Goal: Transaction & Acquisition: Purchase product/service

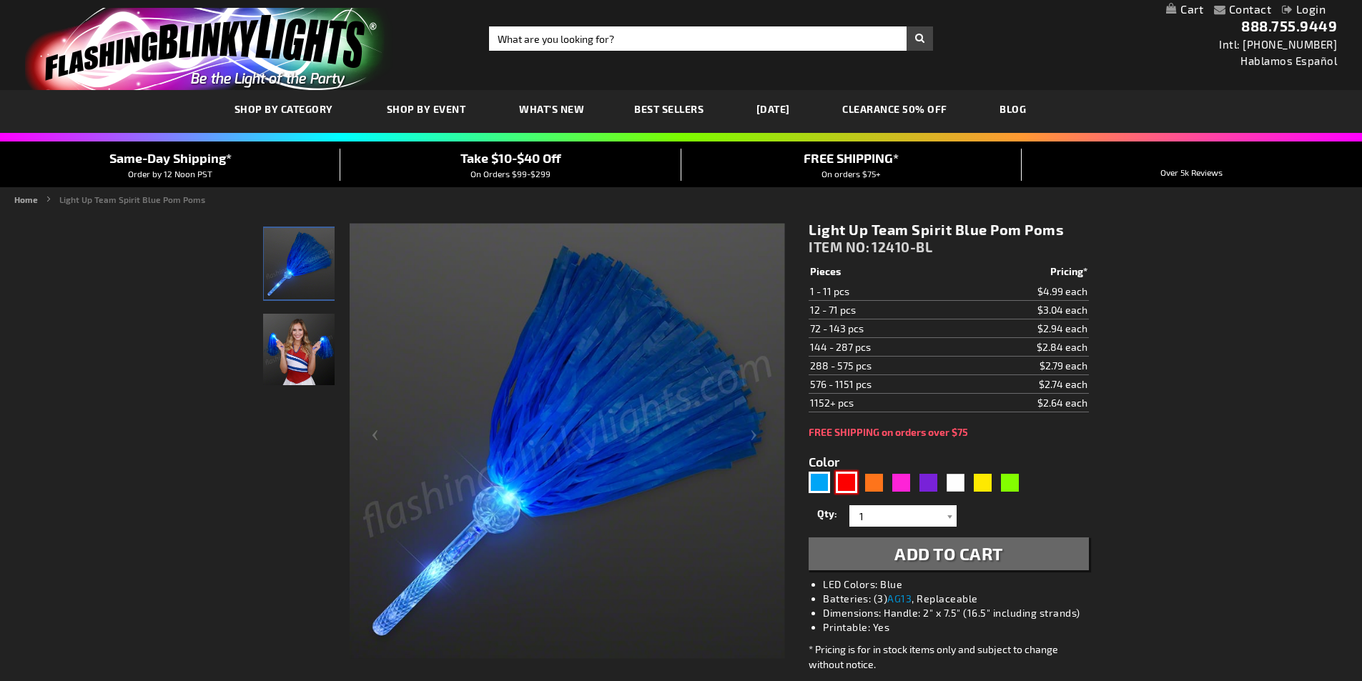
click at [849, 482] on div "Red" at bounding box center [845, 482] width 21 height 21
type input "5641"
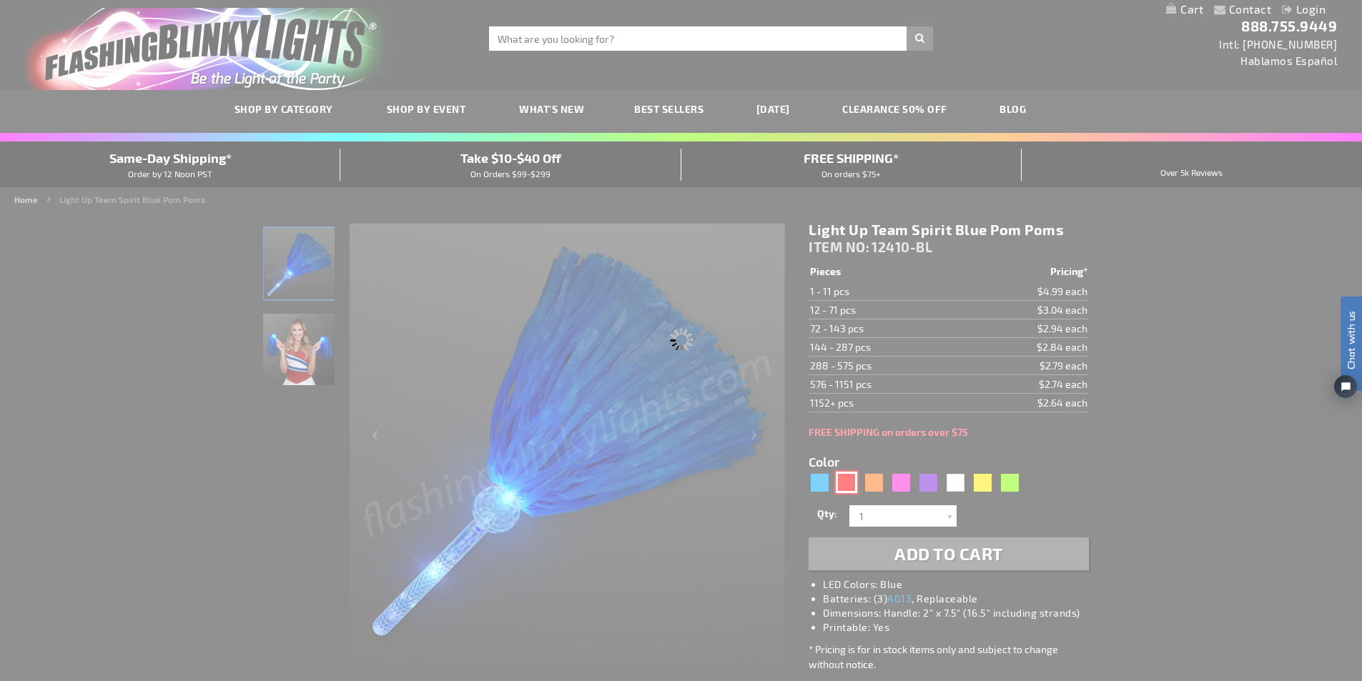
type input "12410-RD"
type input "Customize - Light Up Team Spirit Red Pom Poms - ITEM NO: 12410-RD"
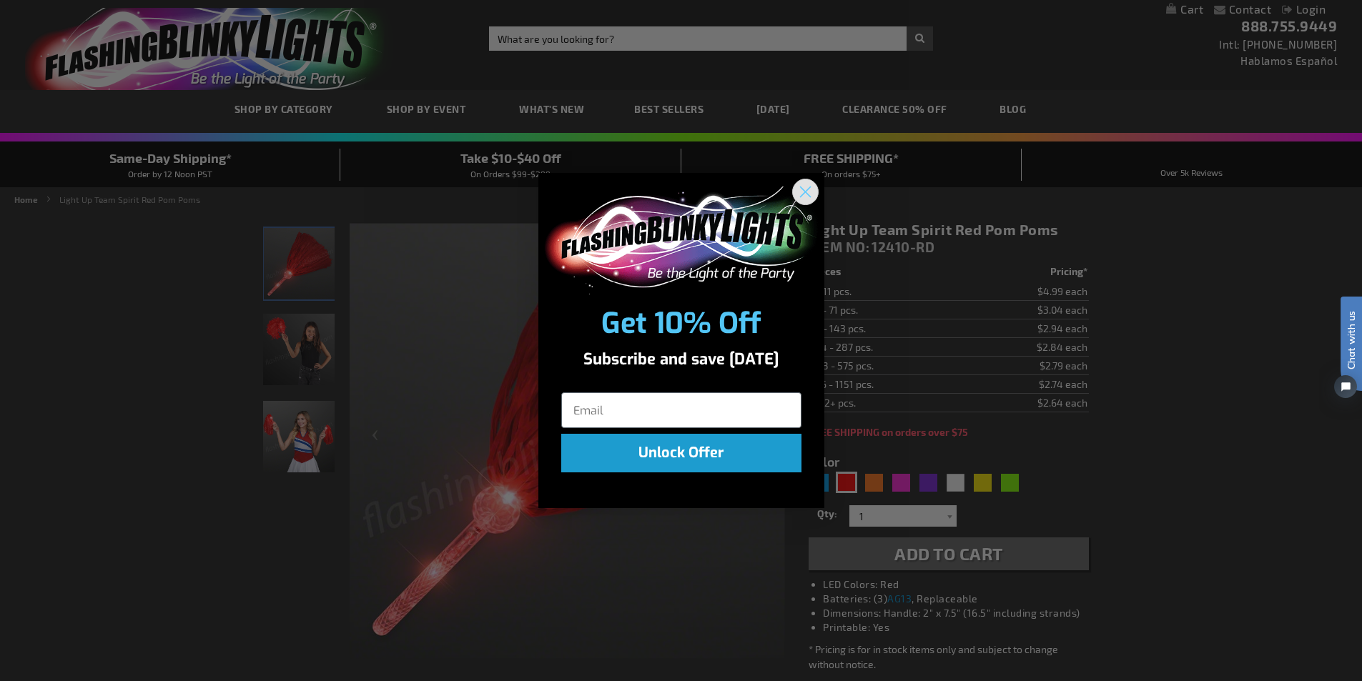
click at [805, 190] on circle "Close dialog" at bounding box center [805, 192] width 24 height 24
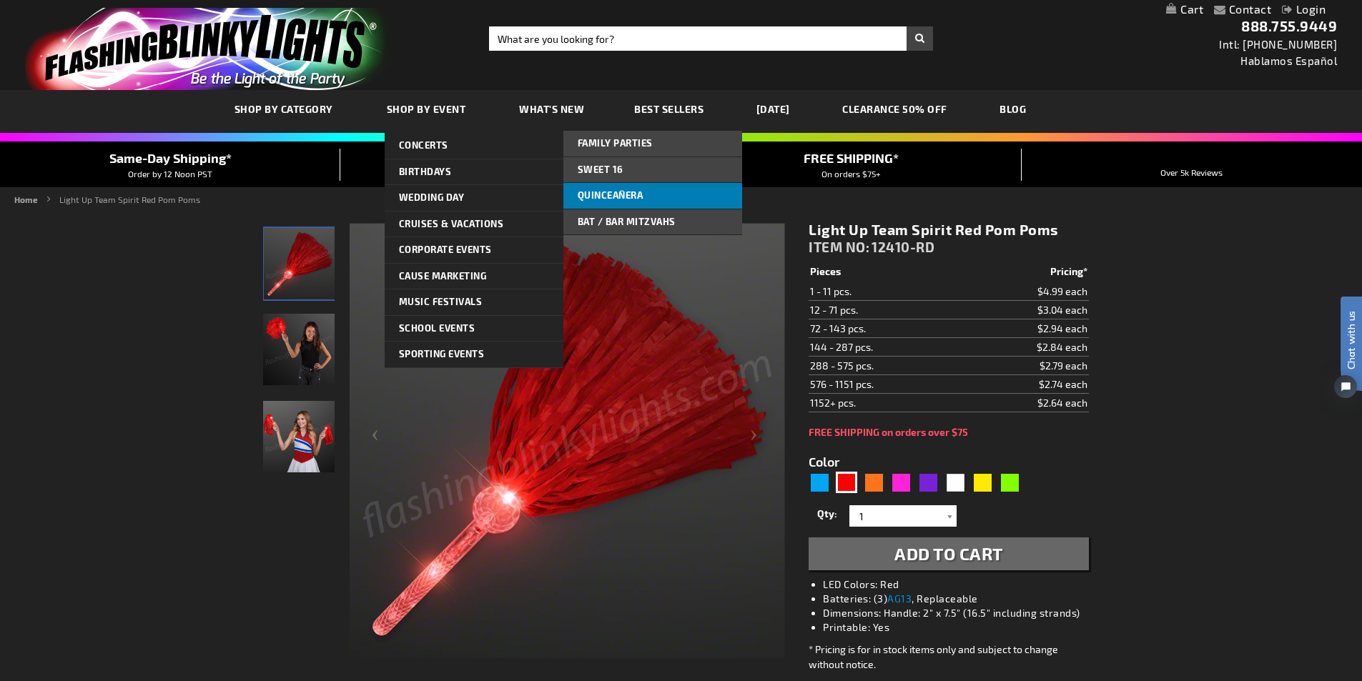
click at [662, 194] on link "Quinceañera" at bounding box center [652, 196] width 179 height 26
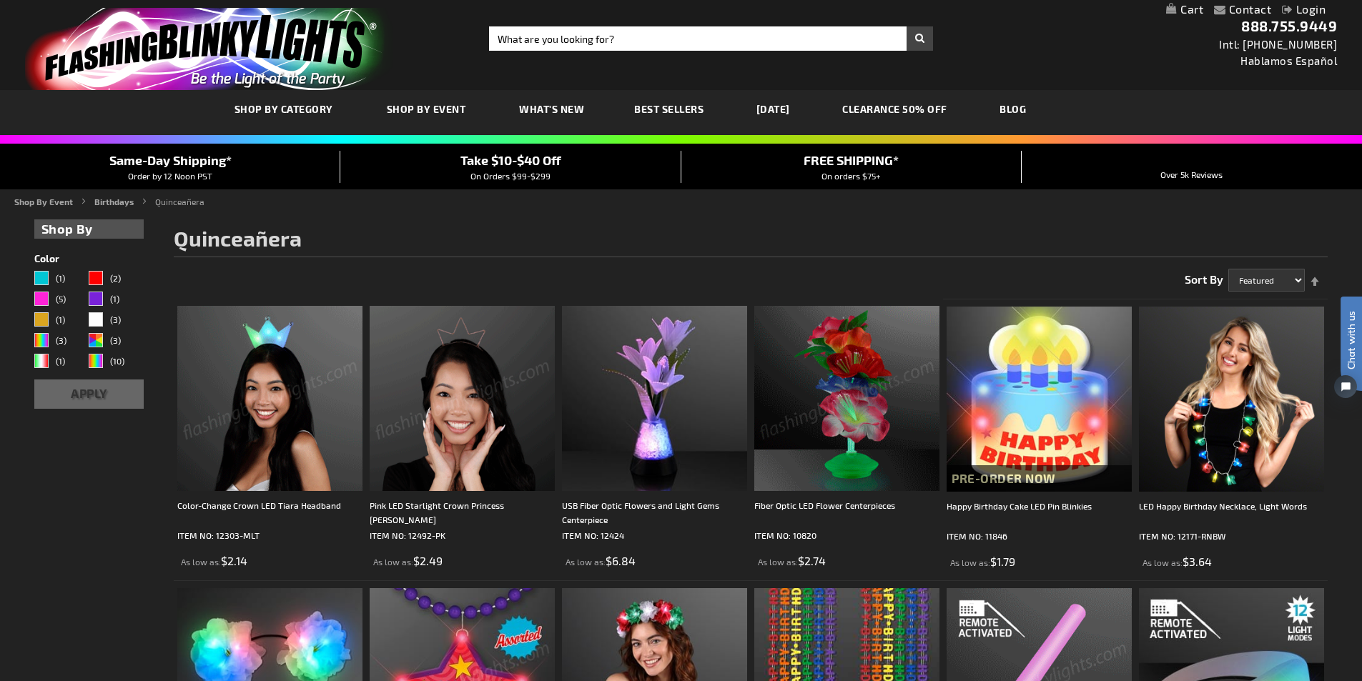
click at [308, 400] on img at bounding box center [269, 398] width 185 height 185
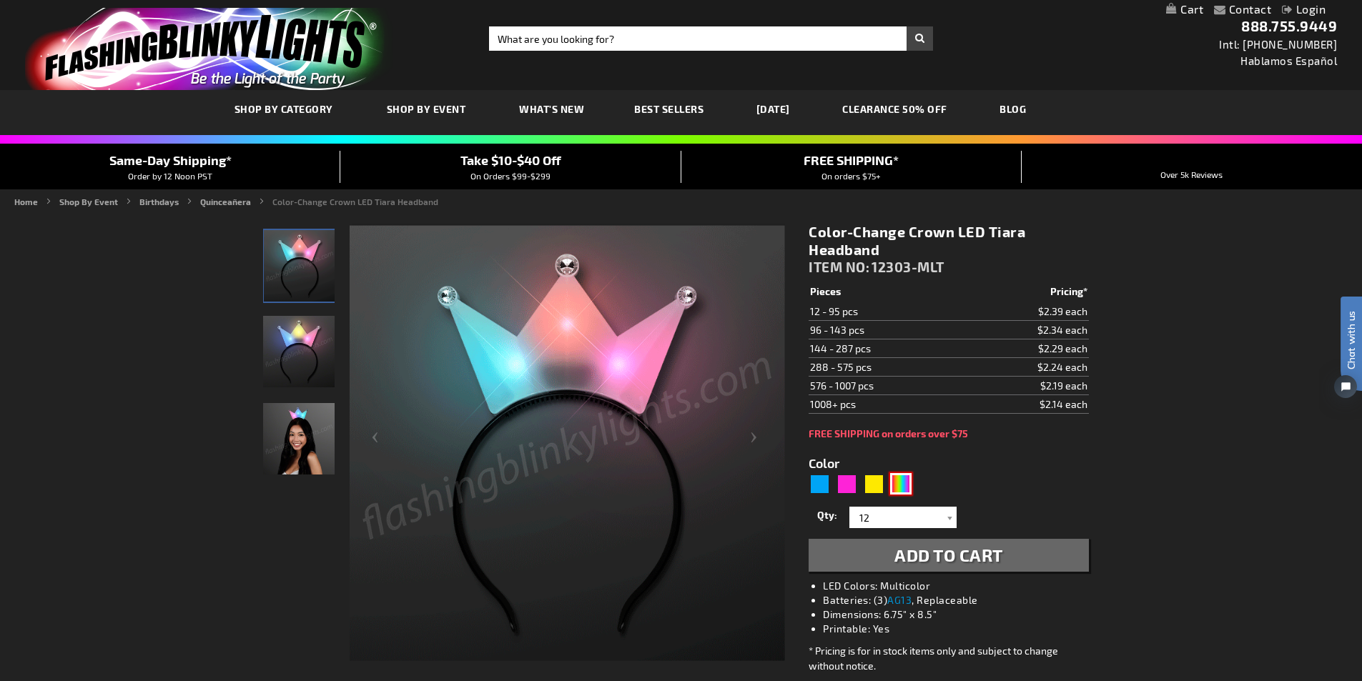
click at [903, 485] on div "Multicolor" at bounding box center [900, 483] width 21 height 21
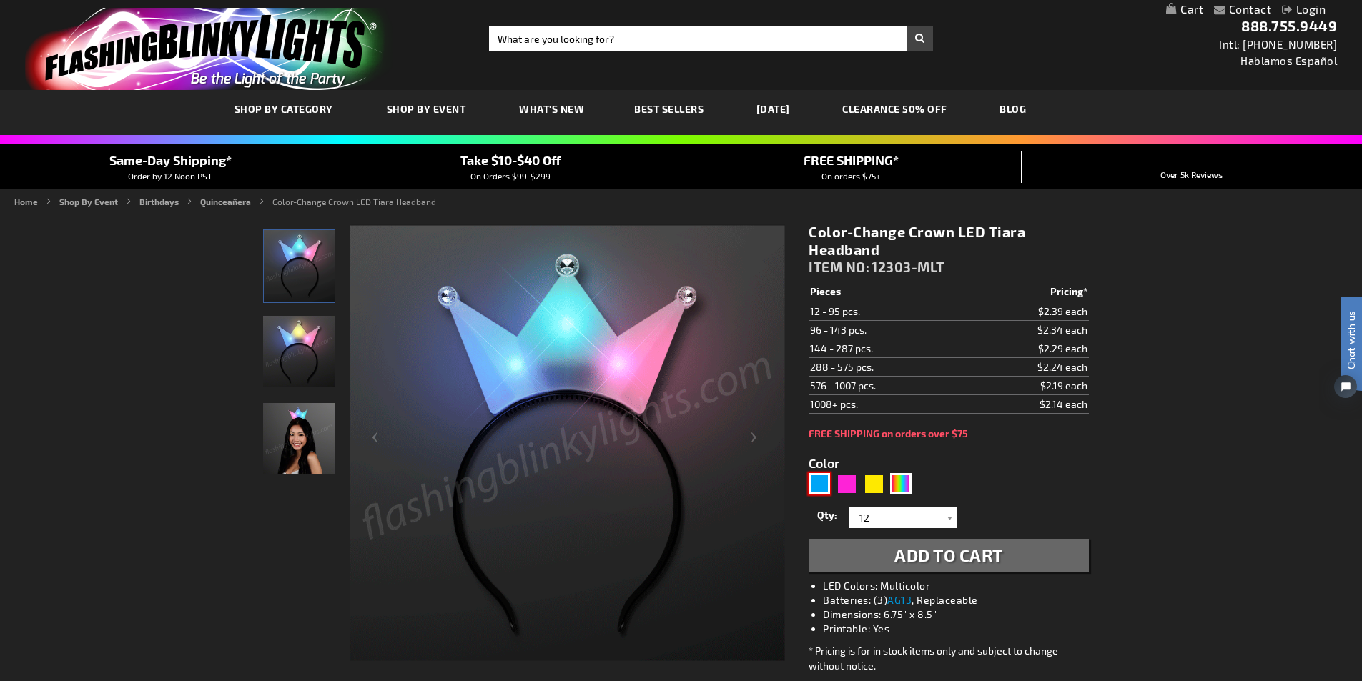
click at [824, 484] on div "Blue" at bounding box center [818, 483] width 21 height 21
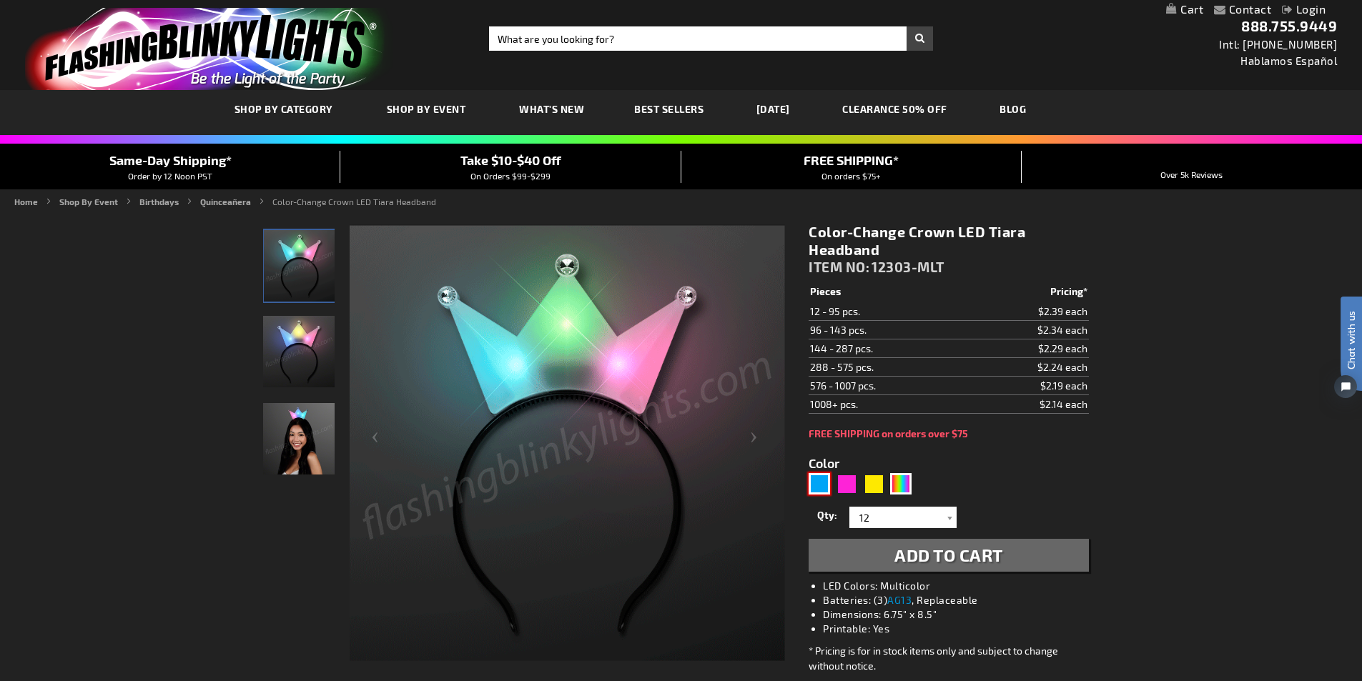
type input "5629"
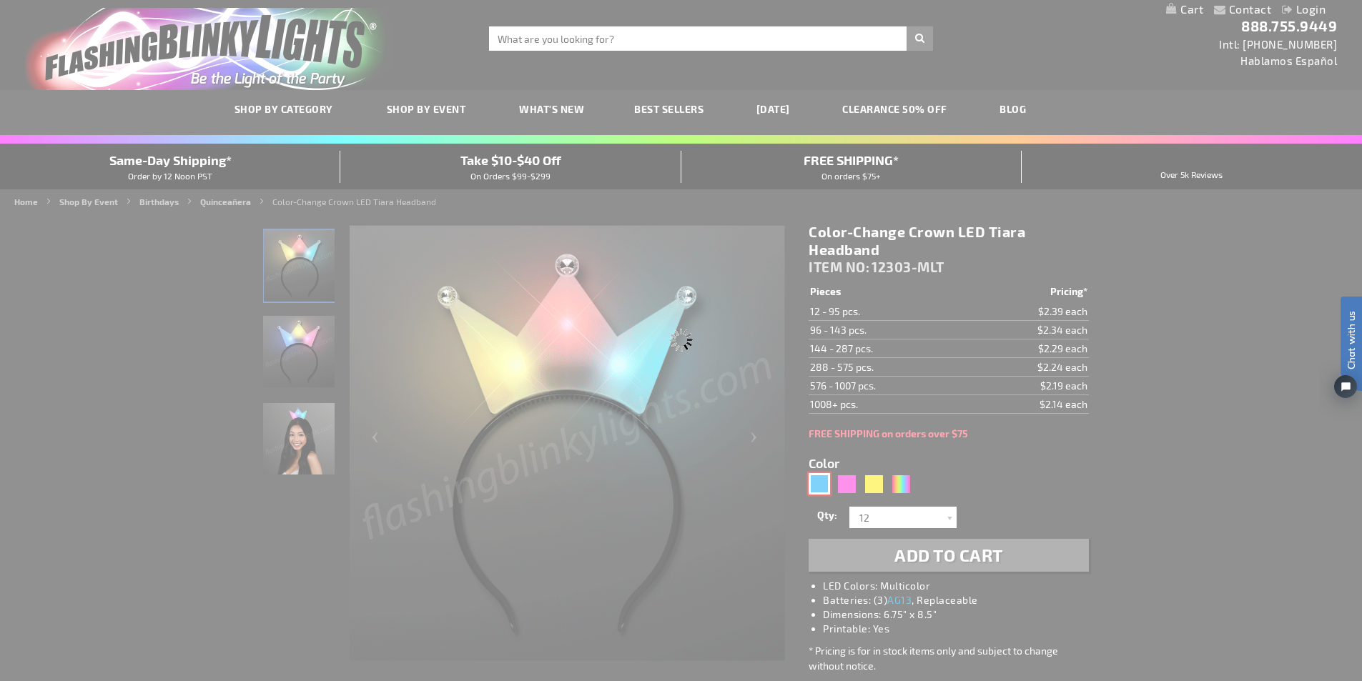
type input "12303-BL"
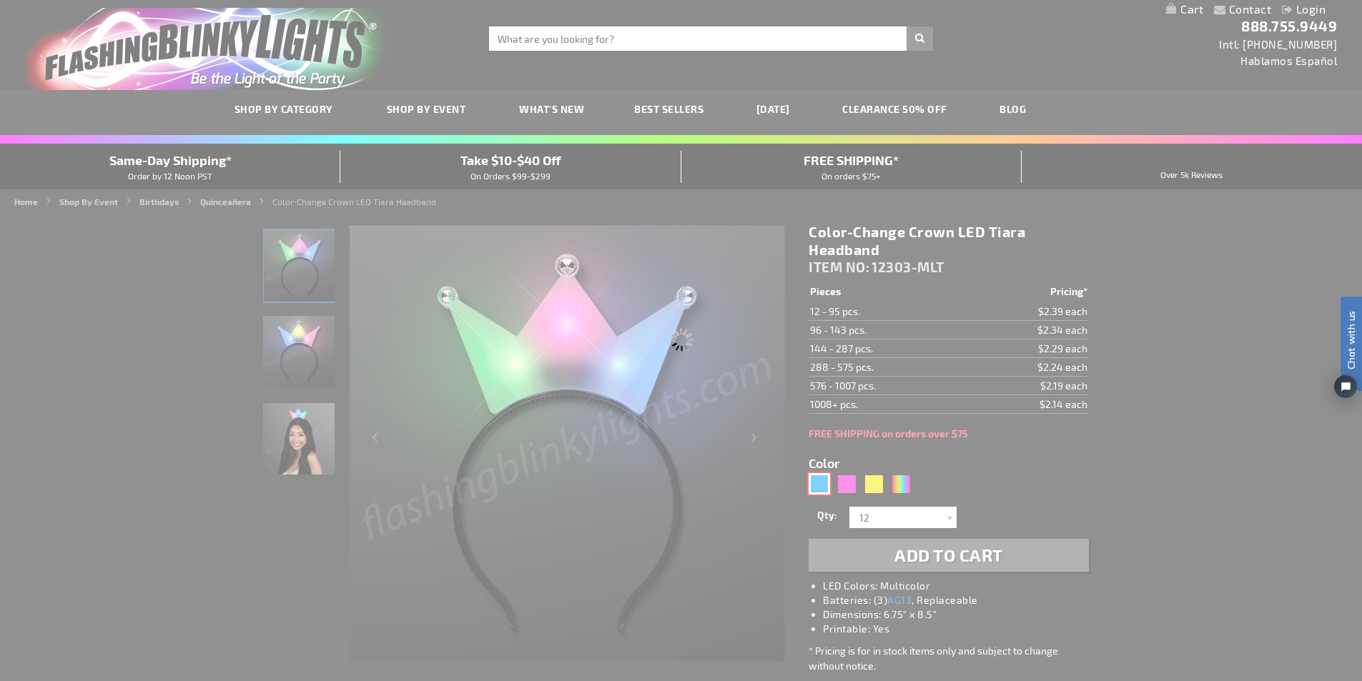
type input "Customize - Light Up Blue Crown Tiara Princess Headband - ITEM NO: 12303-BL"
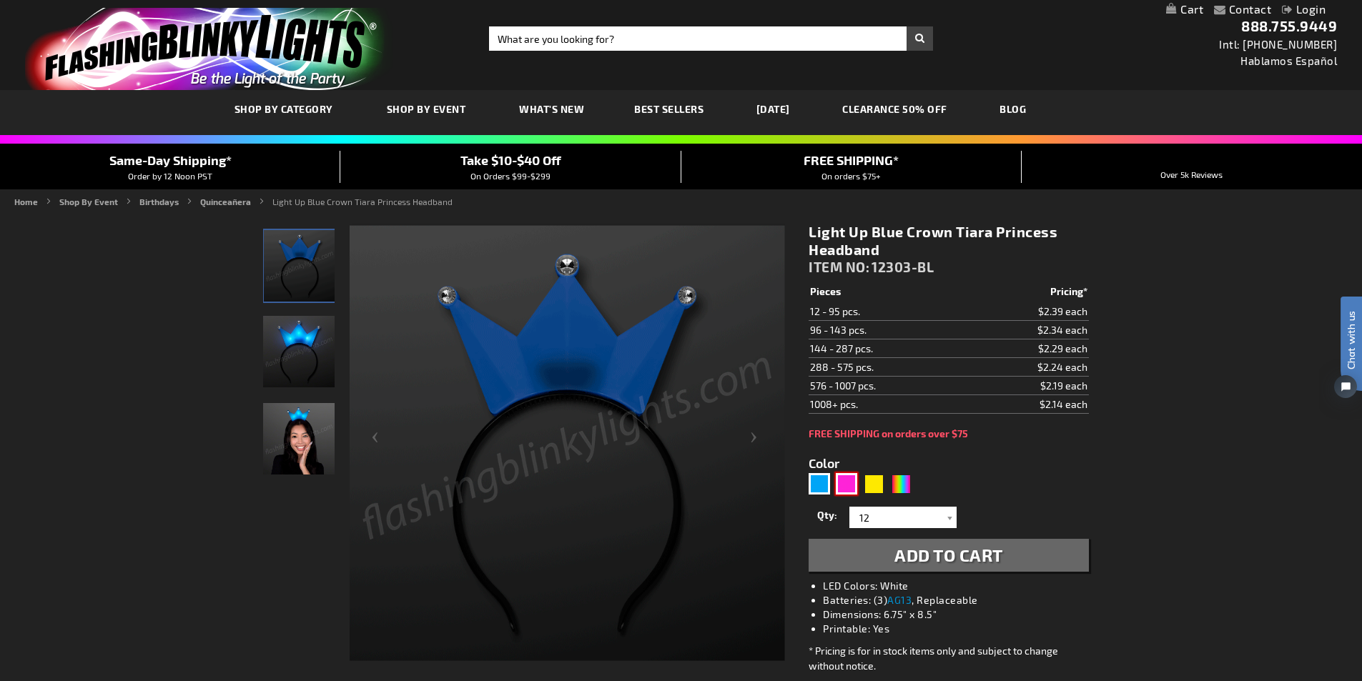
click at [847, 481] on div "Pink" at bounding box center [845, 483] width 21 height 21
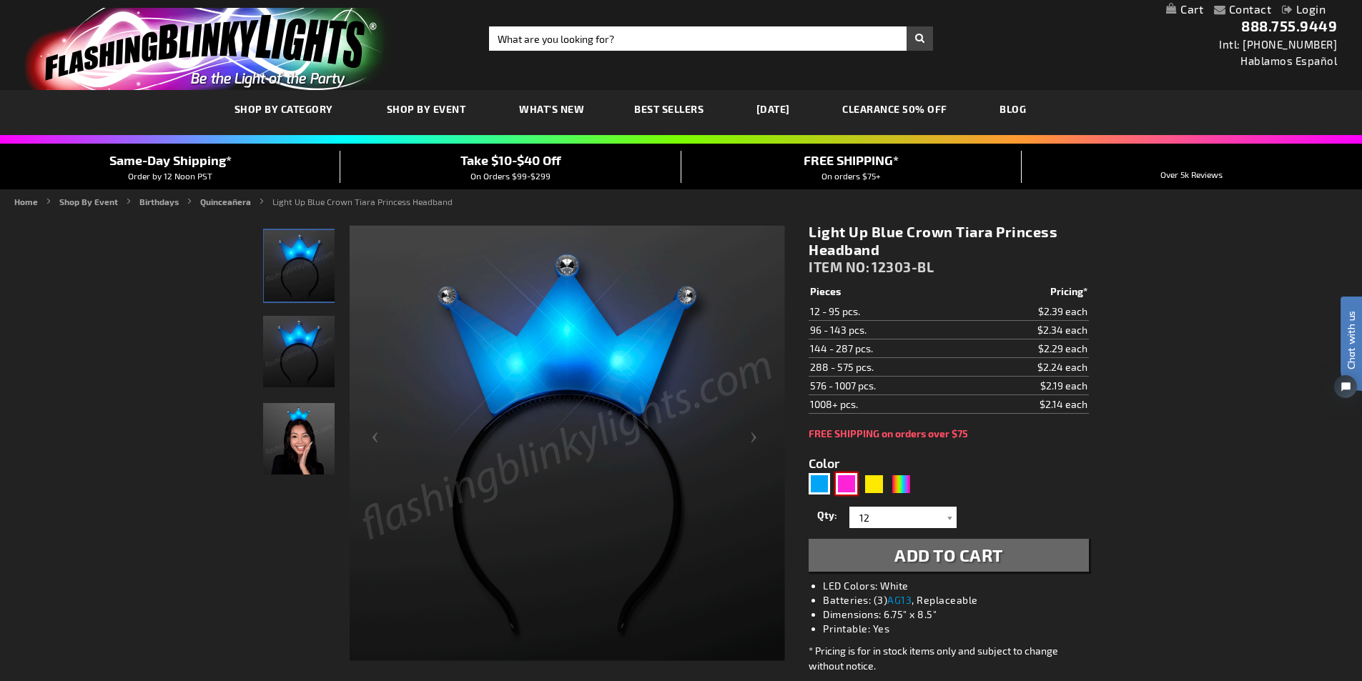
type input "5639"
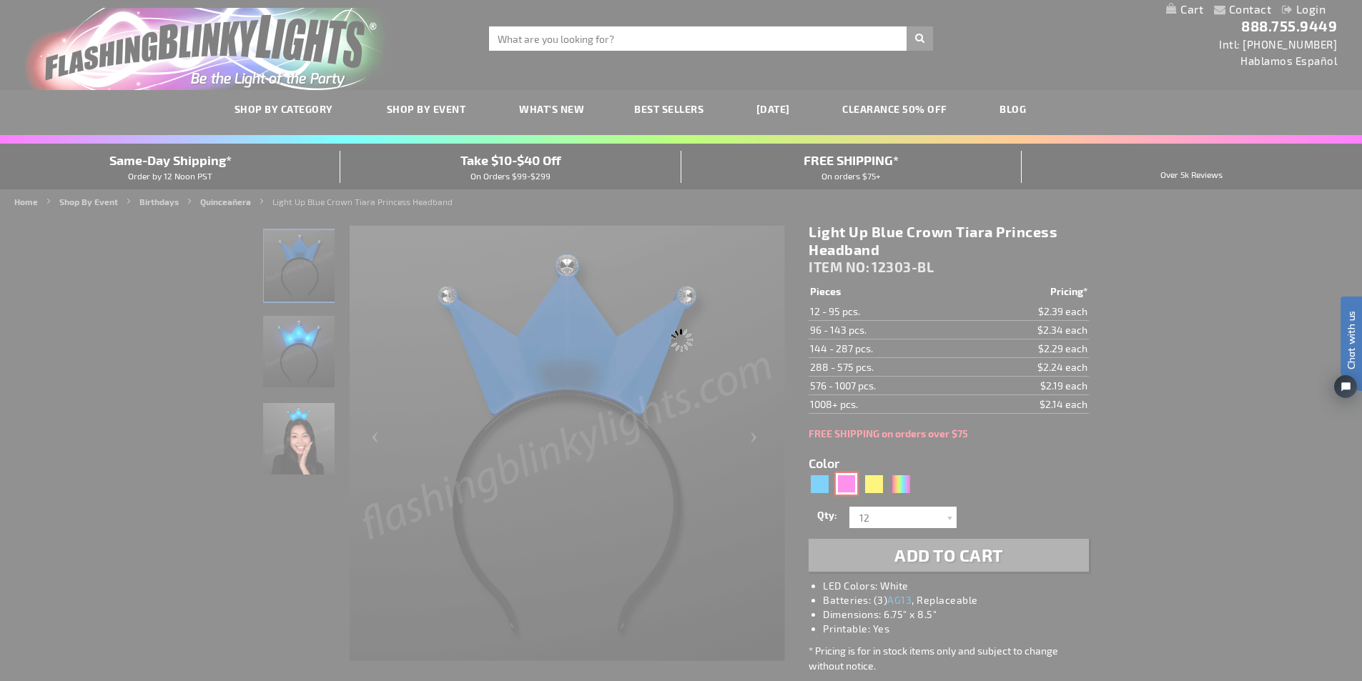
type input "12303-PK"
type input "Customize - LED Pink Crown Tiara Headbands, Princess Party Favors - ITEM NO: 12…"
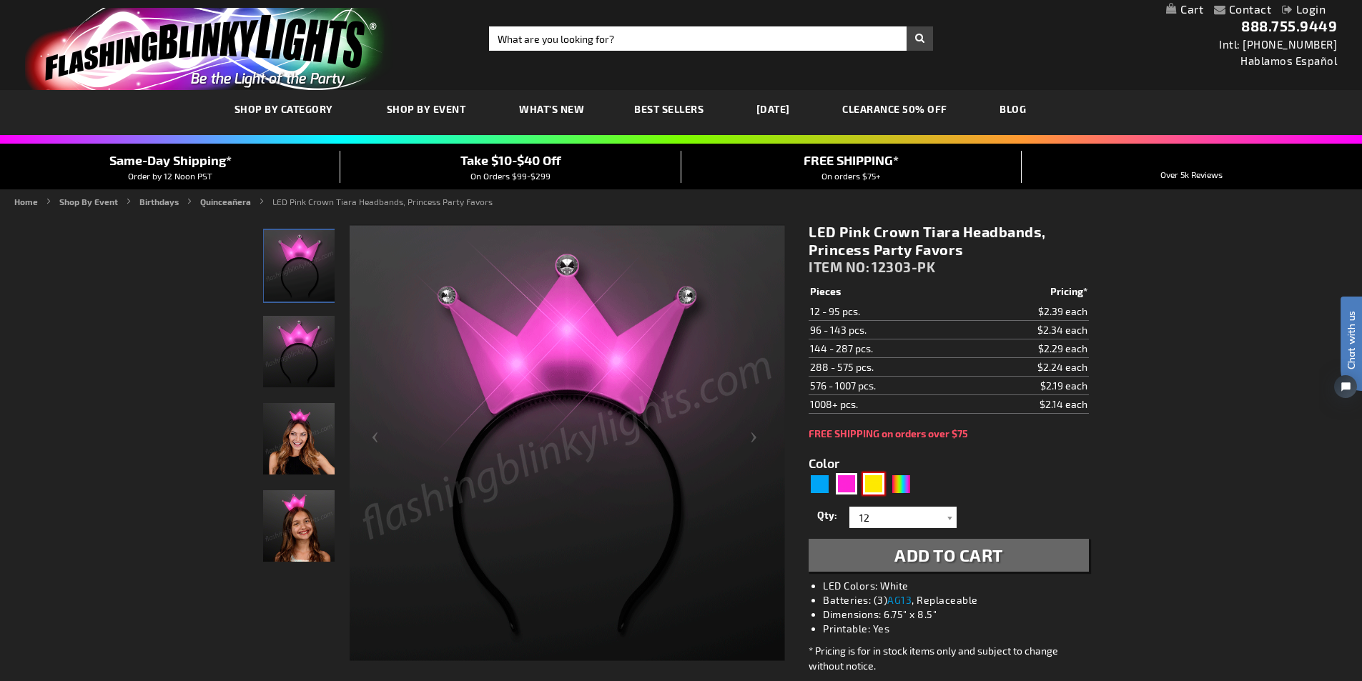
click at [874, 487] on div "Yellow" at bounding box center [873, 483] width 21 height 21
type input "5647"
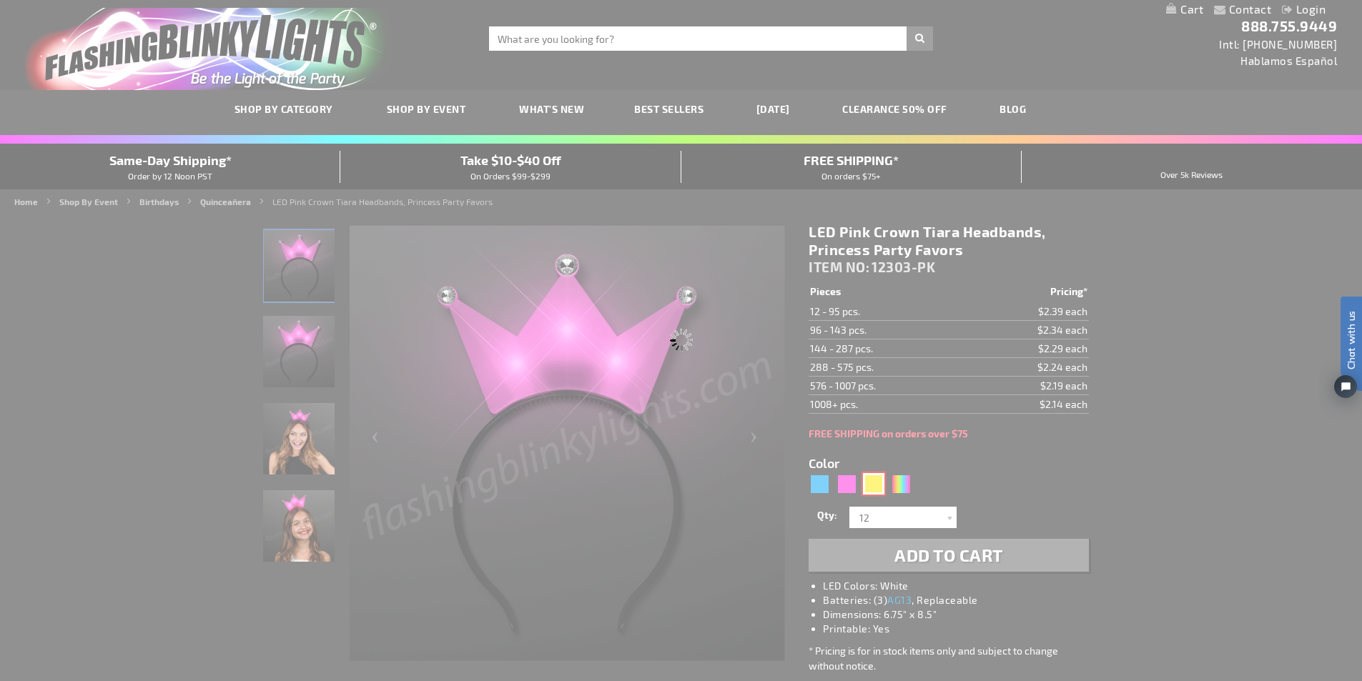
type input "12303-YL"
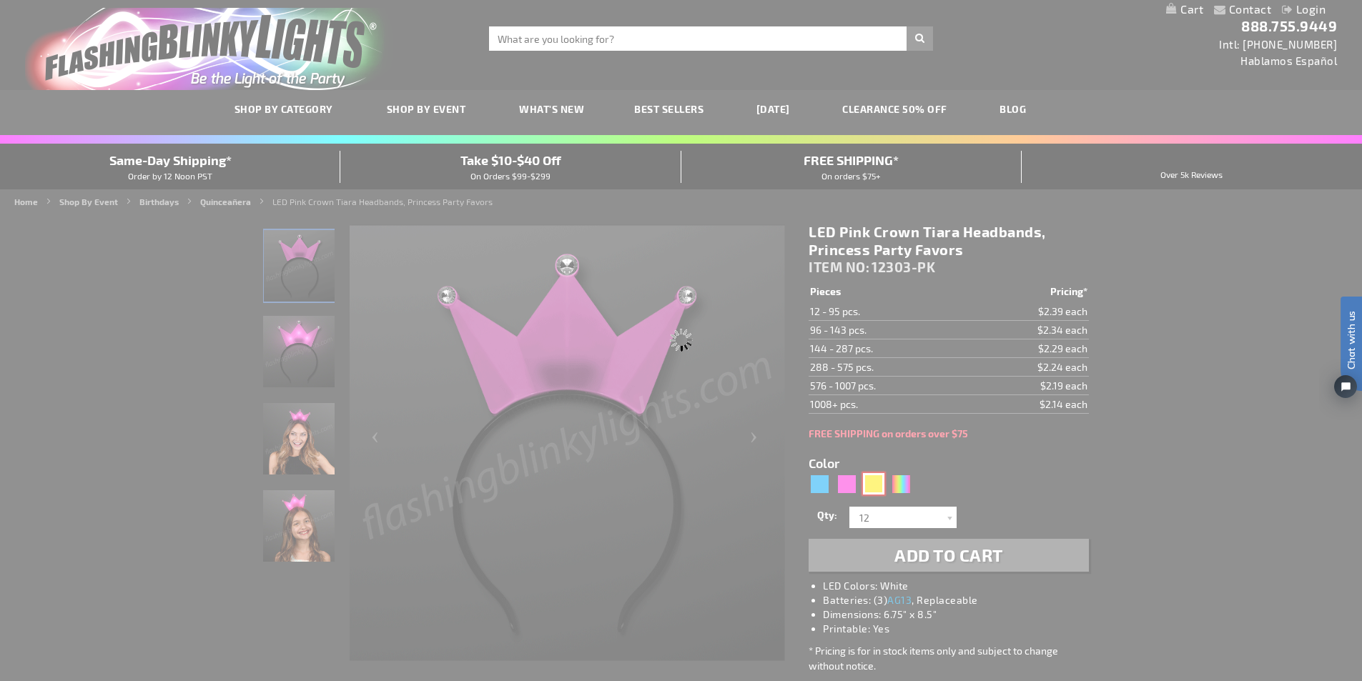
type input "Customize - Light Up Yellow Crown Tiara Princess Headband - ITEM NO: 12303-YL"
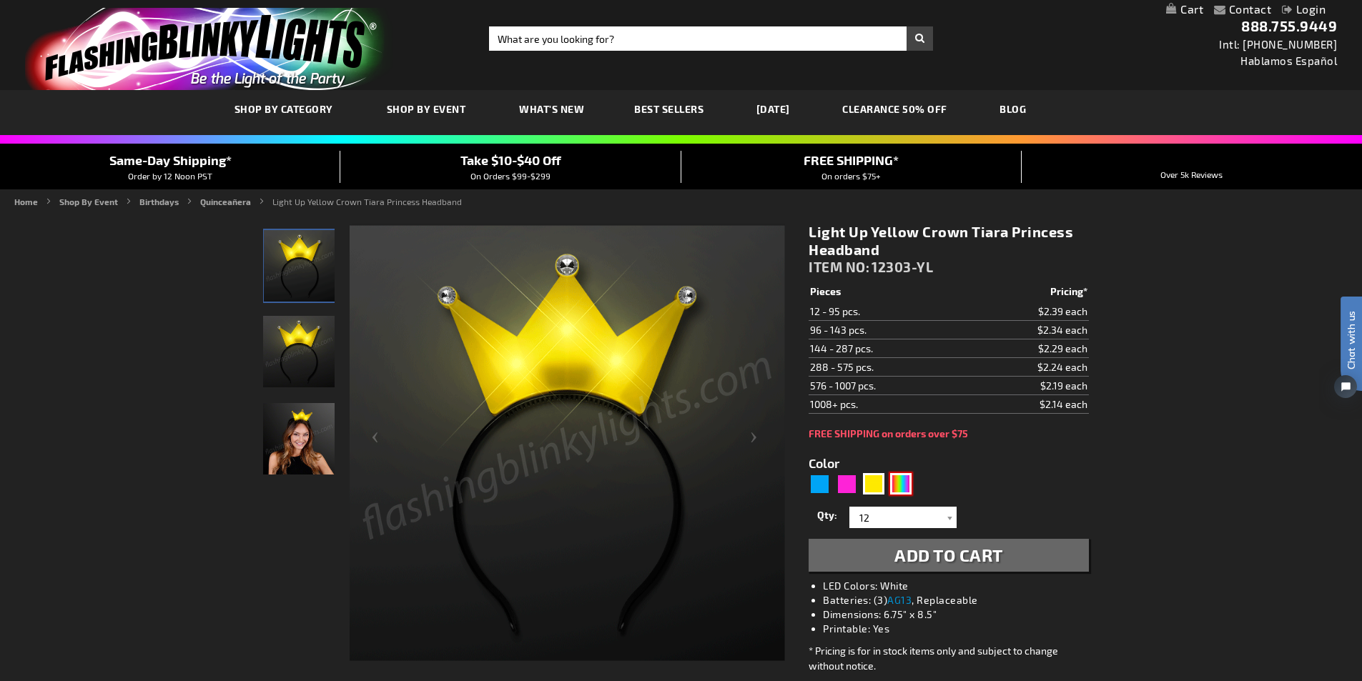
click at [903, 483] on div "Multicolor" at bounding box center [900, 483] width 21 height 21
type input "5659"
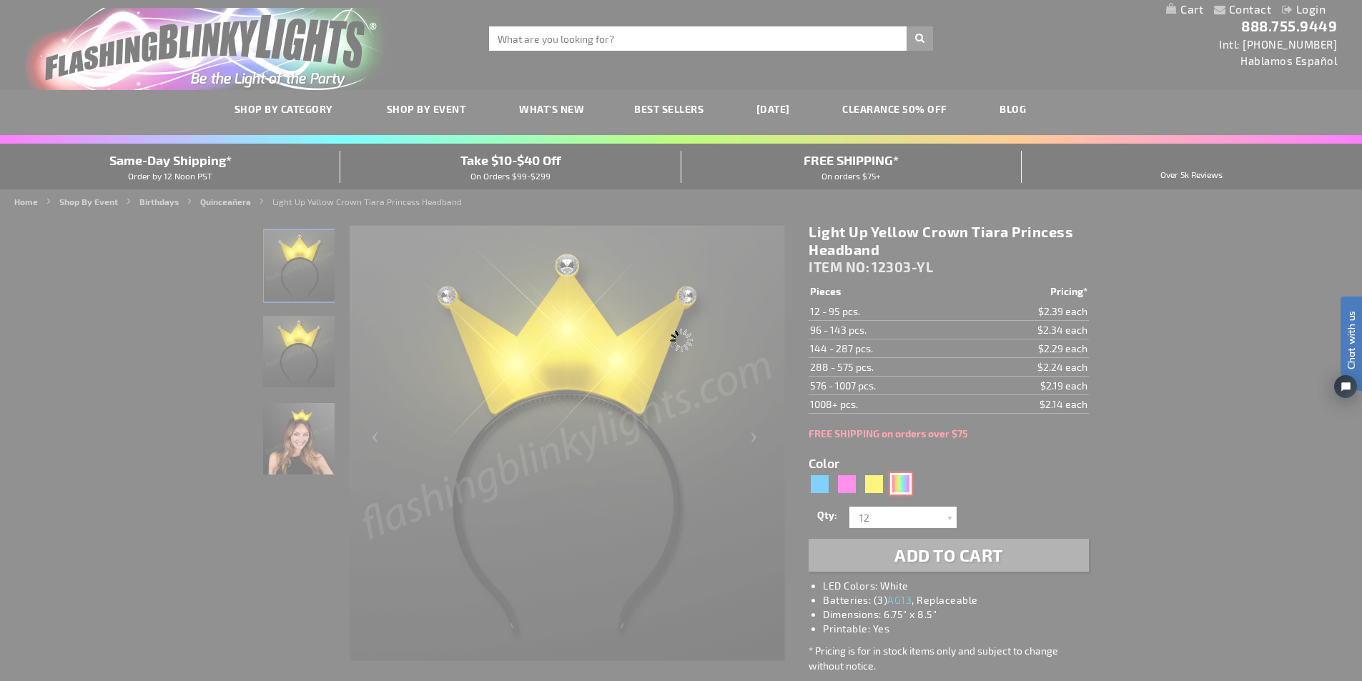
type input "12303-MLT"
type input "Customize - Color-Change Crown LED Tiara Headband - ITEM NO: 12303-MLT"
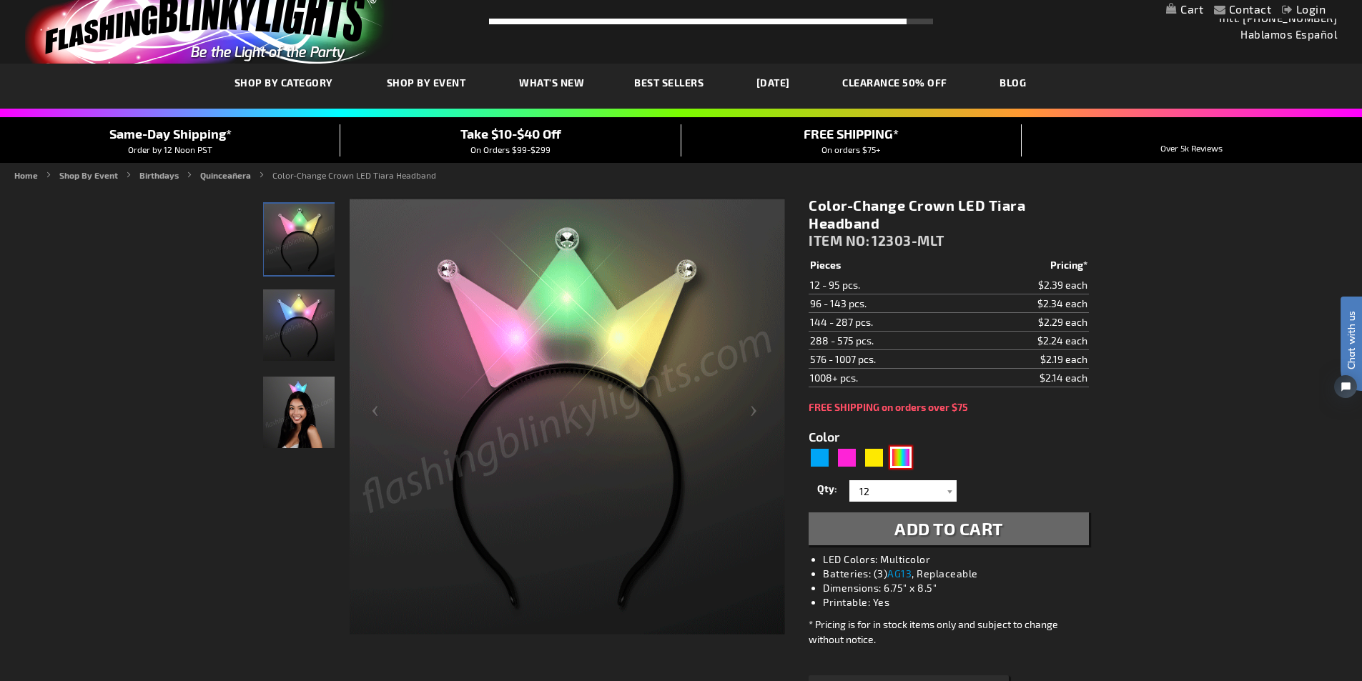
scroll to position [71, 0]
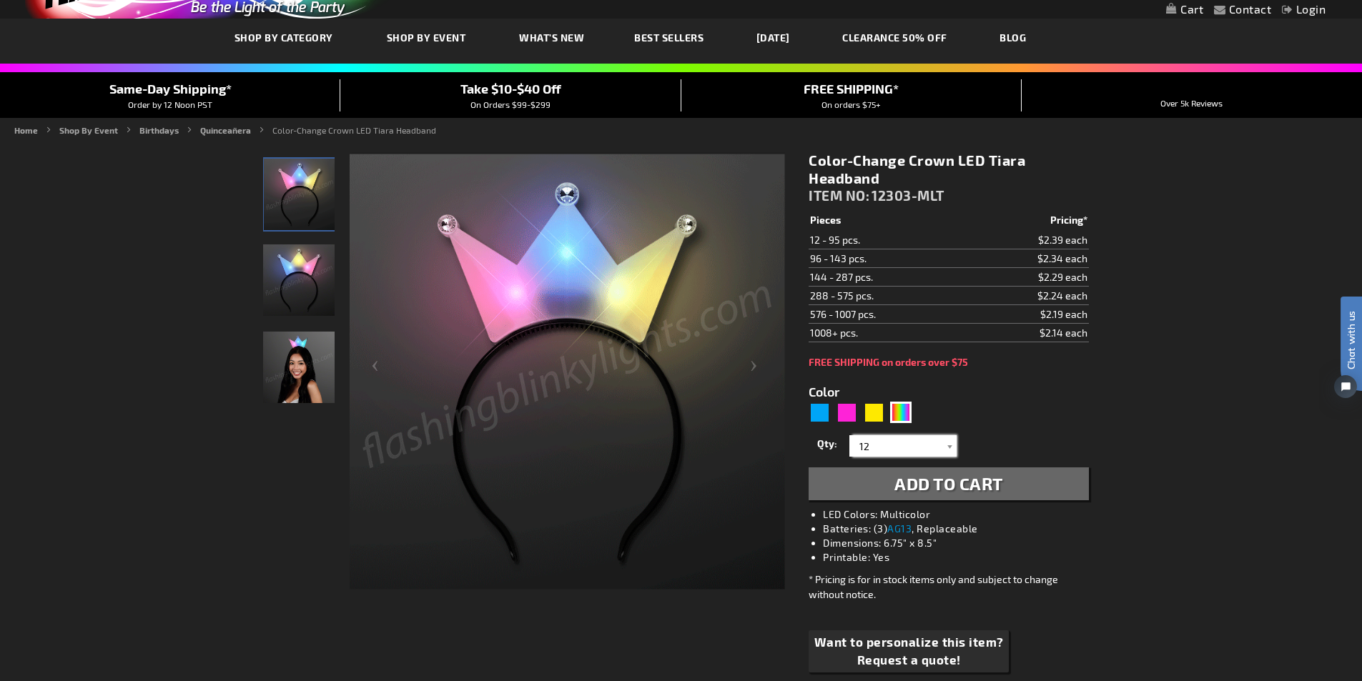
click at [891, 446] on input "12" at bounding box center [905, 445] width 104 height 21
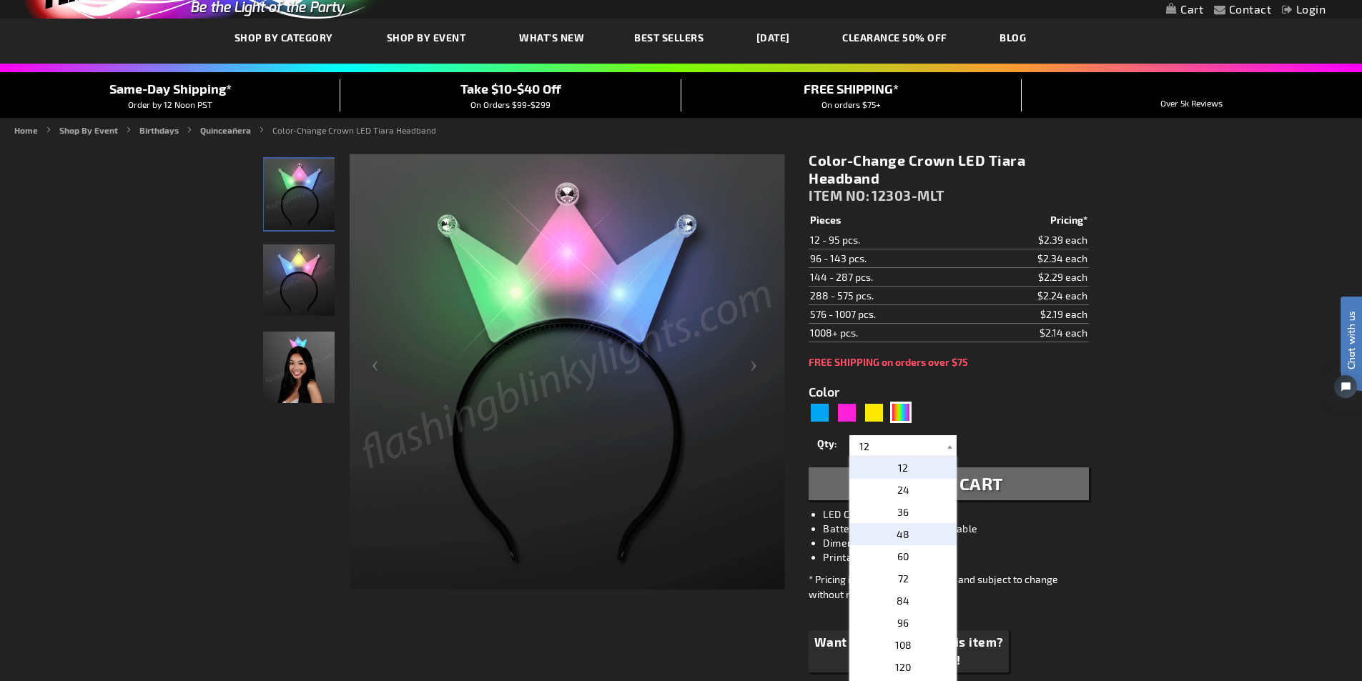
click at [902, 531] on span "48" at bounding box center [902, 534] width 13 height 12
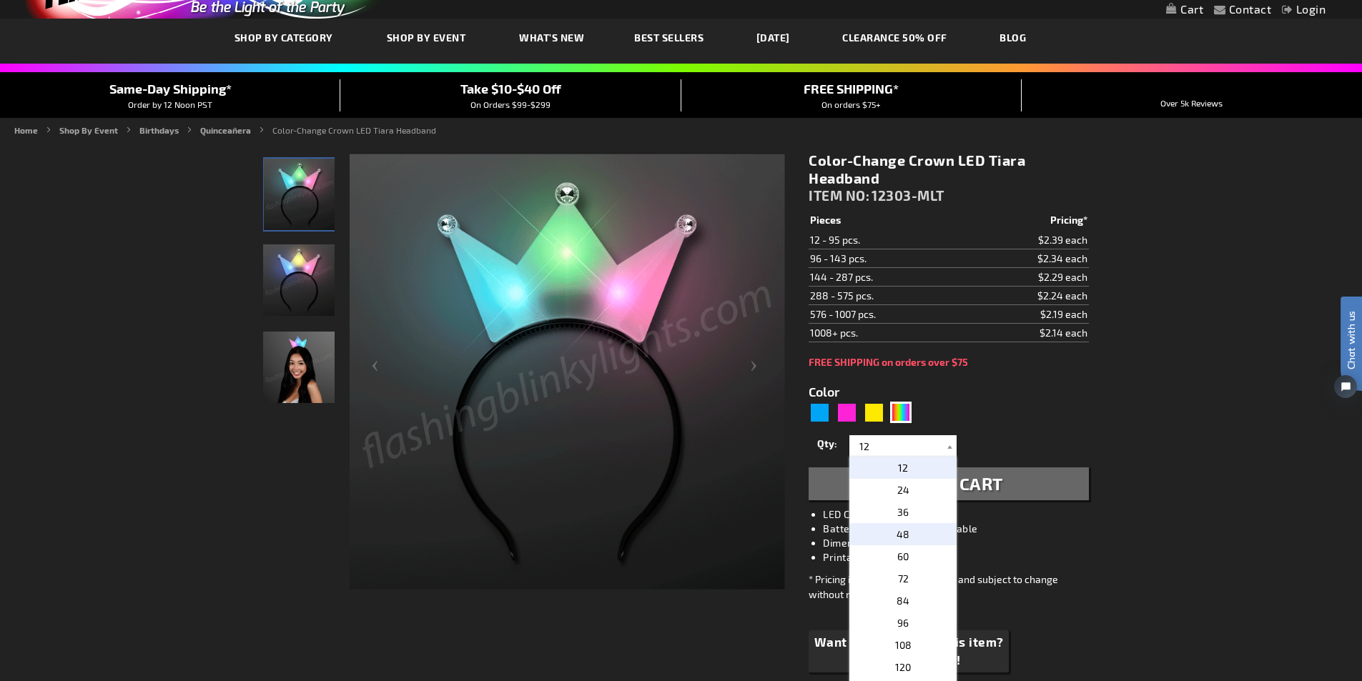
type input "48"
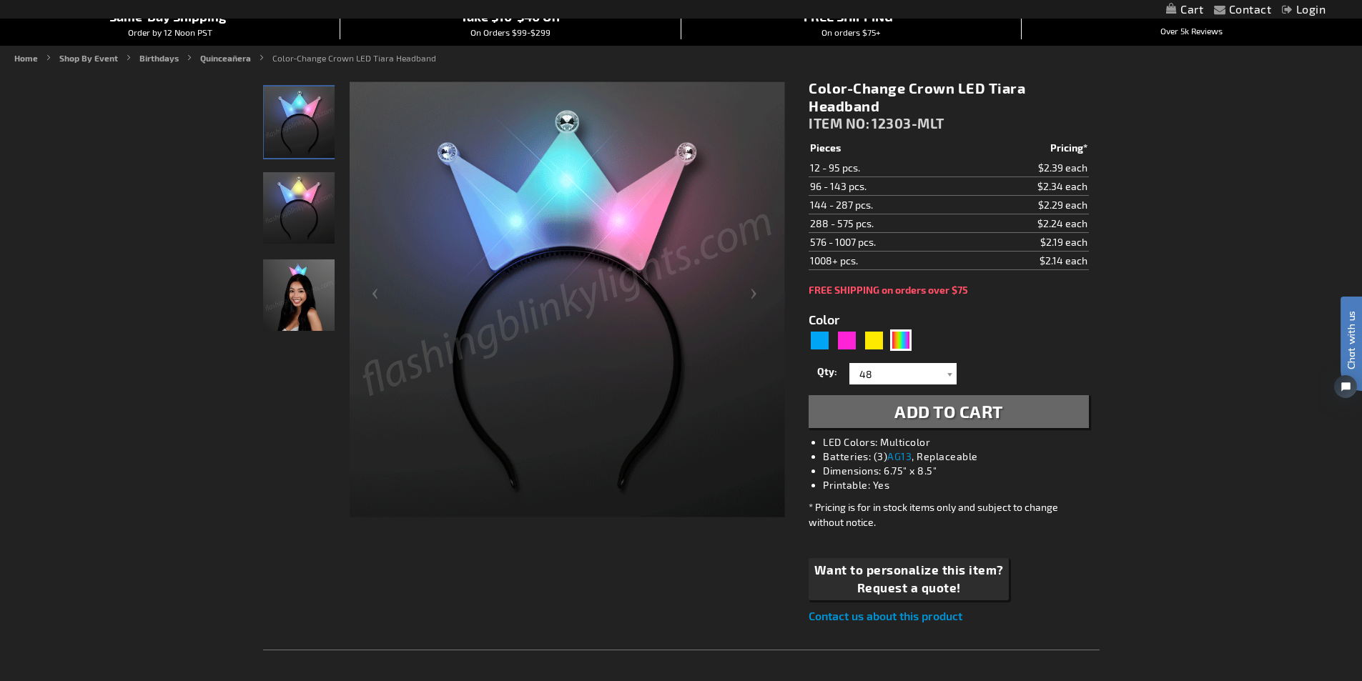
scroll to position [143, 0]
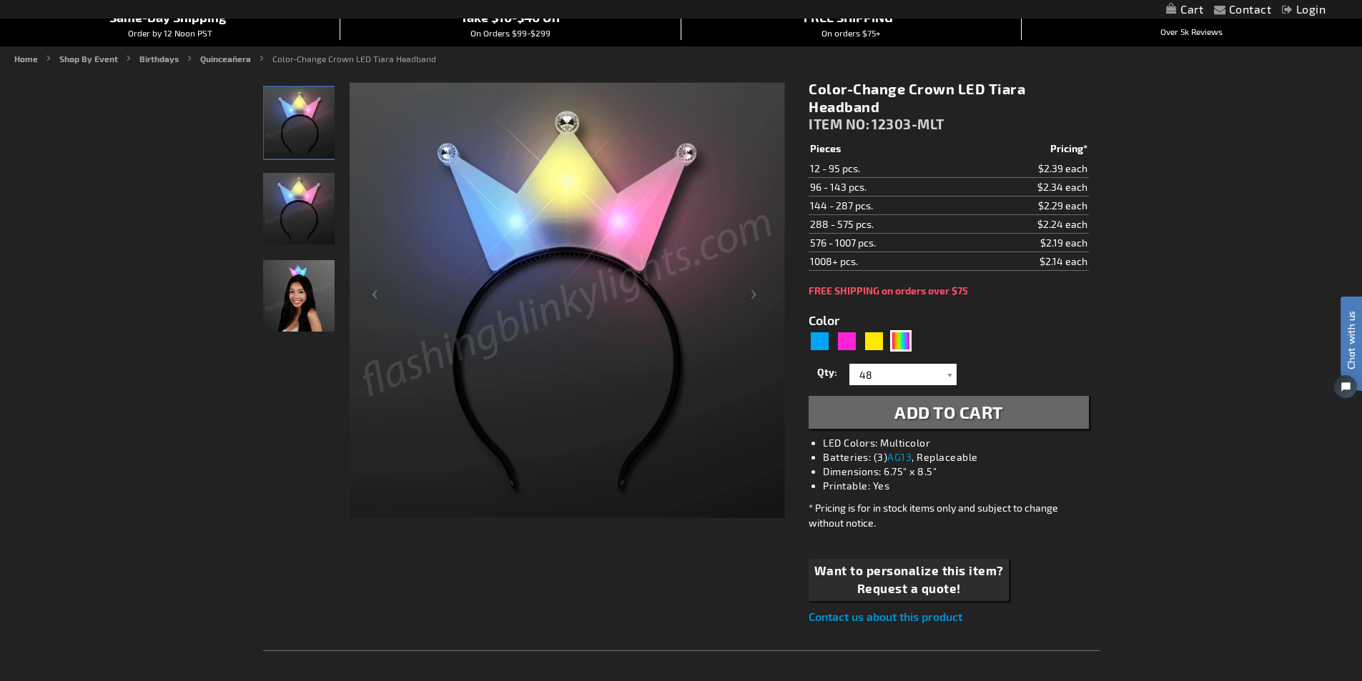
click at [899, 615] on link "Contact us about this product" at bounding box center [885, 617] width 154 height 14
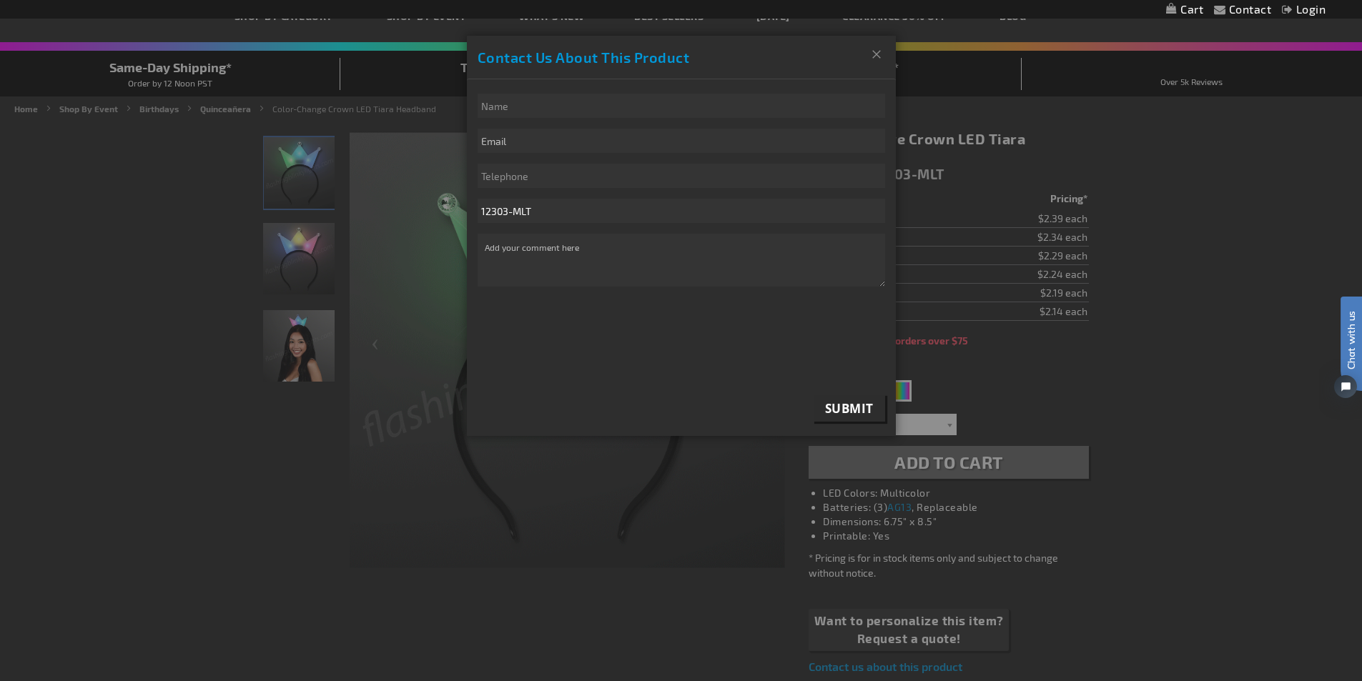
scroll to position [71, 0]
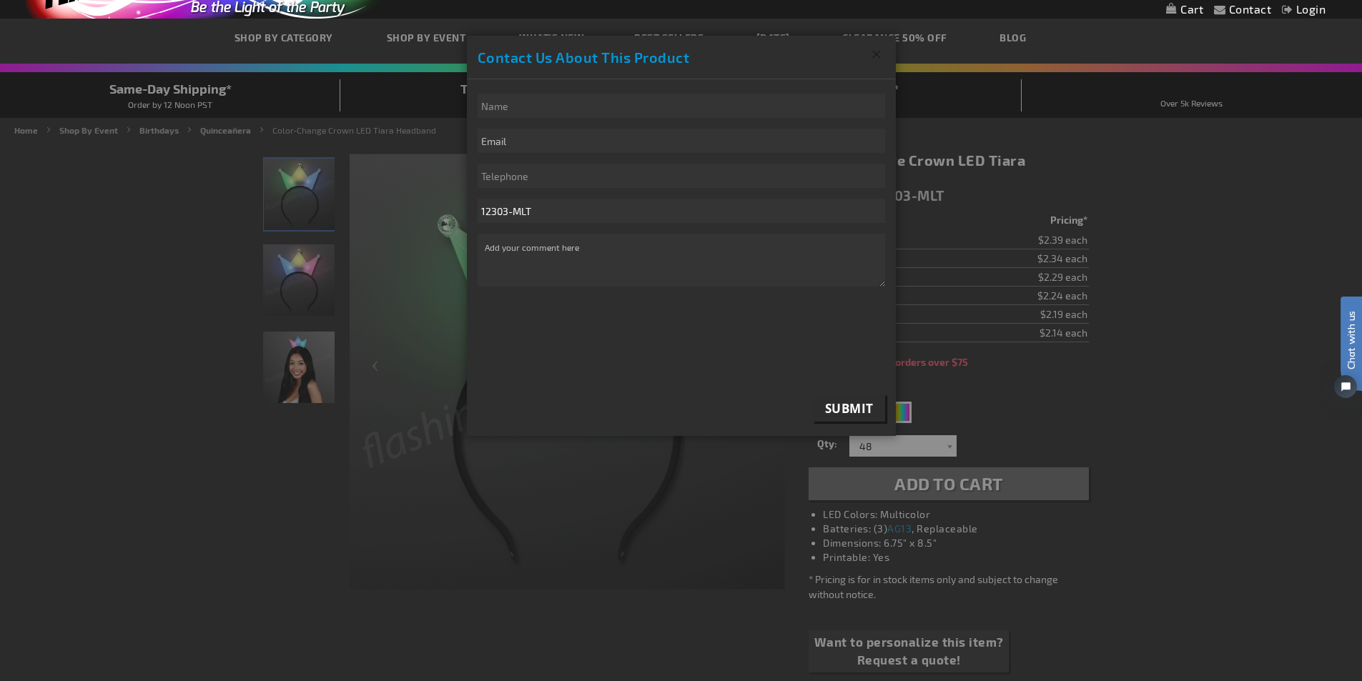
click at [877, 55] on button "Close" at bounding box center [877, 54] width 38 height 37
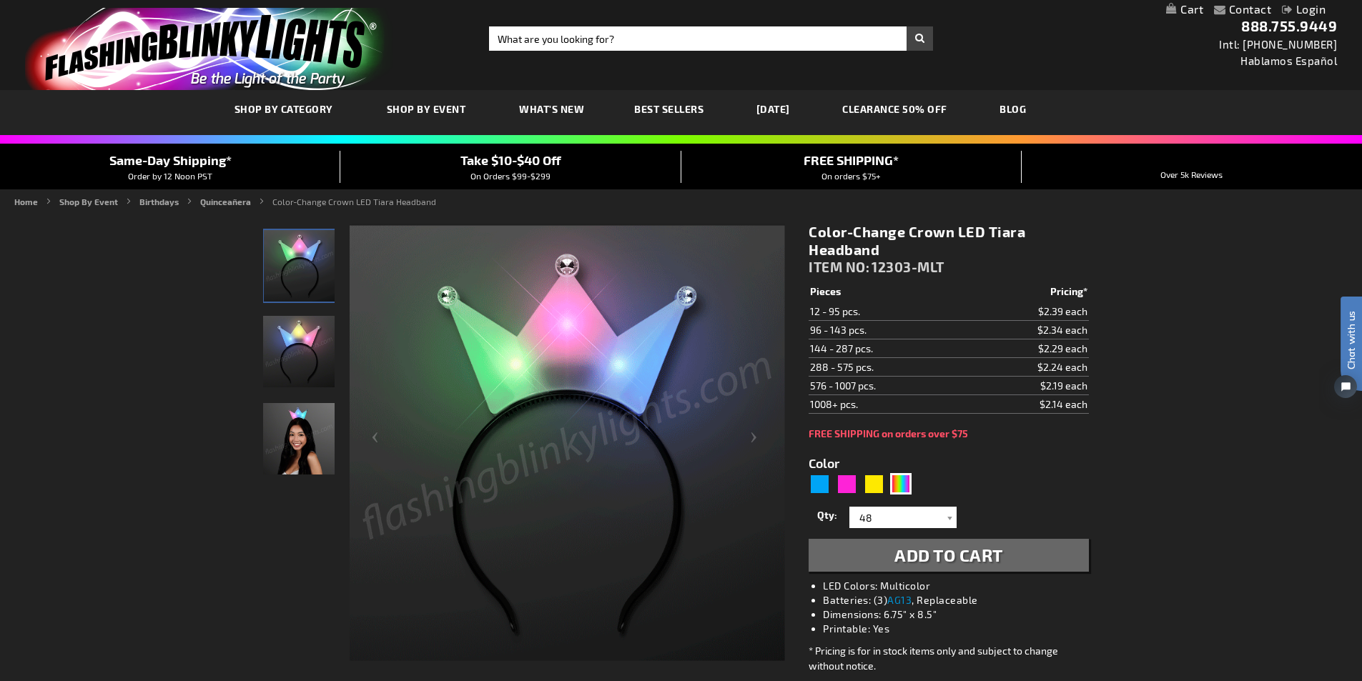
scroll to position [143, 0]
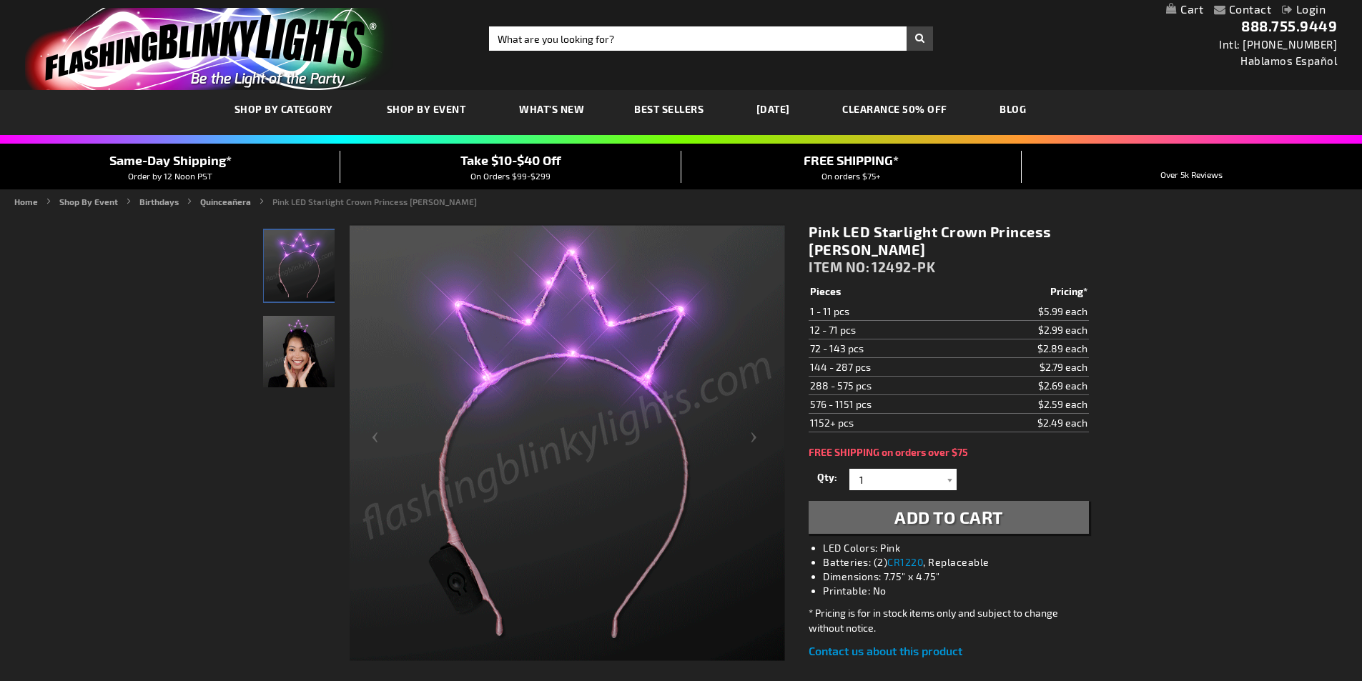
click at [291, 344] on img "Woman wearing Pink LED Starlight Crown Princess Tiara" at bounding box center [298, 351] width 71 height 71
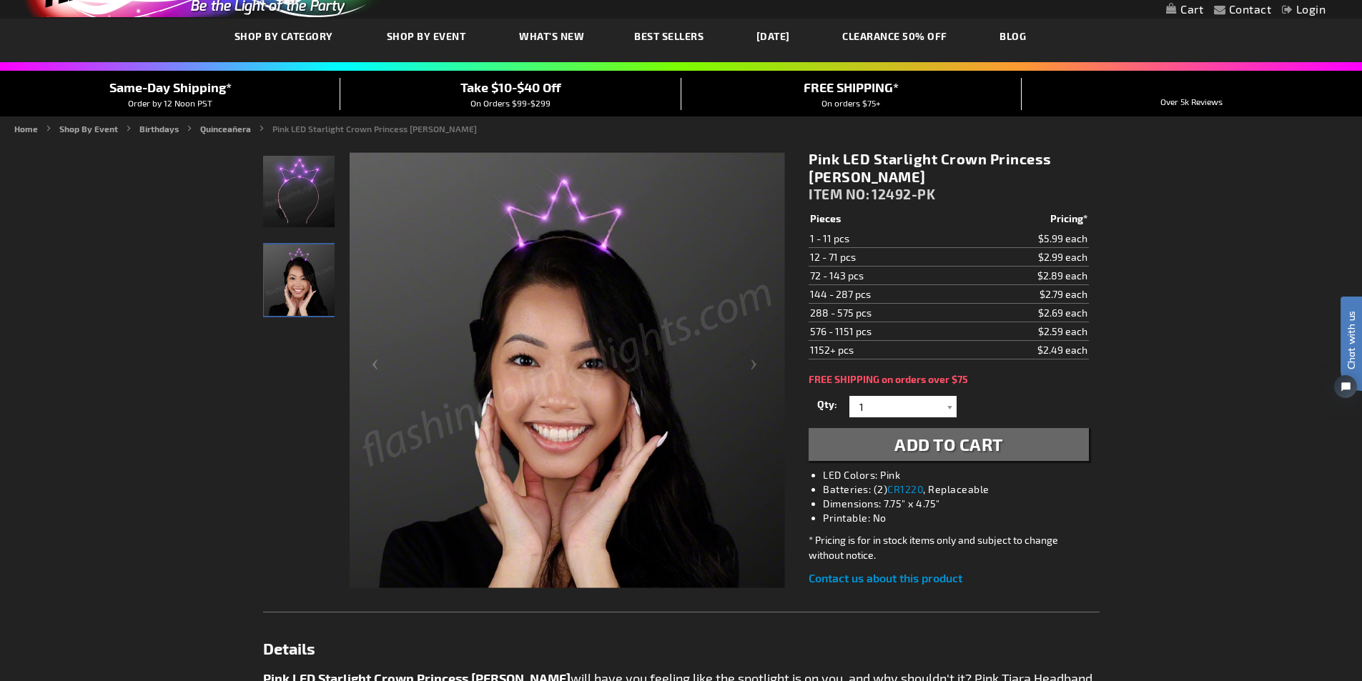
scroll to position [71, 0]
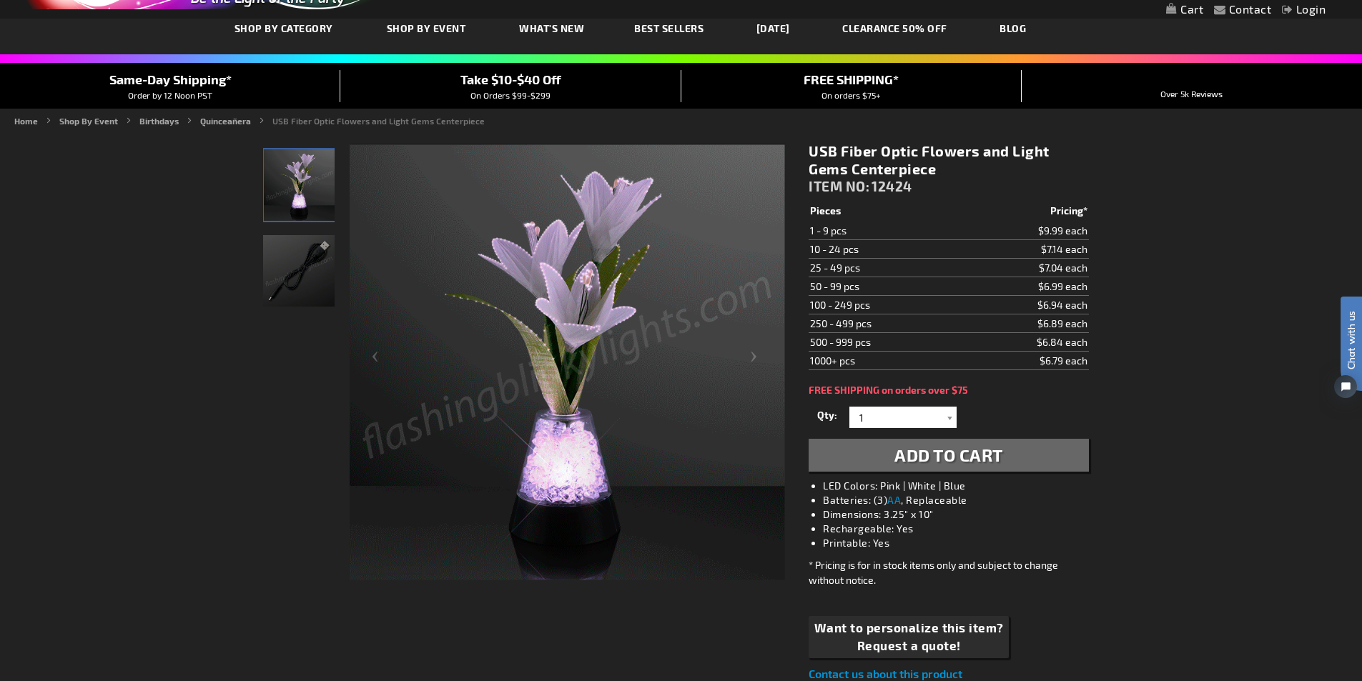
scroll to position [71, 0]
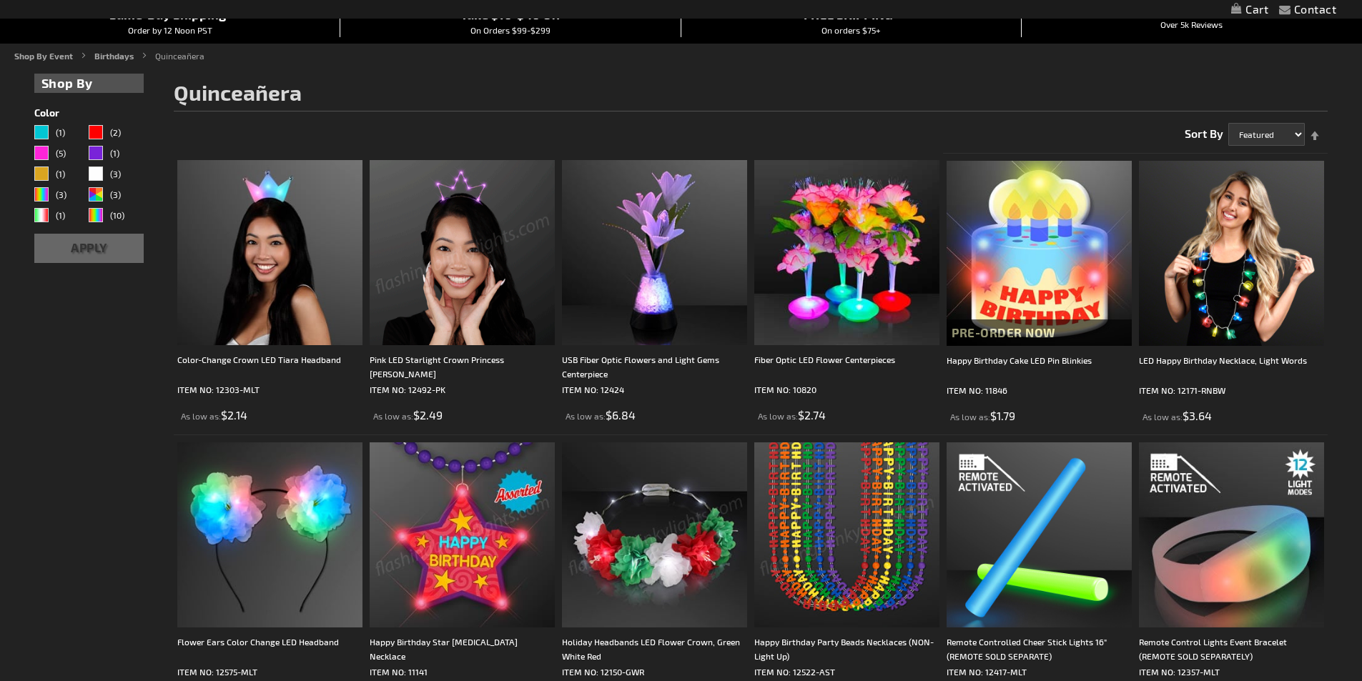
scroll to position [144, 0]
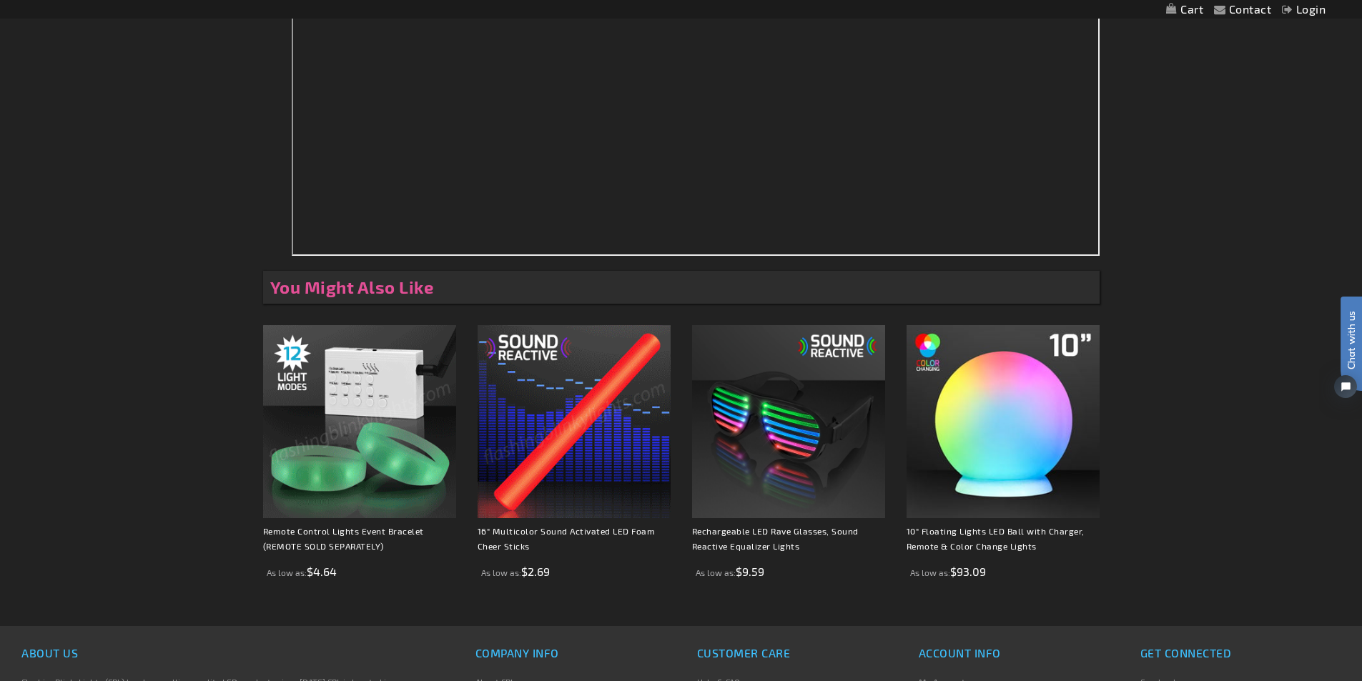
scroll to position [1501, 0]
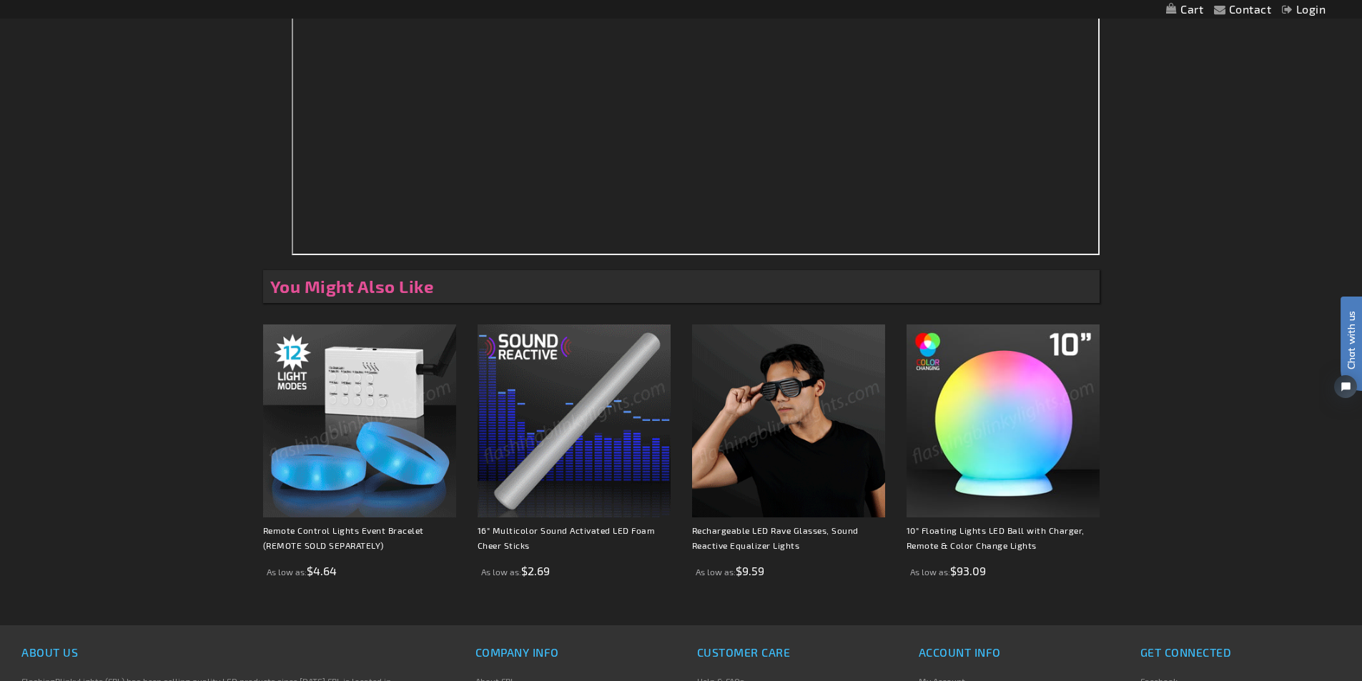
click at [555, 445] on img at bounding box center [573, 420] width 193 height 193
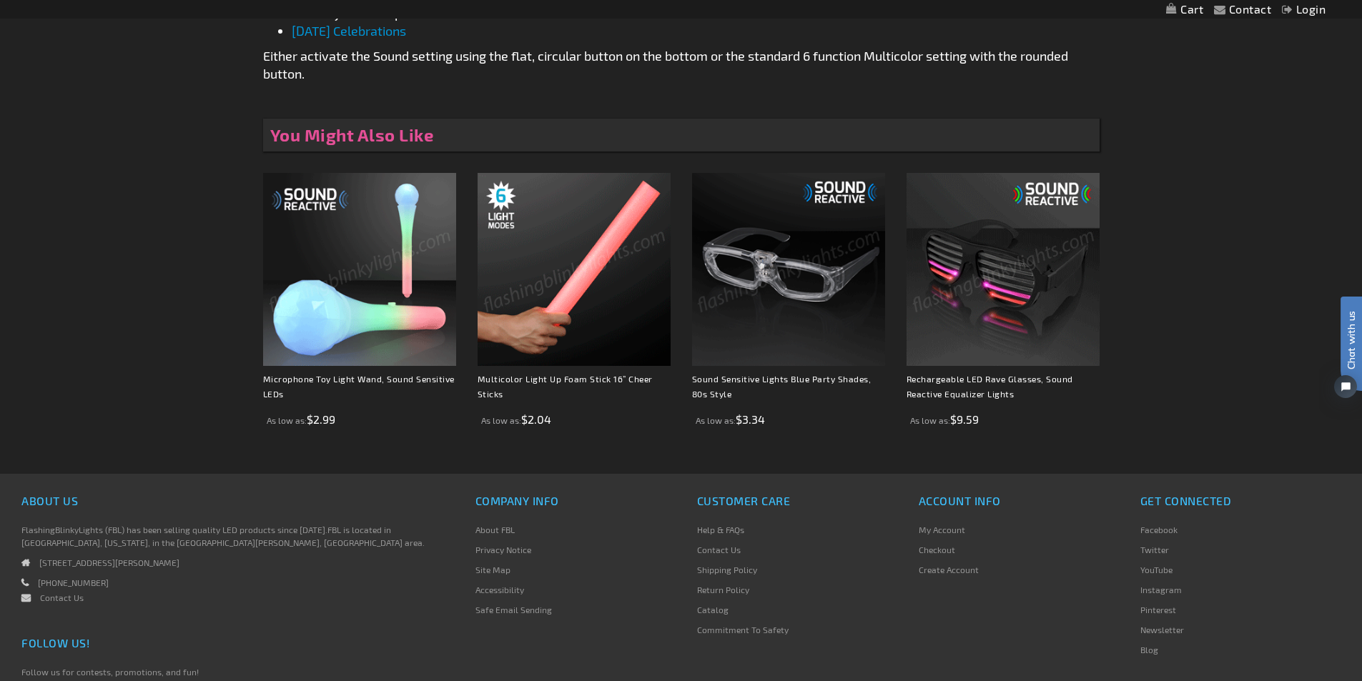
scroll to position [886, 0]
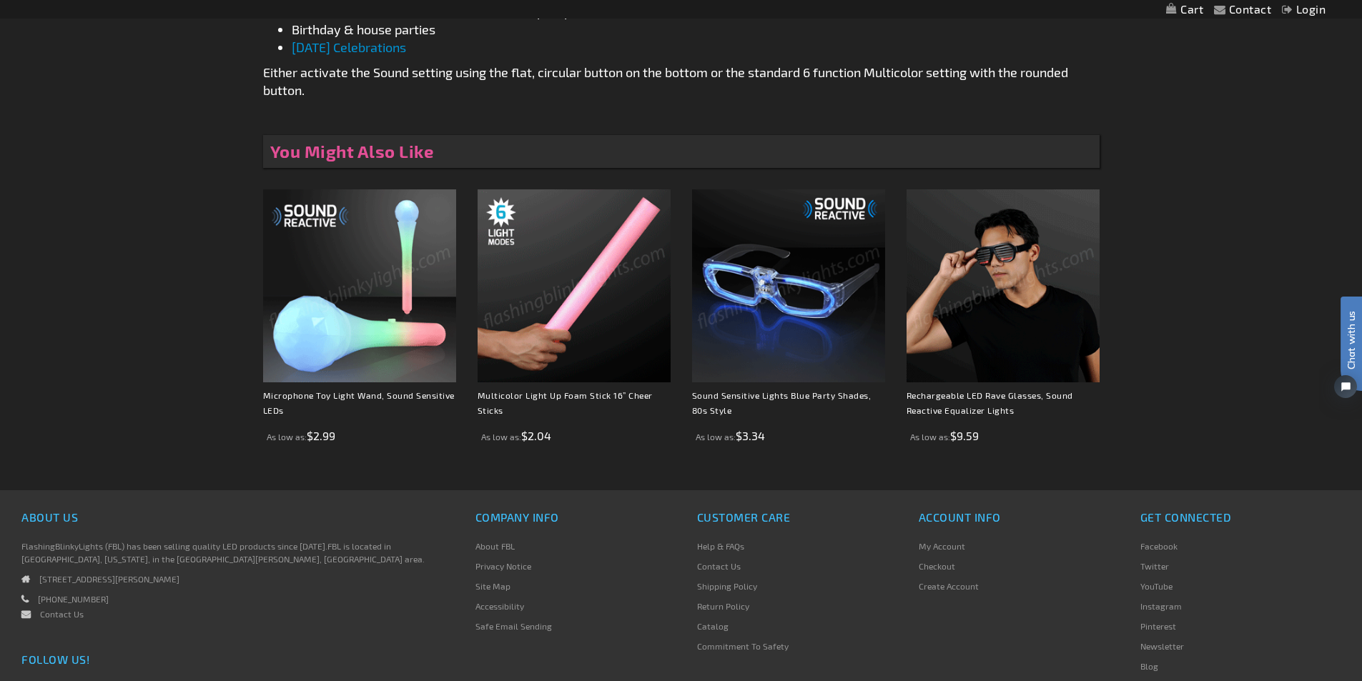
click at [580, 303] on img at bounding box center [573, 285] width 193 height 193
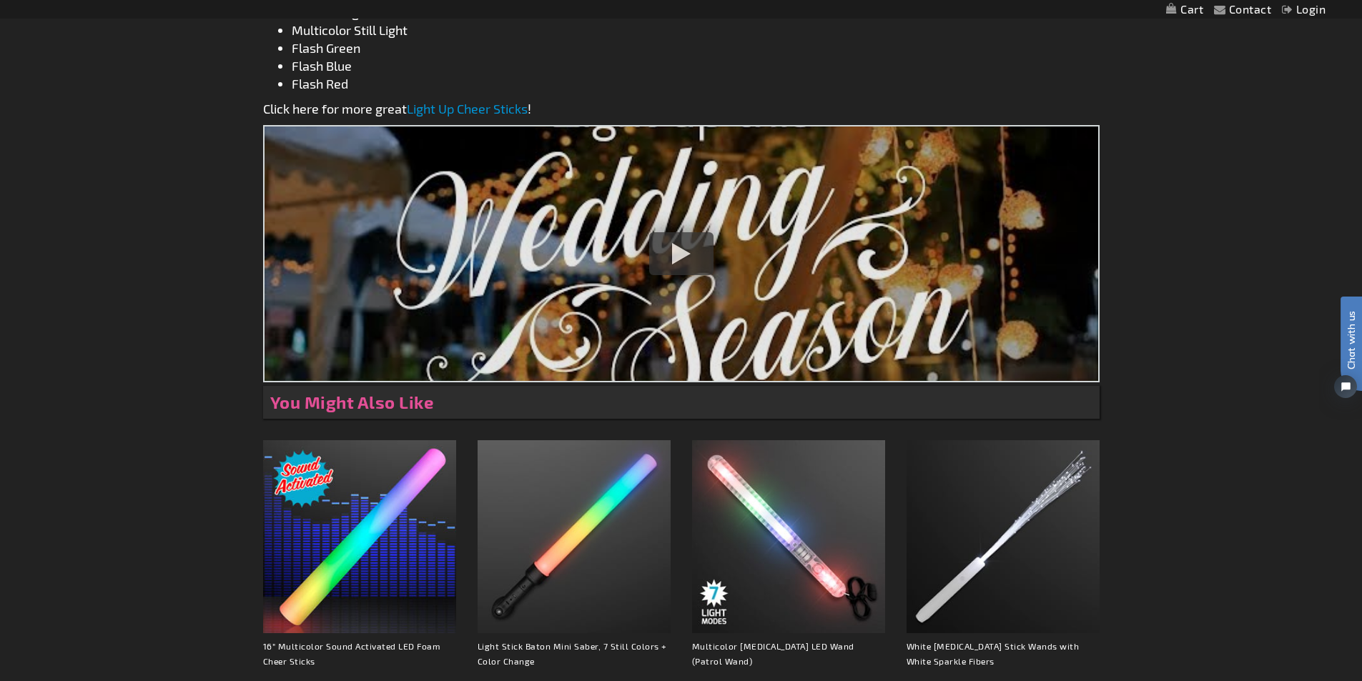
scroll to position [1215, 0]
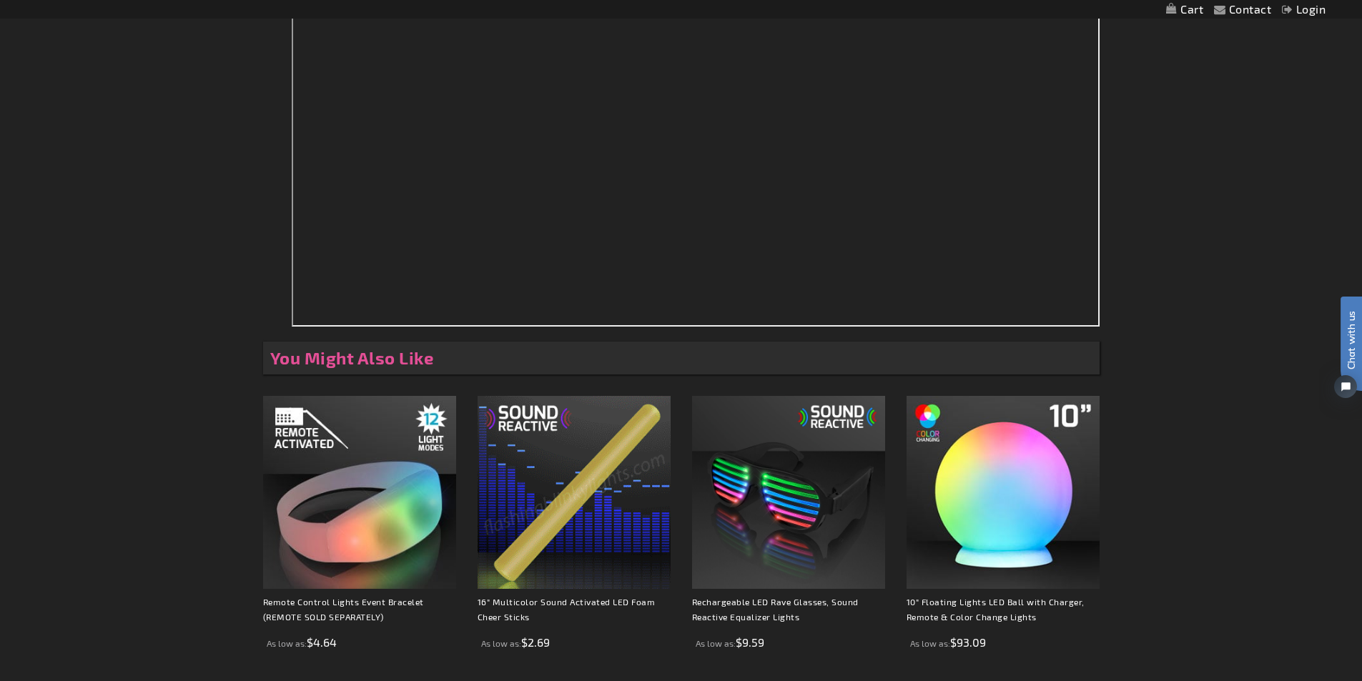
scroll to position [1572, 0]
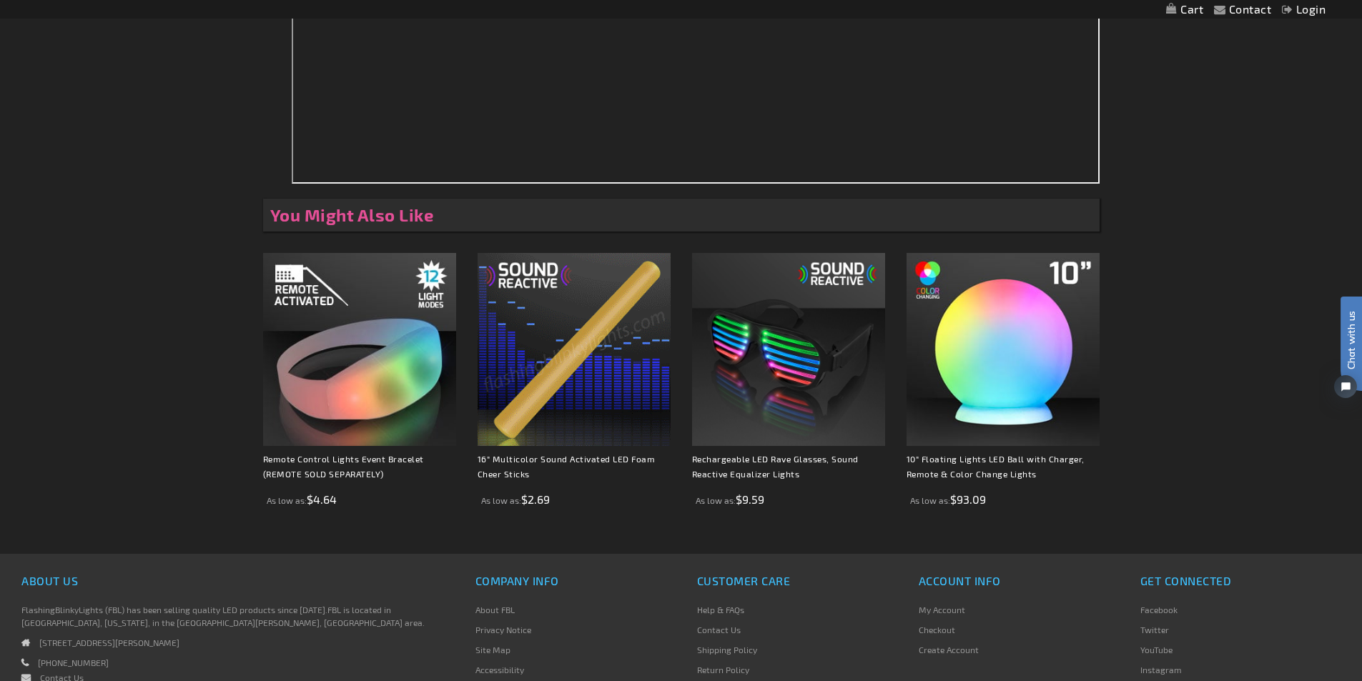
click at [601, 392] on img at bounding box center [573, 349] width 193 height 193
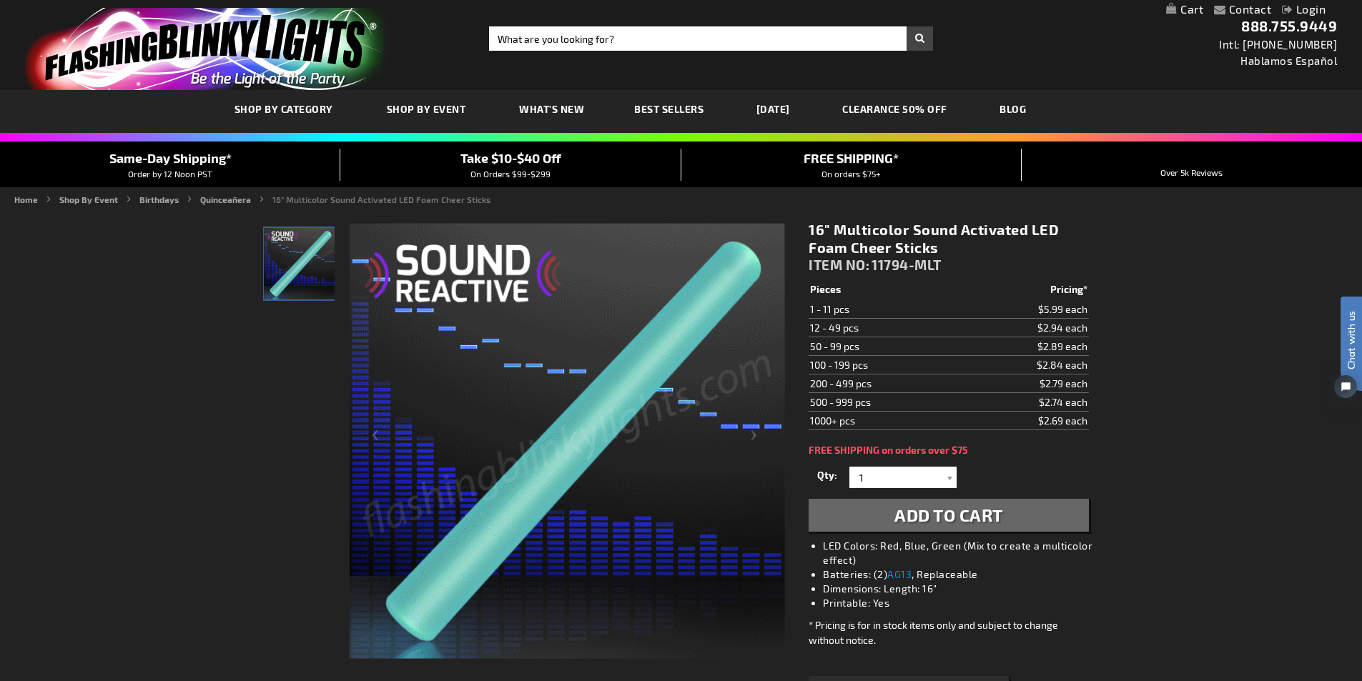
click at [841, 360] on td "100 - 199 pcs" at bounding box center [884, 365] width 152 height 19
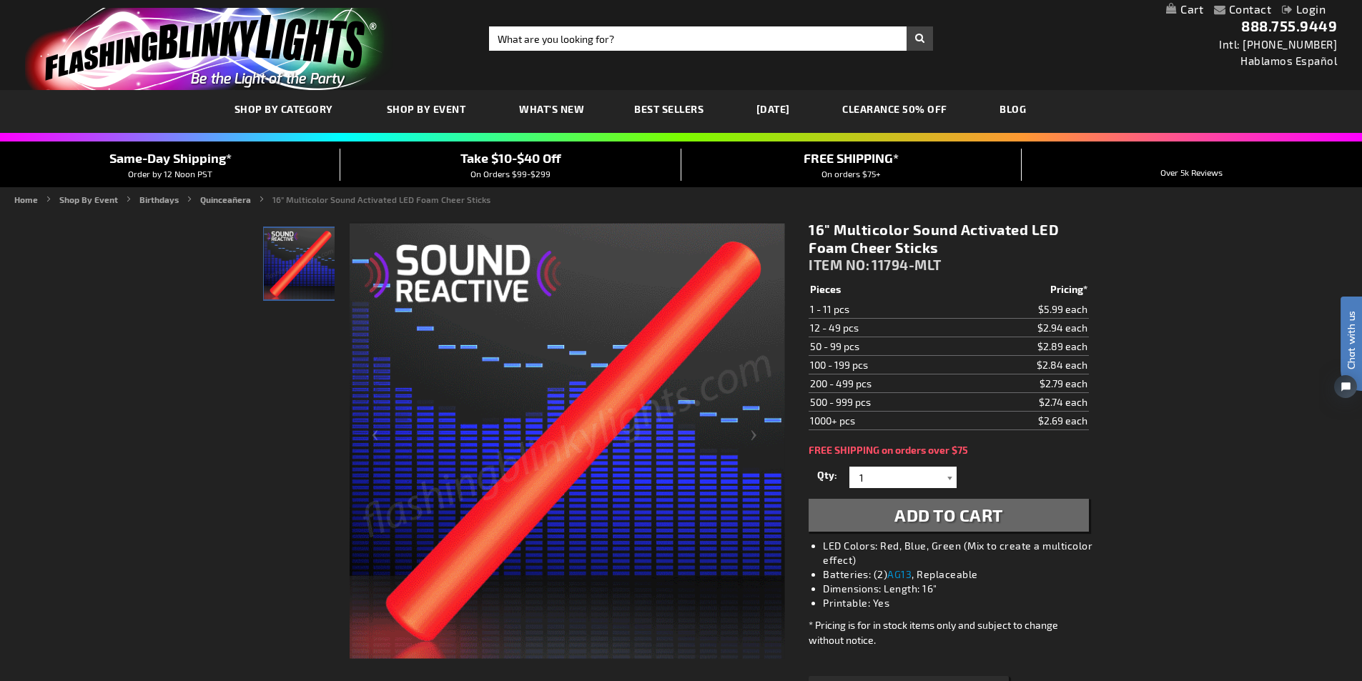
click at [948, 477] on div at bounding box center [949, 477] width 14 height 21
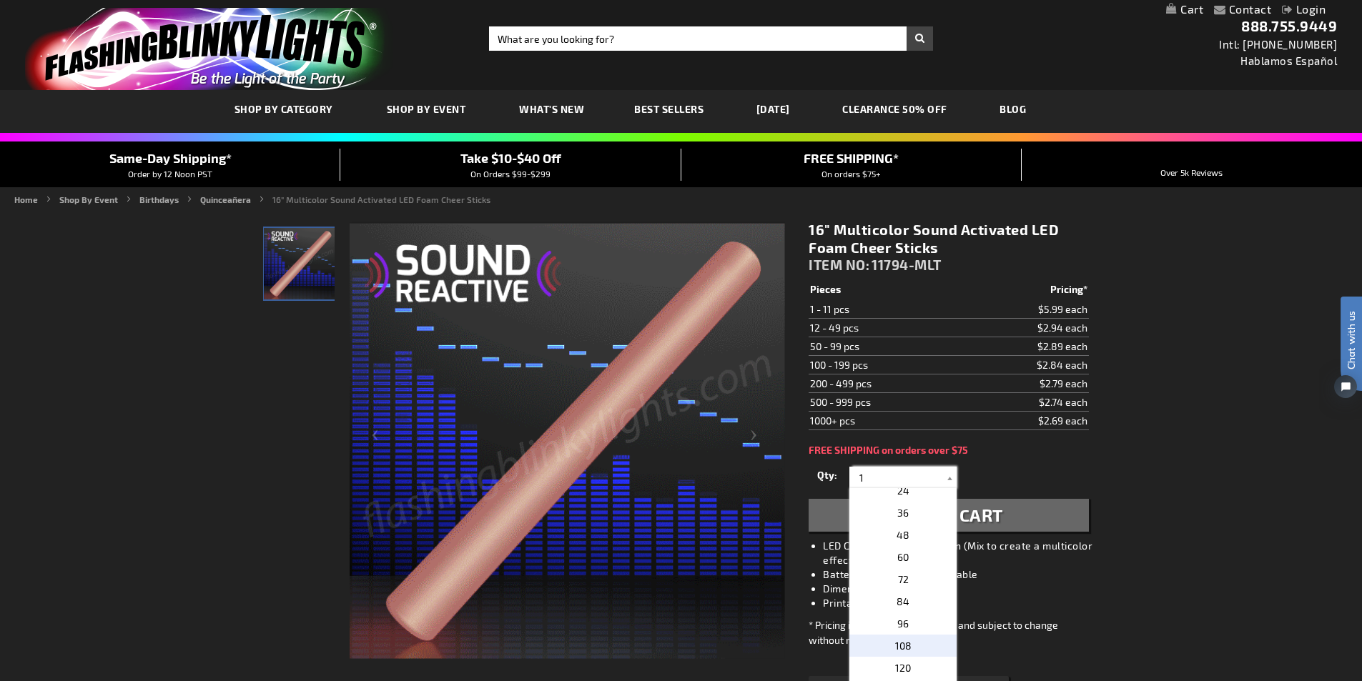
scroll to position [357, 0]
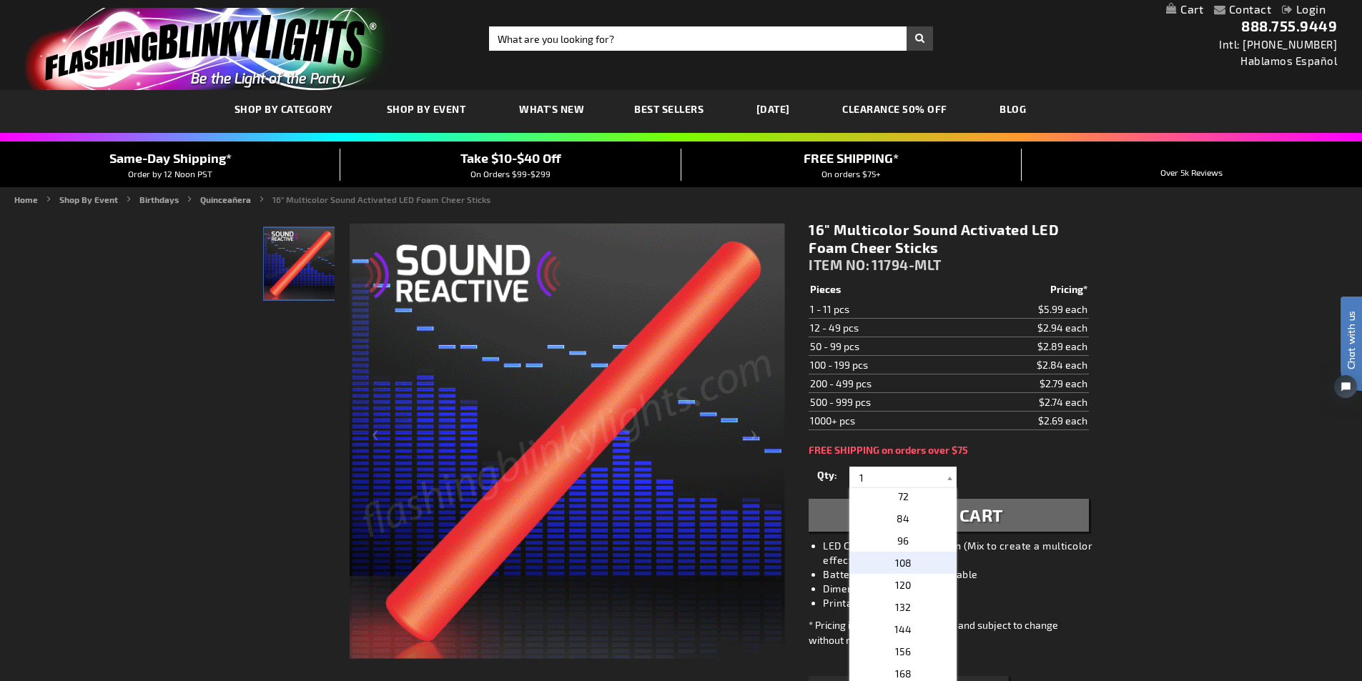
click at [906, 562] on p "108" at bounding box center [902, 563] width 107 height 22
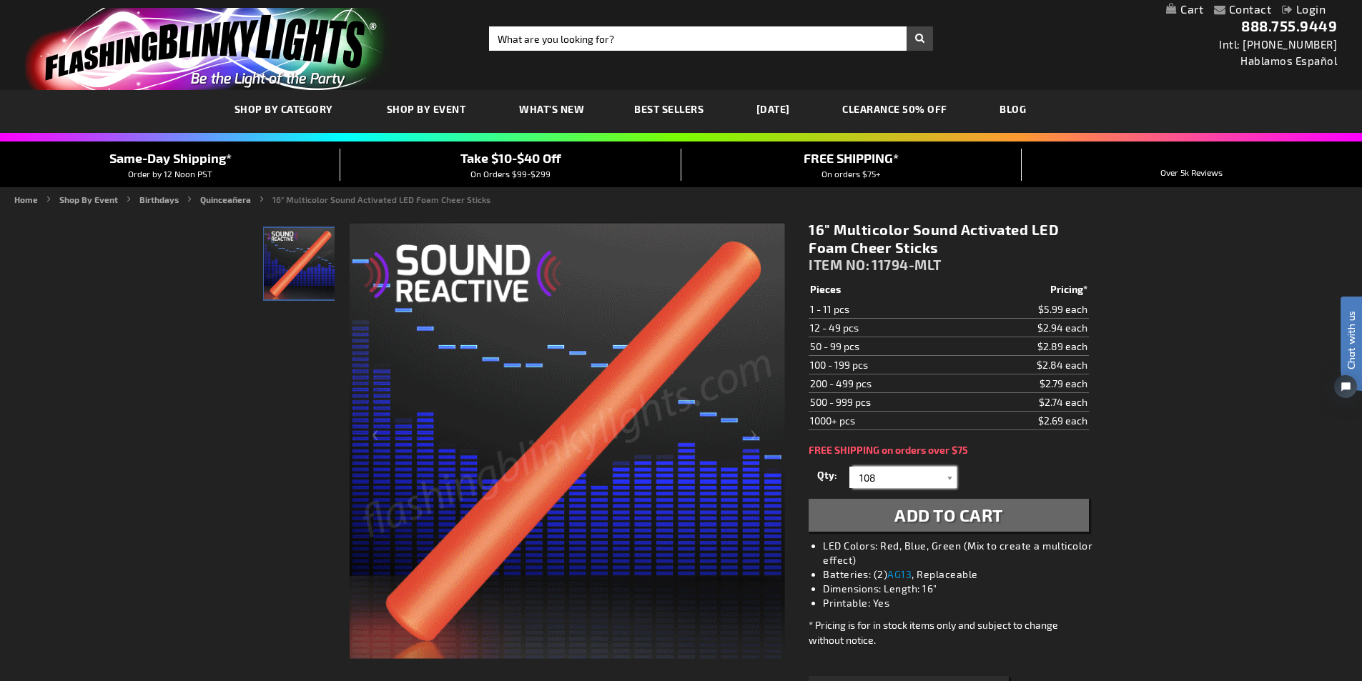
click at [928, 483] on input "108" at bounding box center [905, 477] width 104 height 21
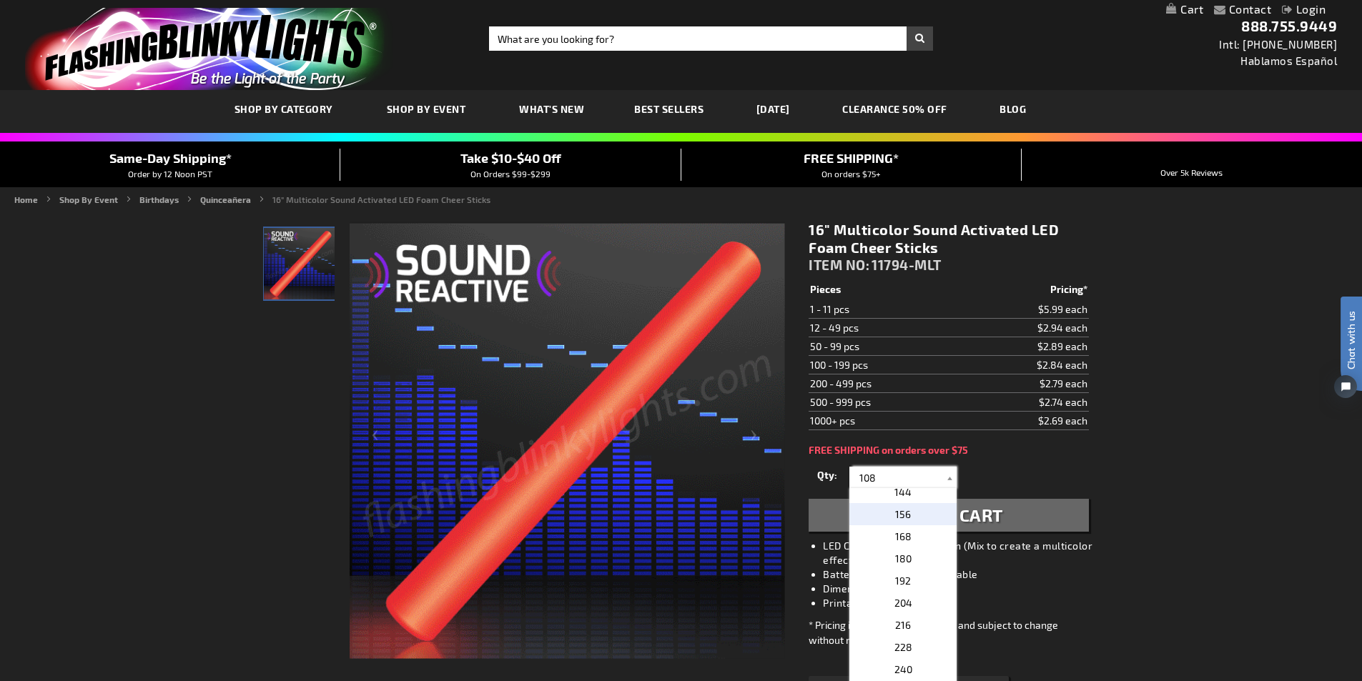
scroll to position [500, 0]
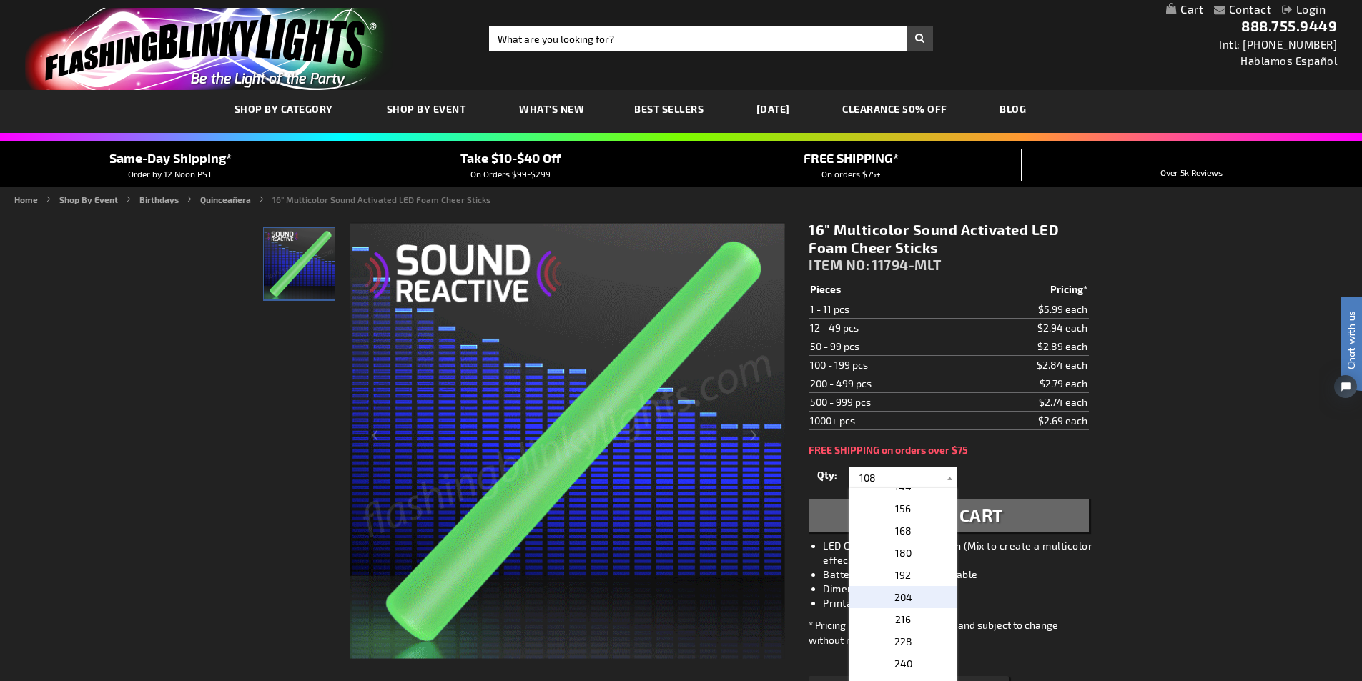
click at [915, 597] on p "204" at bounding box center [902, 597] width 107 height 22
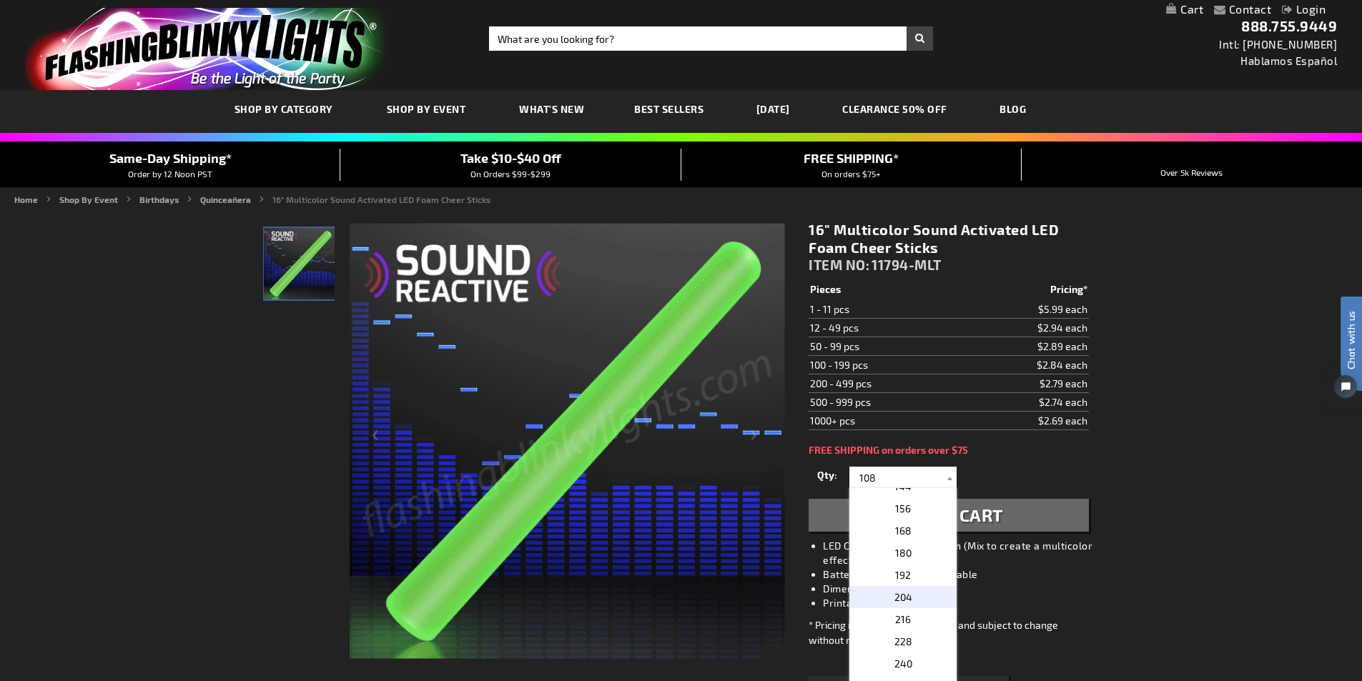
type input "204"
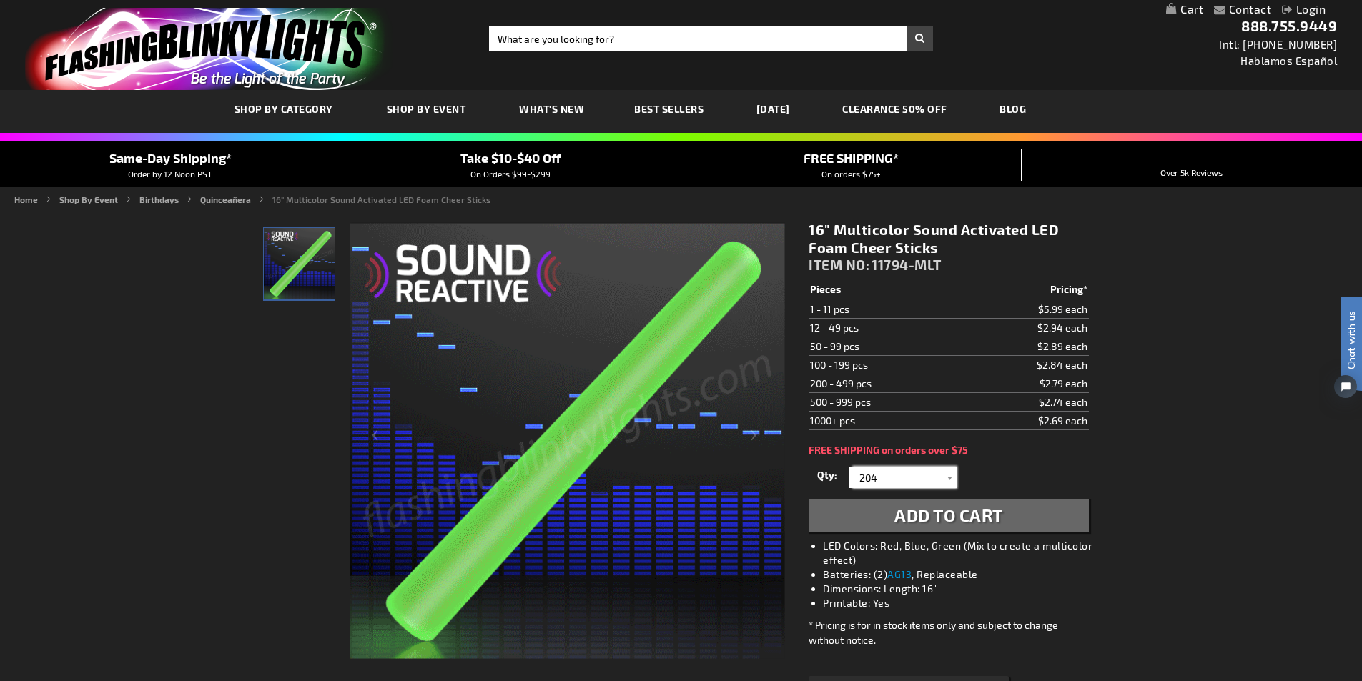
click at [912, 475] on input "204" at bounding box center [905, 477] width 104 height 21
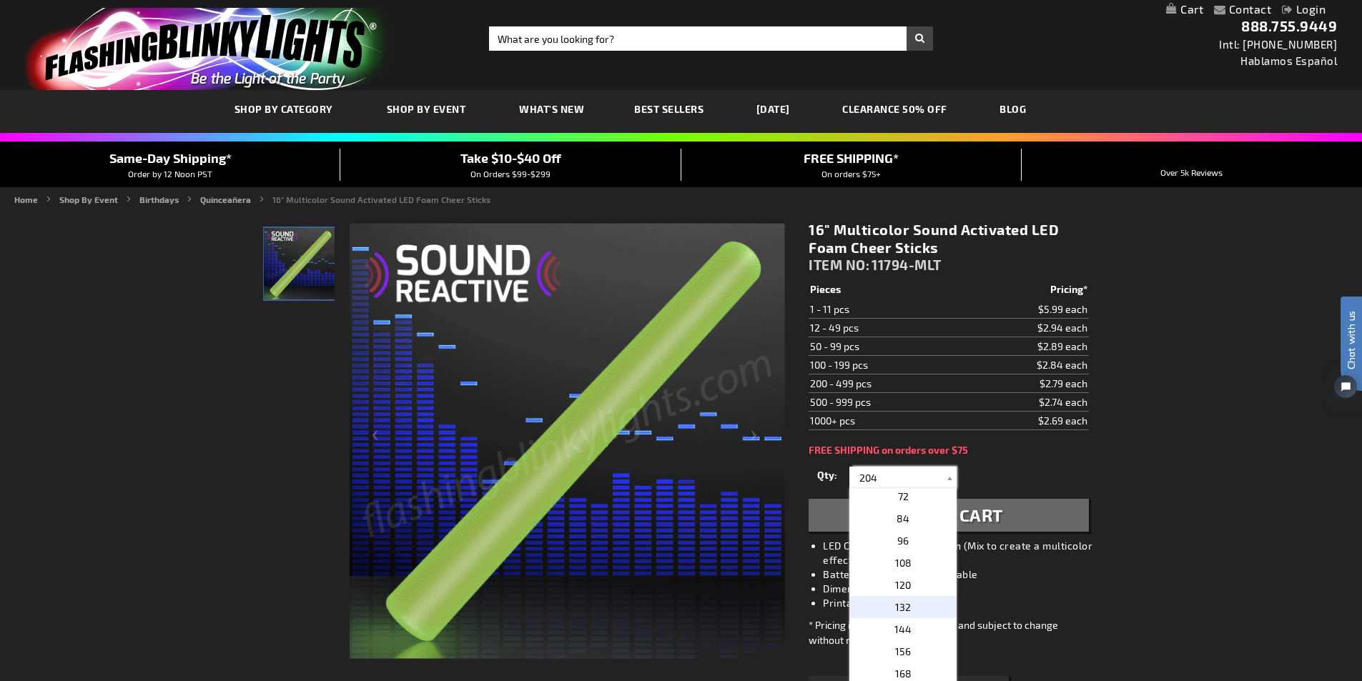
scroll to position [429, 0]
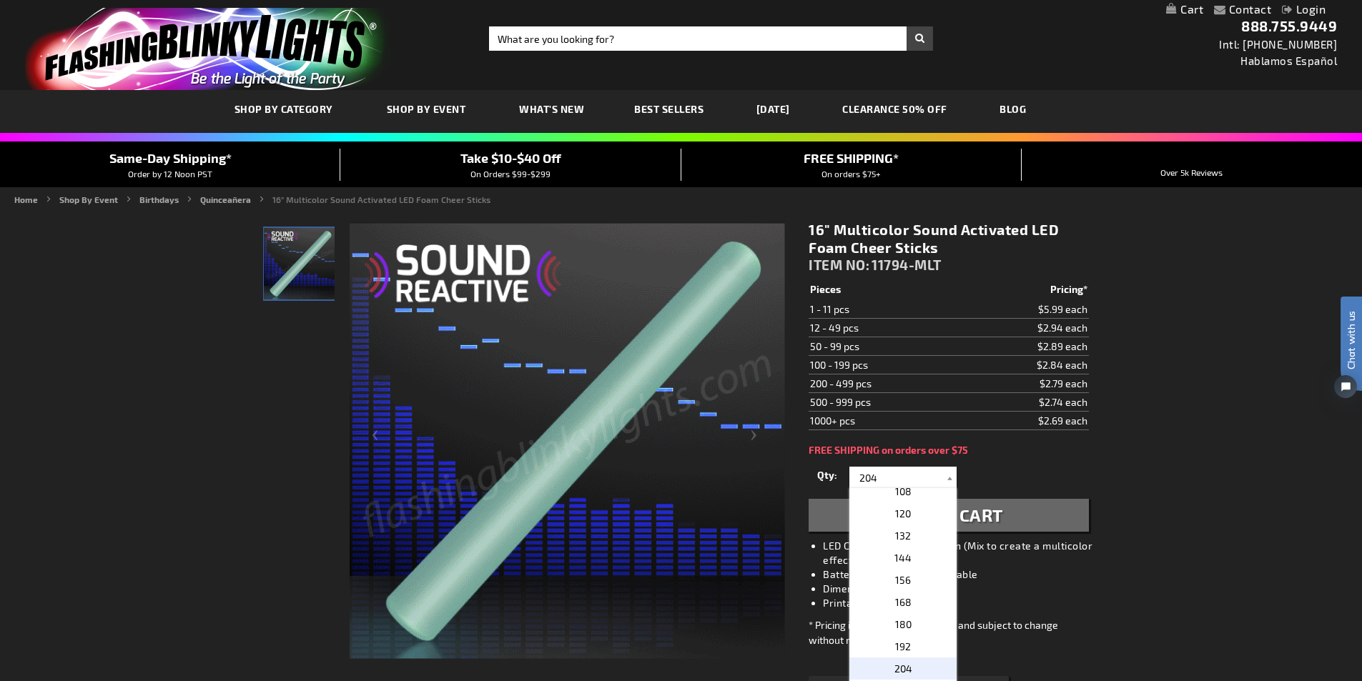
click at [906, 665] on p "204" at bounding box center [902, 669] width 107 height 22
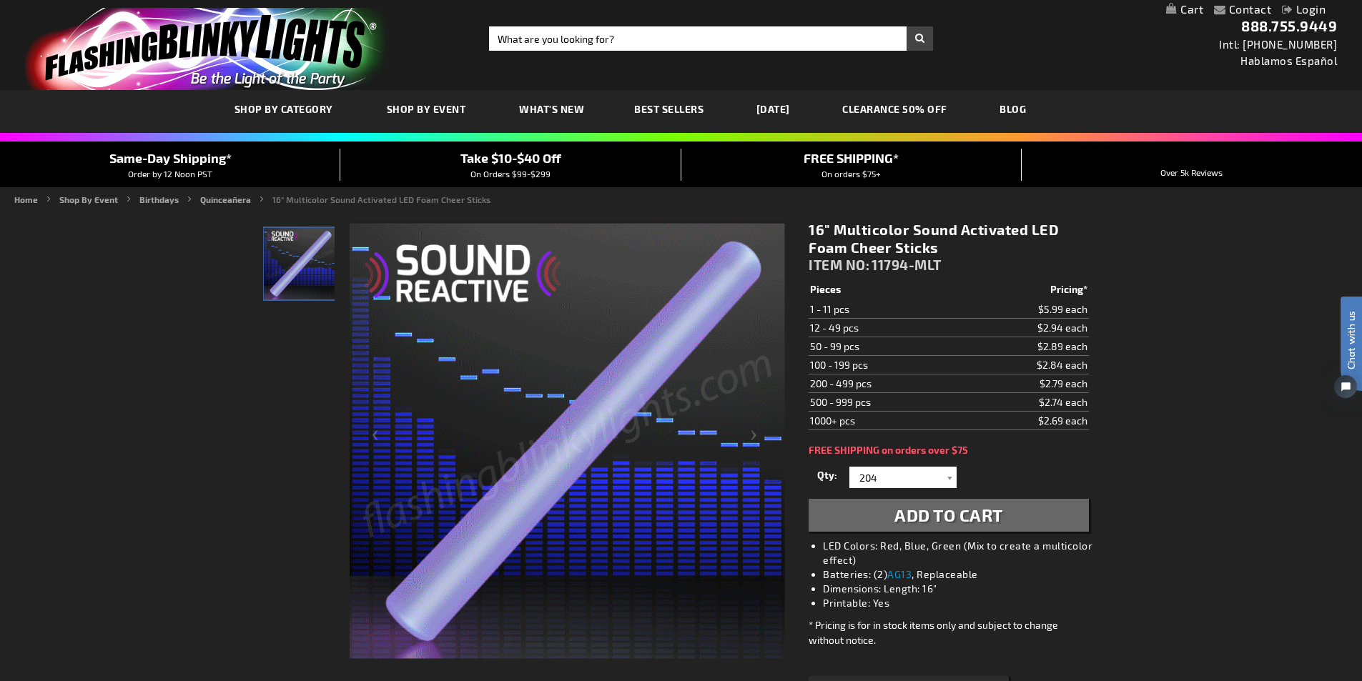
click at [488, 163] on span "Take $10-$40 Off" at bounding box center [510, 158] width 101 height 16
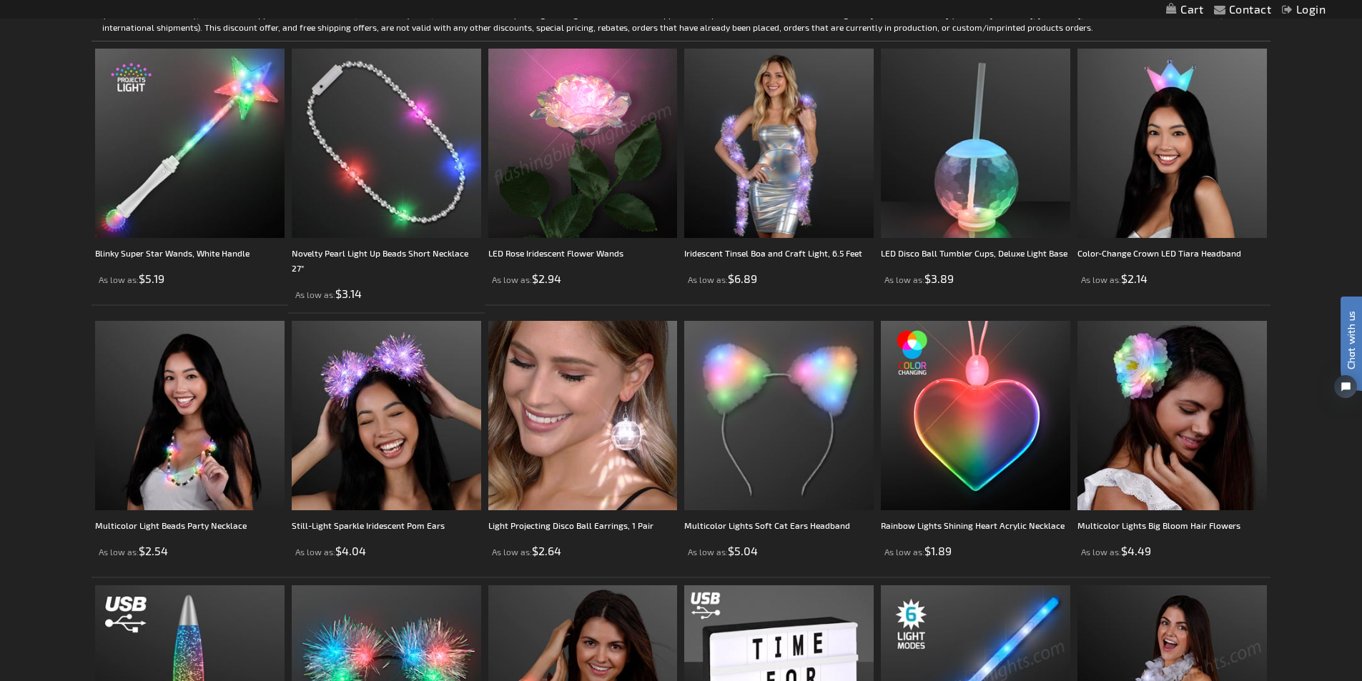
scroll to position [500, 0]
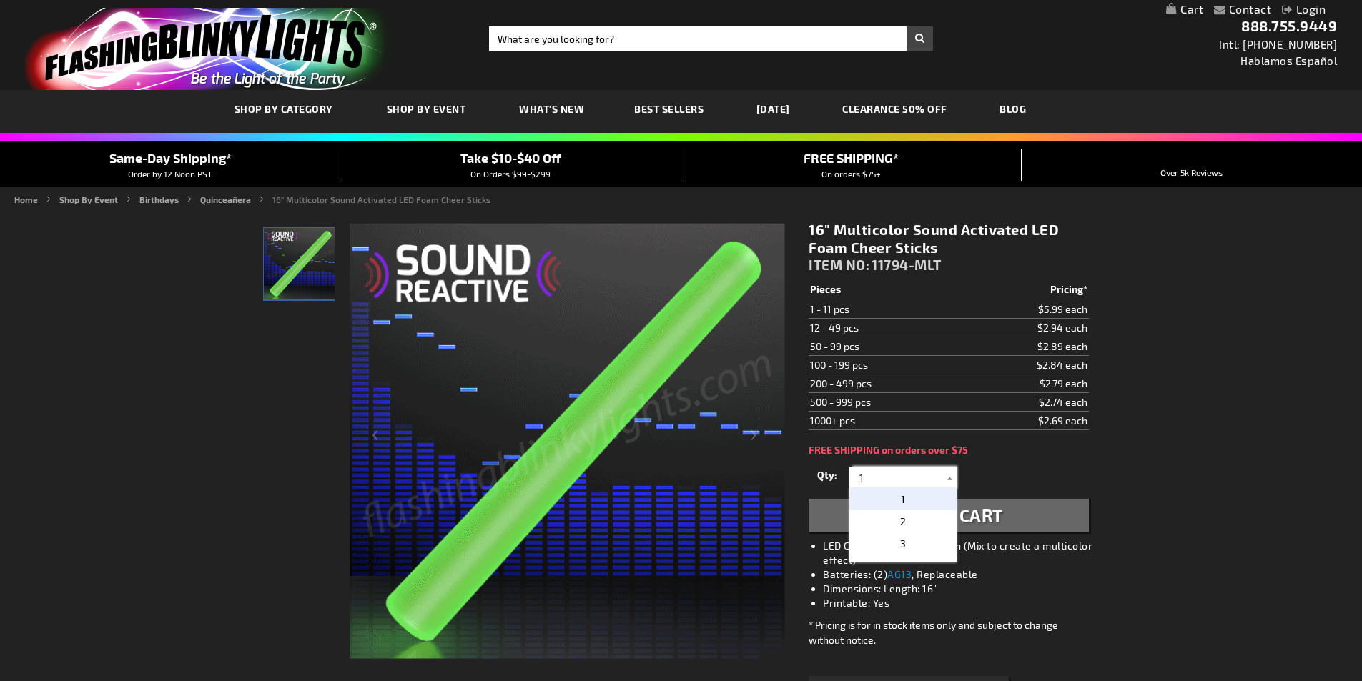
click at [871, 480] on input "1" at bounding box center [905, 477] width 104 height 21
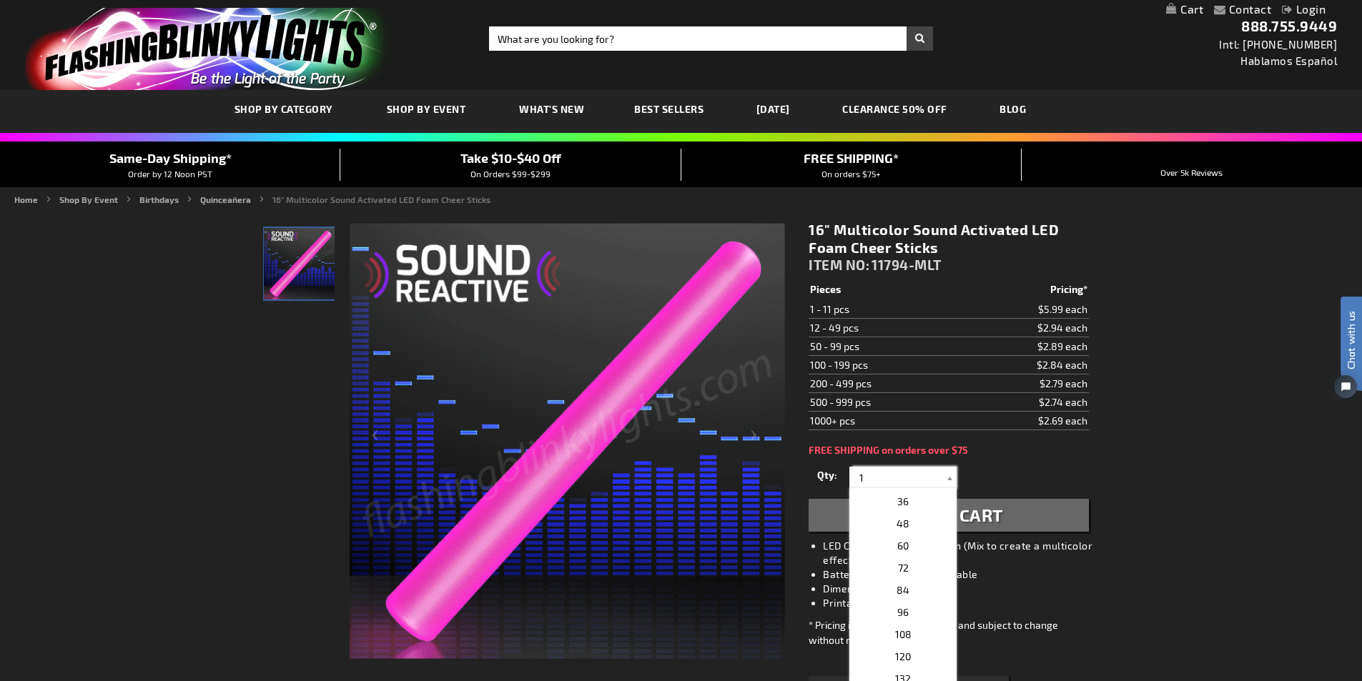
scroll to position [357, 0]
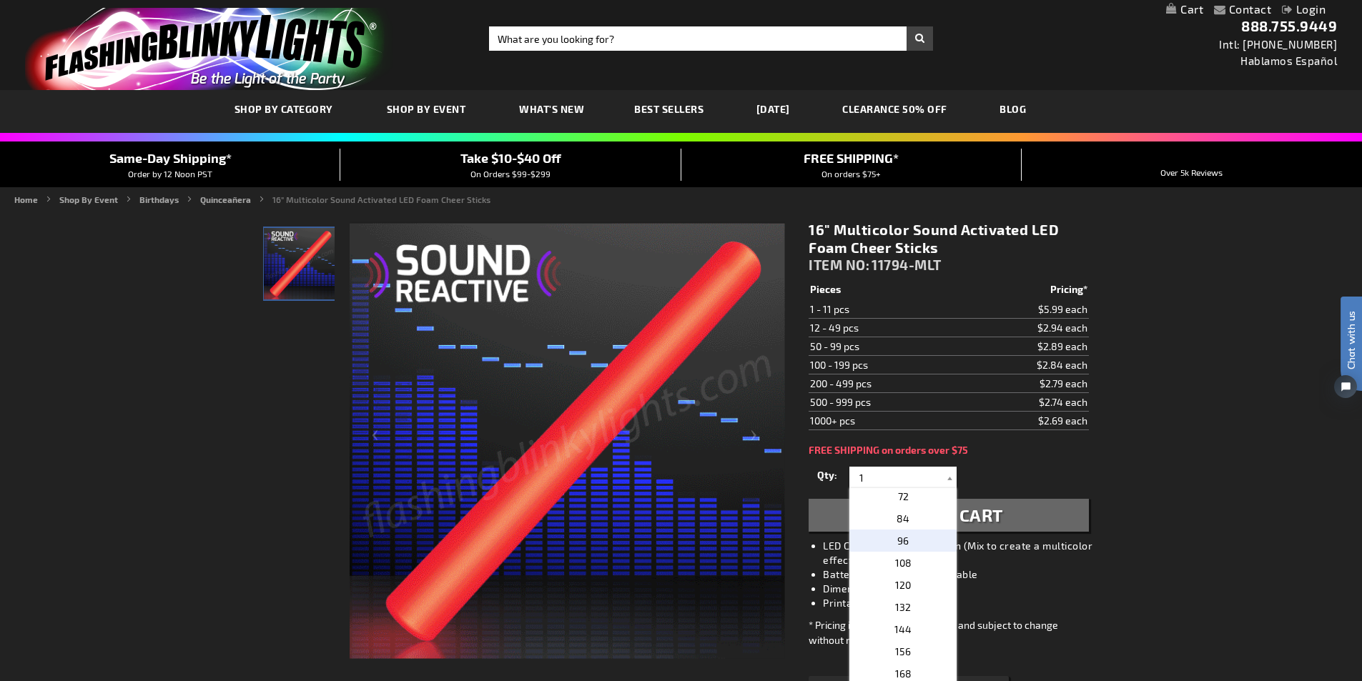
click at [899, 543] on span "96" at bounding box center [902, 541] width 11 height 12
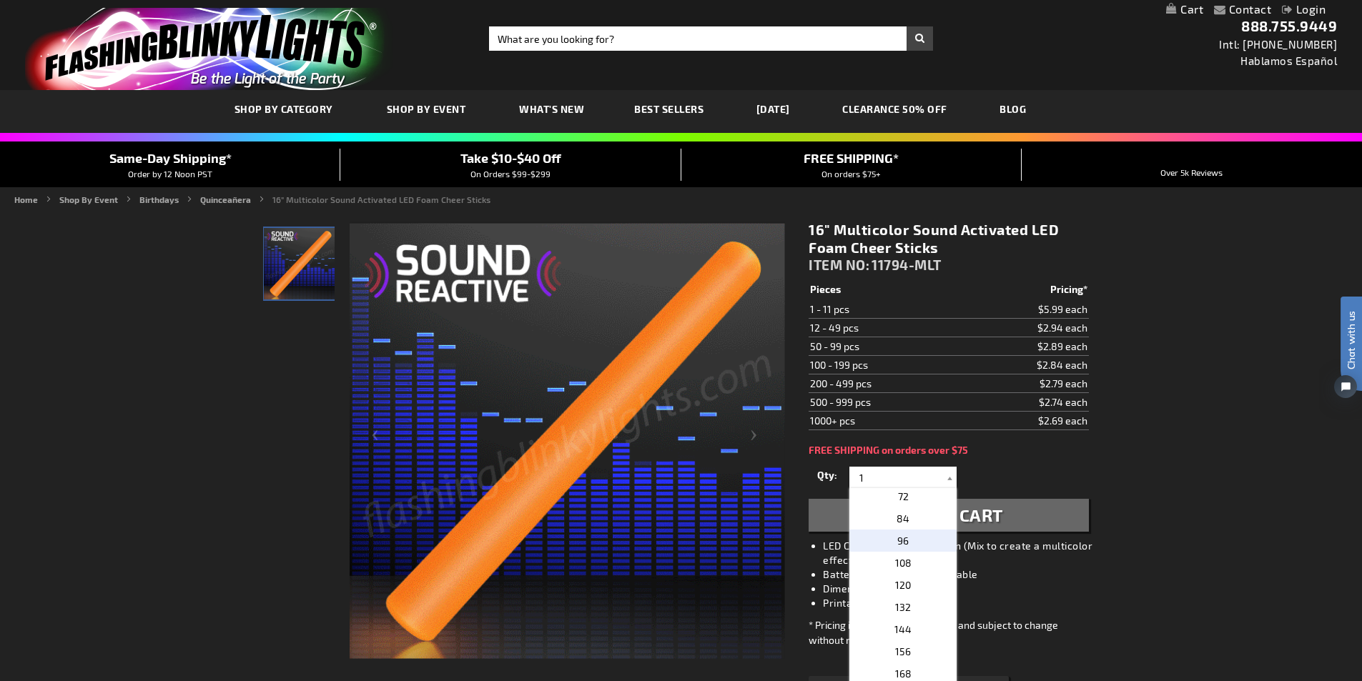
type input "96"
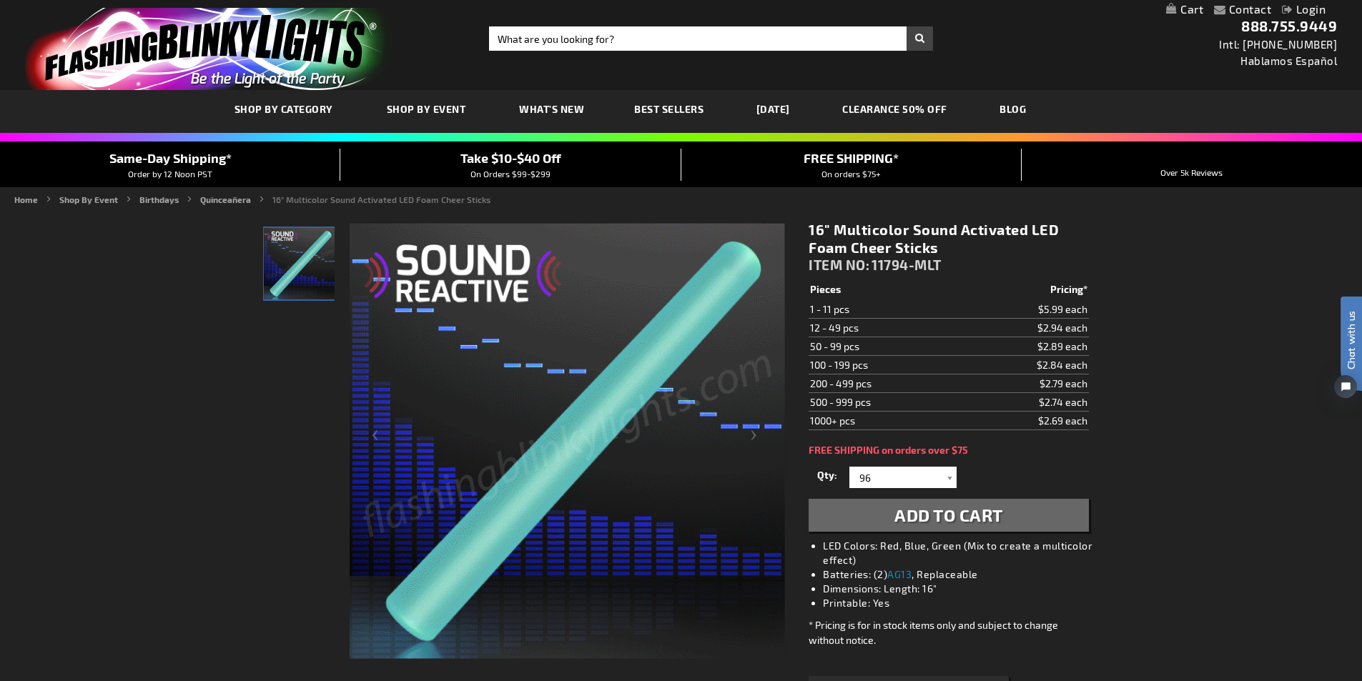
click at [901, 111] on link "CLEARANCE 50% OFF" at bounding box center [894, 109] width 127 height 48
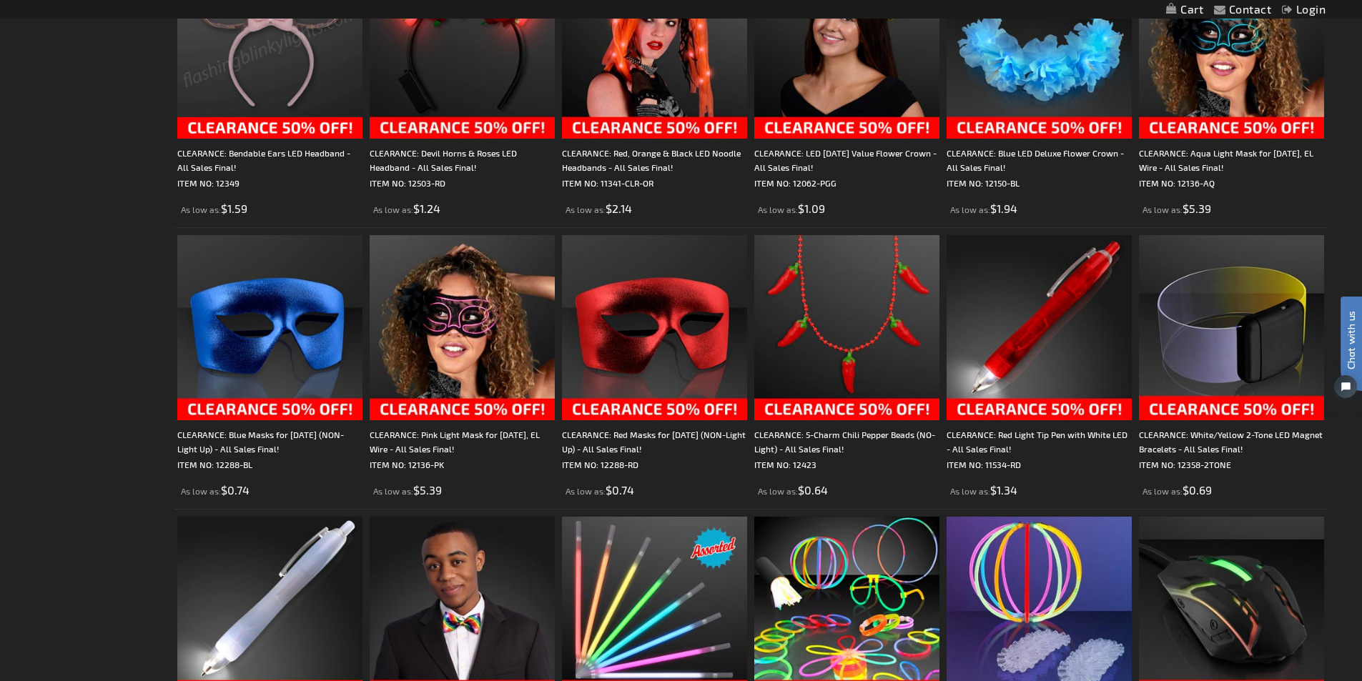
scroll to position [1215, 0]
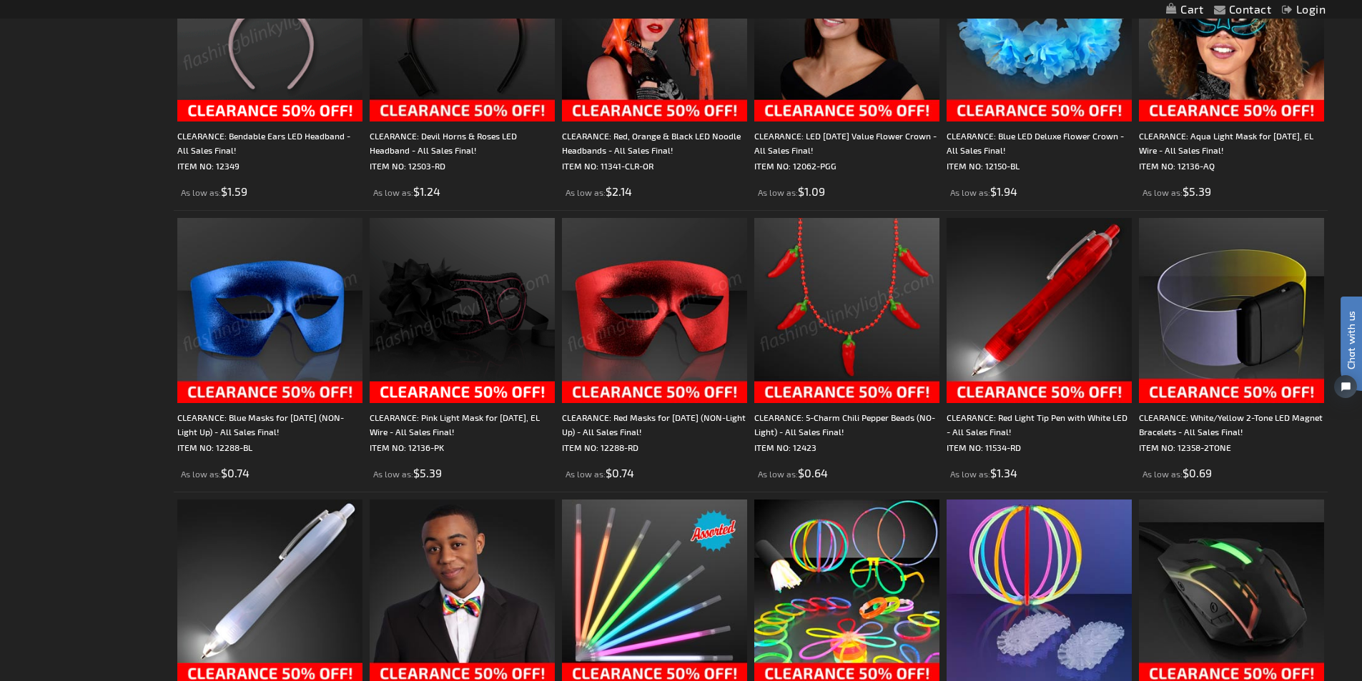
click at [667, 322] on img at bounding box center [654, 310] width 185 height 185
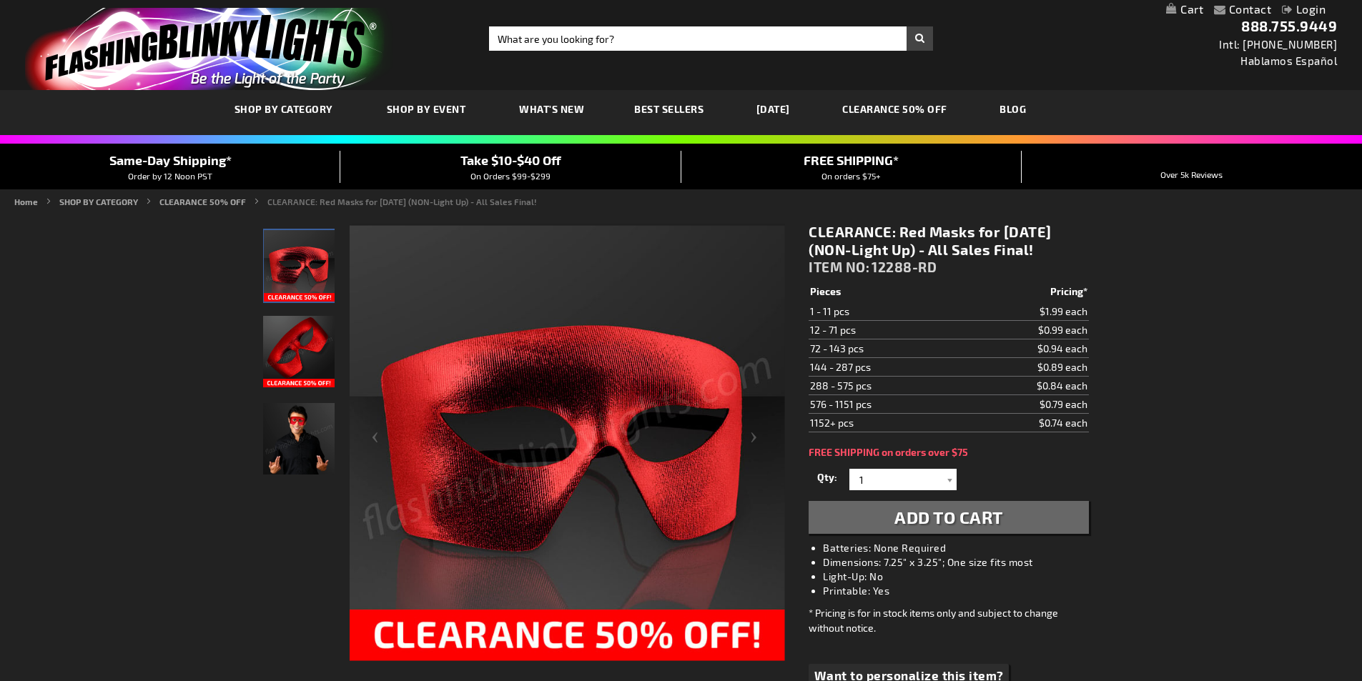
click at [287, 440] on img "Male wearing Red Non Light Up Mardi Gras Mask" at bounding box center [298, 438] width 71 height 71
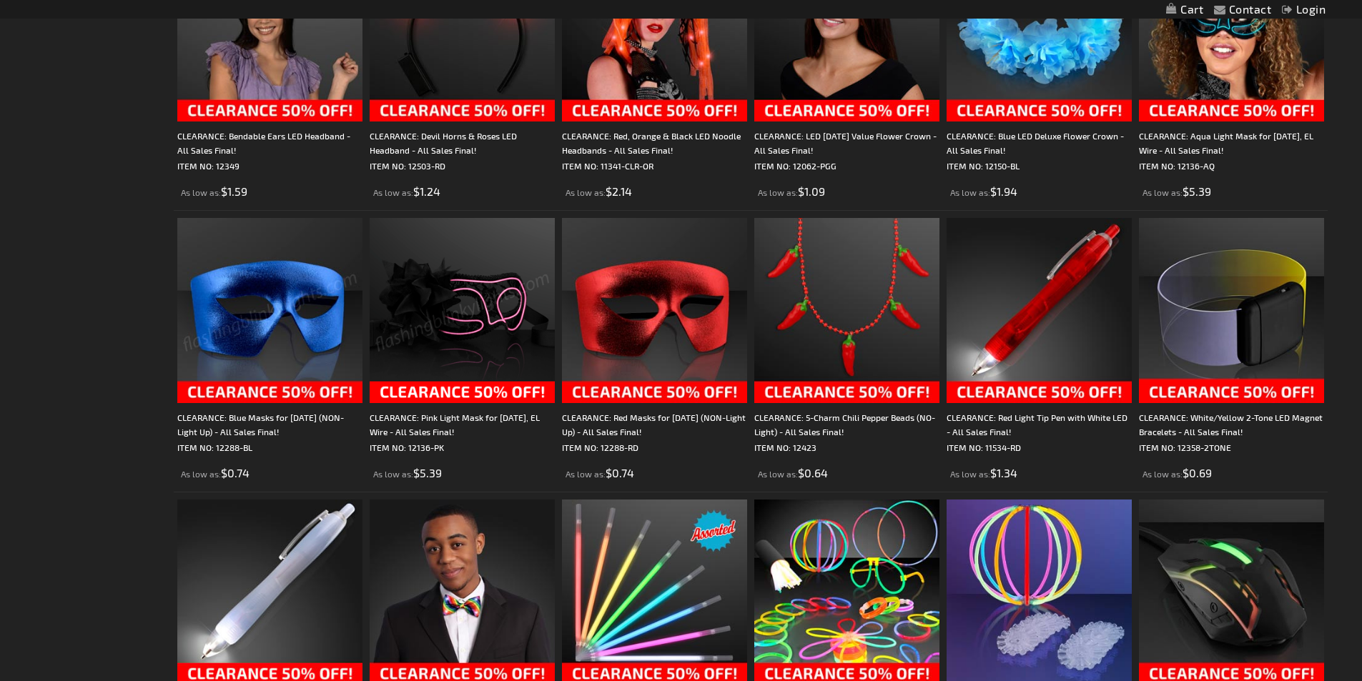
click at [445, 300] on img at bounding box center [461, 310] width 185 height 185
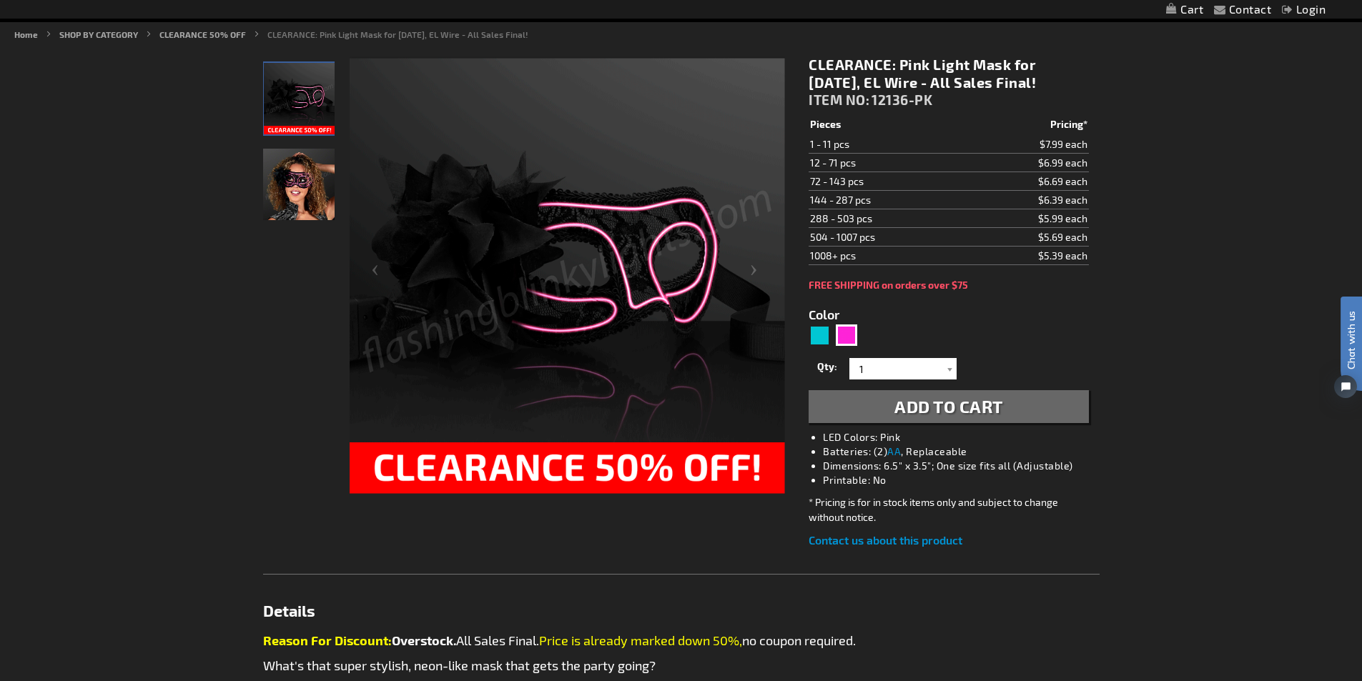
scroll to position [143, 0]
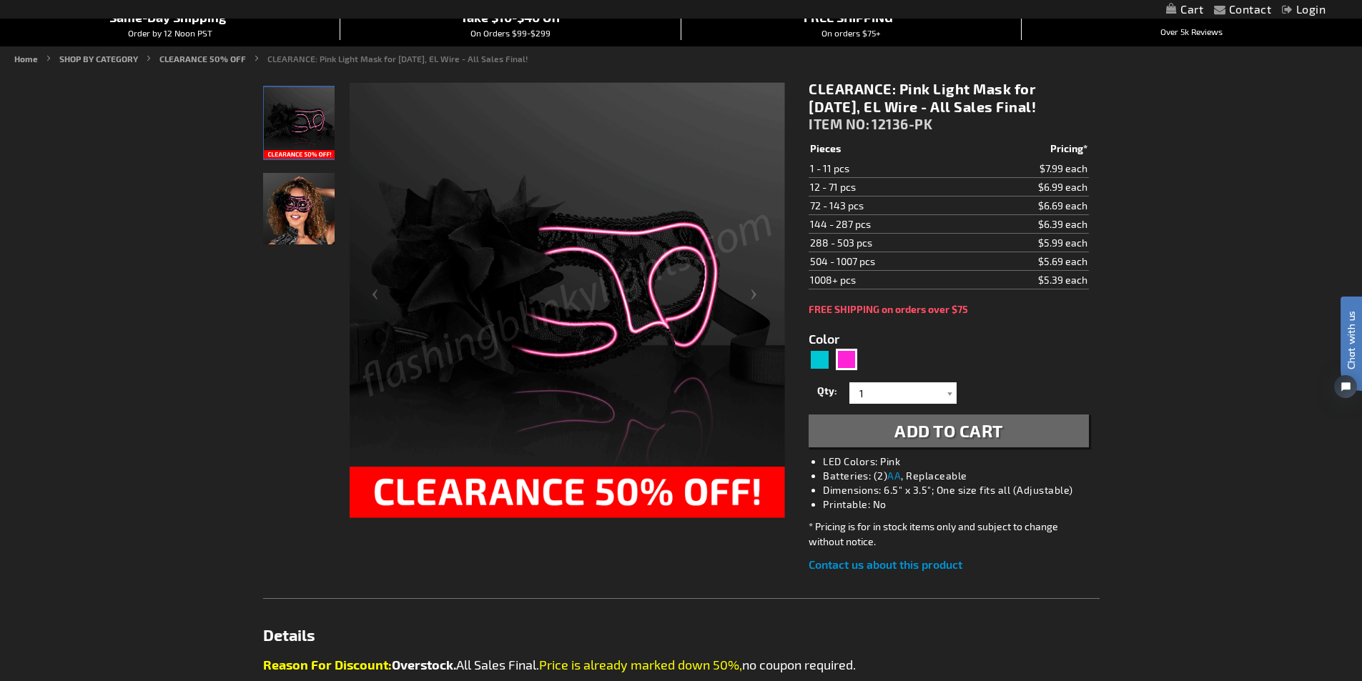
click at [861, 437] on button "Add to Cart" at bounding box center [947, 431] width 279 height 33
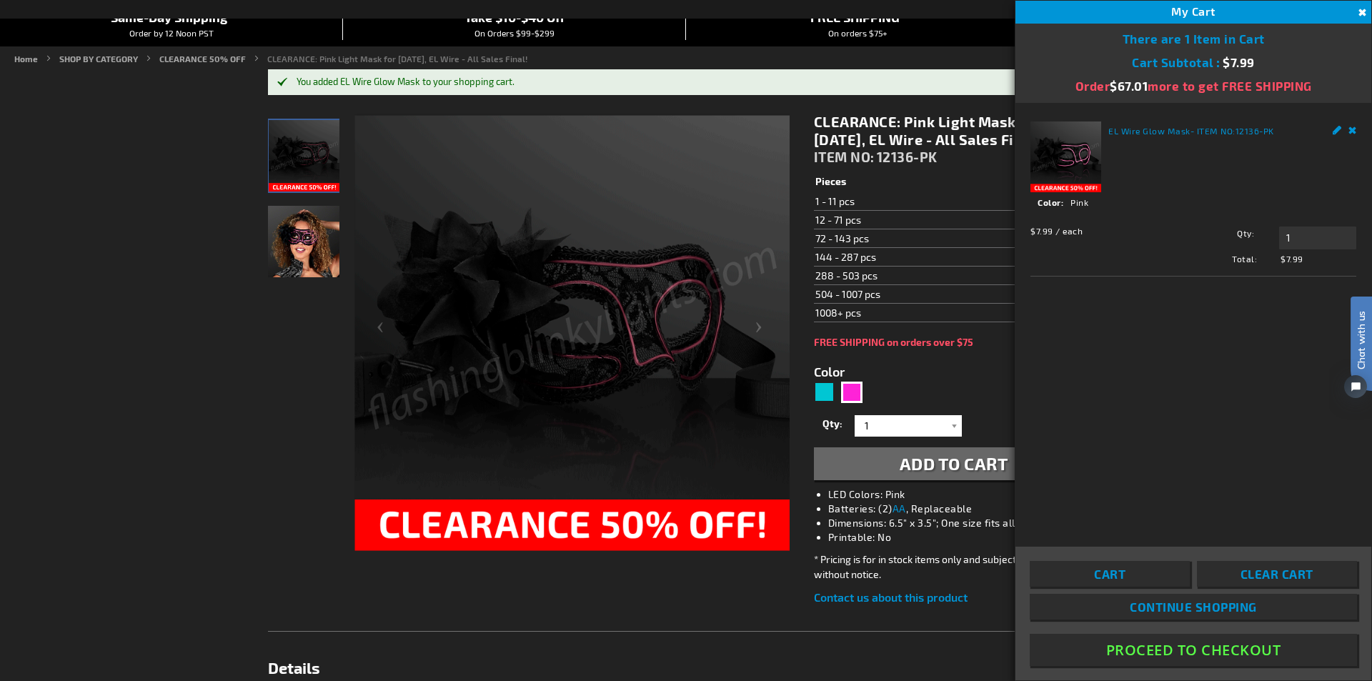
click at [1361, 9] on button "Close" at bounding box center [1361, 13] width 16 height 16
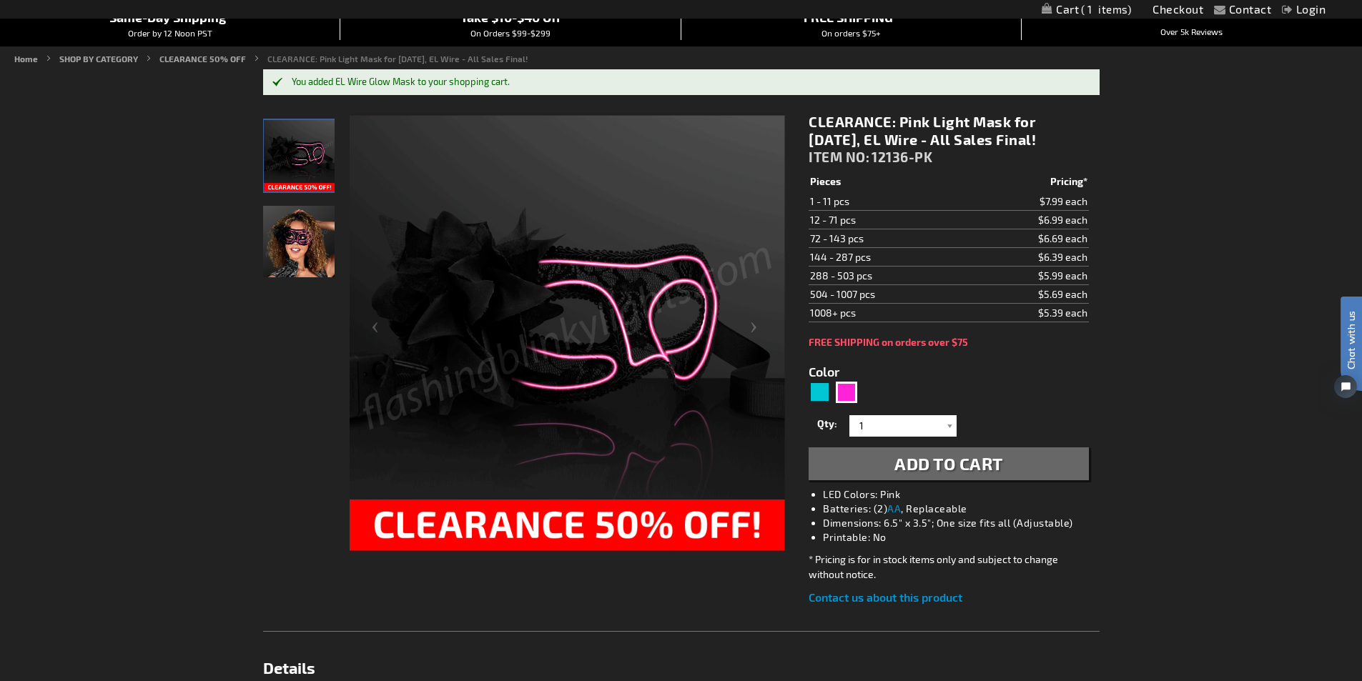
click at [570, 539] on img at bounding box center [566, 332] width 435 height 435
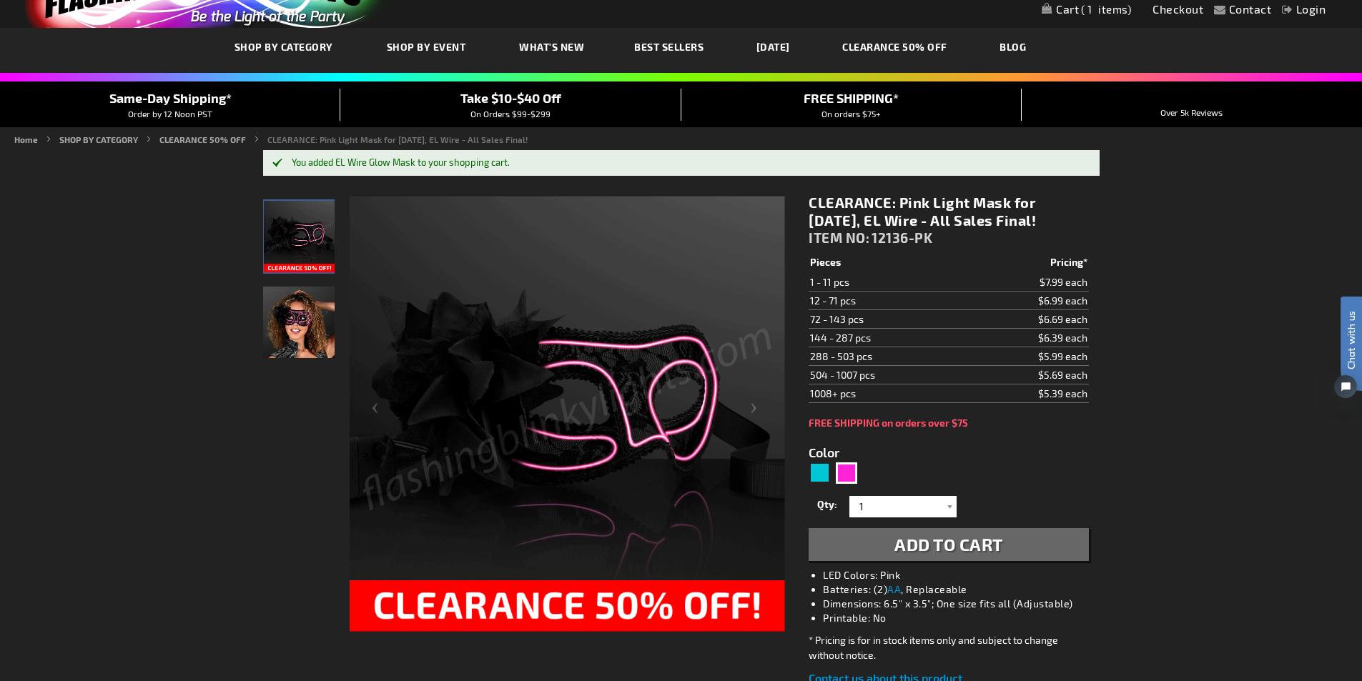
scroll to position [0, 0]
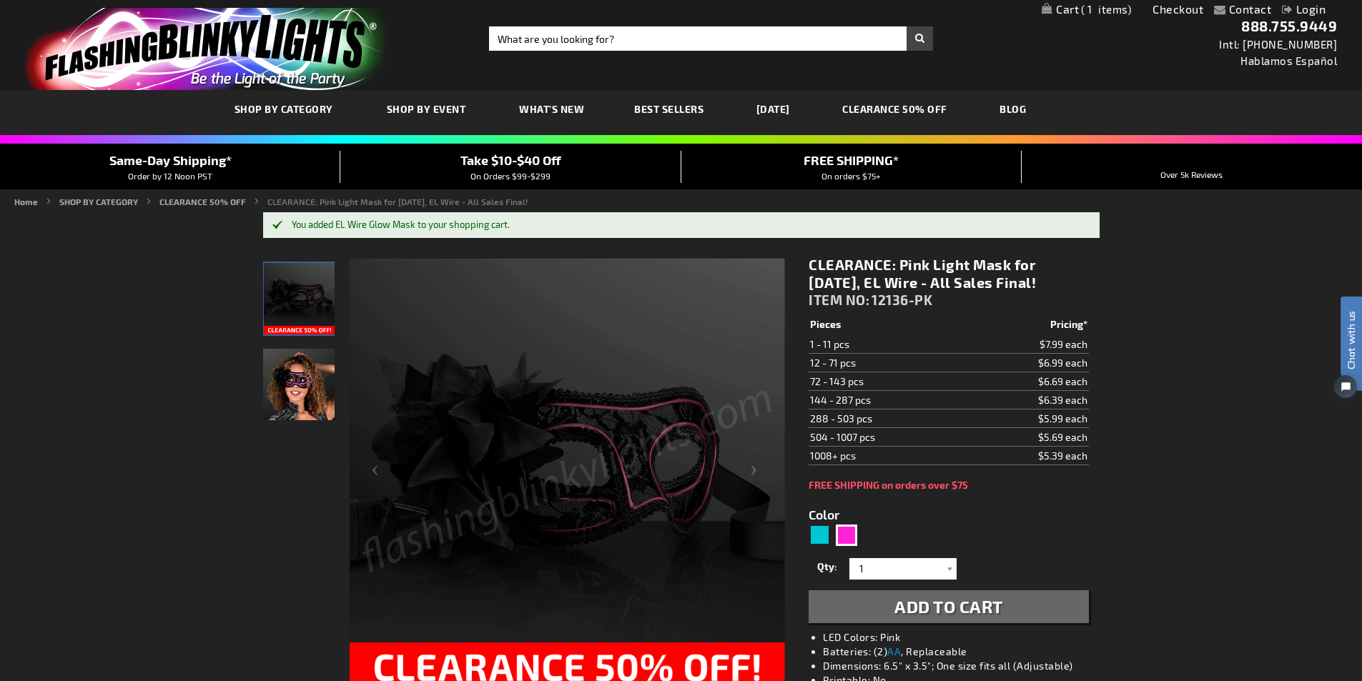
click at [317, 282] on img "Pink EL Glow Wire Mardi Gras Light Up Mask" at bounding box center [299, 298] width 71 height 71
click at [307, 377] on img "Woman model displaying Pink EL Glow Wire Mardi Gras Light Up Mask" at bounding box center [298, 384] width 71 height 71
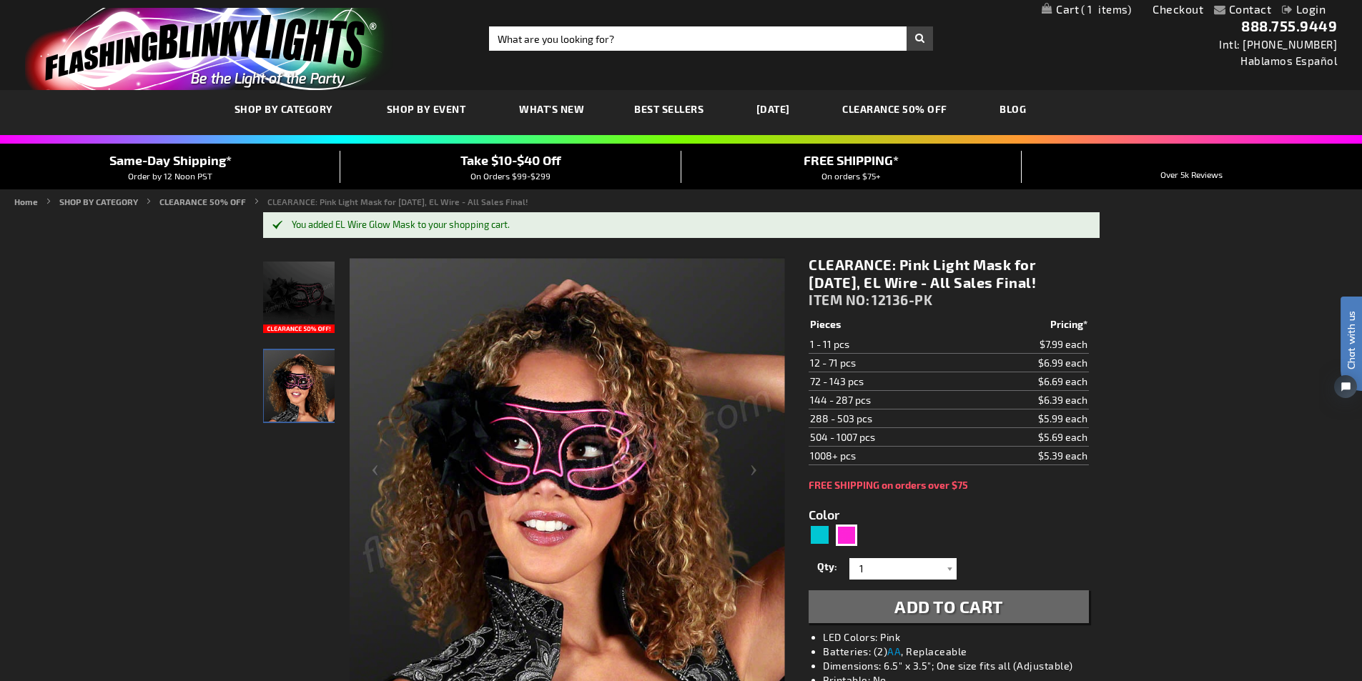
click at [285, 299] on img "Pink EL Glow Wire Mardi Gras Light Up Mask" at bounding box center [298, 297] width 71 height 71
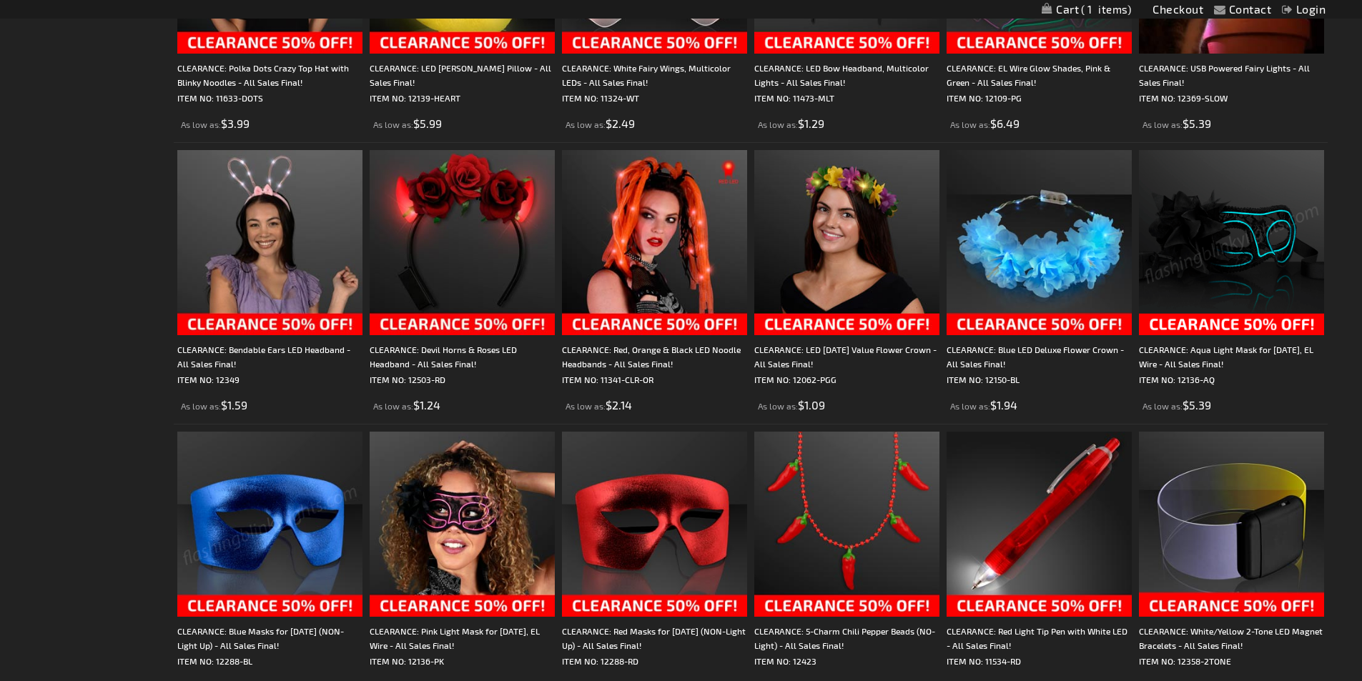
click at [1230, 232] on img at bounding box center [1231, 242] width 185 height 185
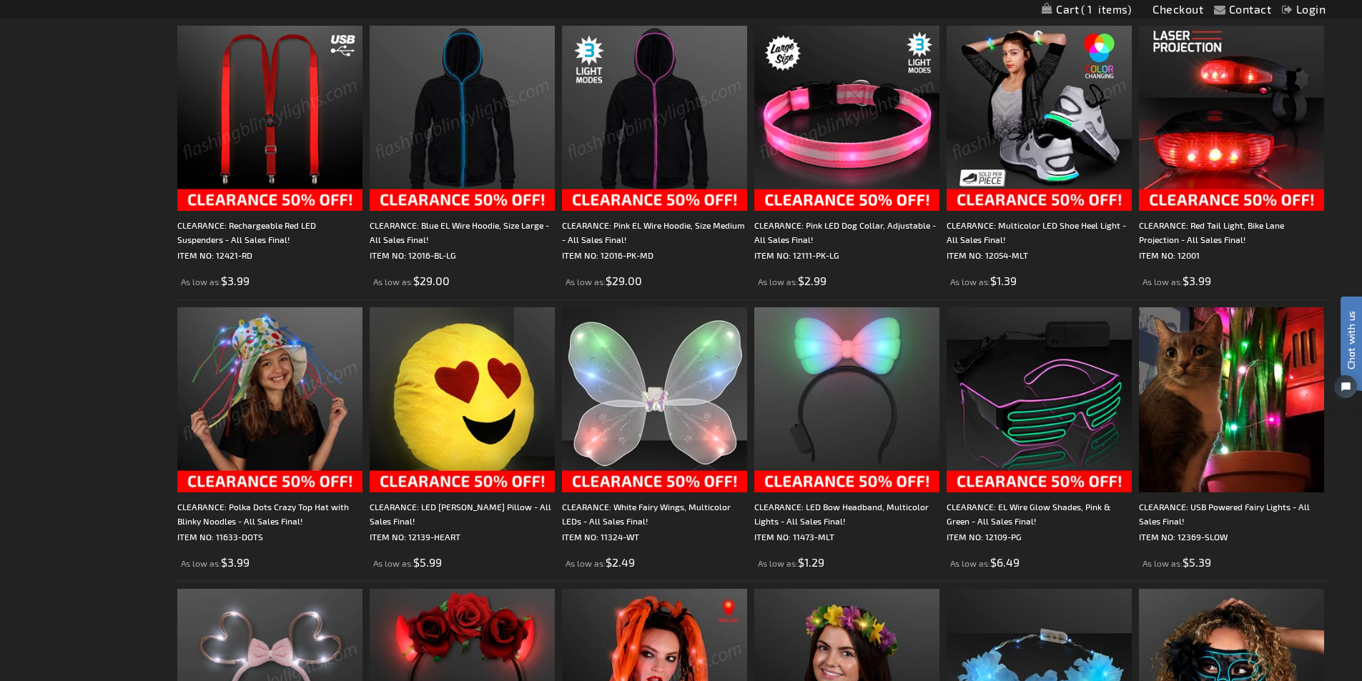
scroll to position [715, 0]
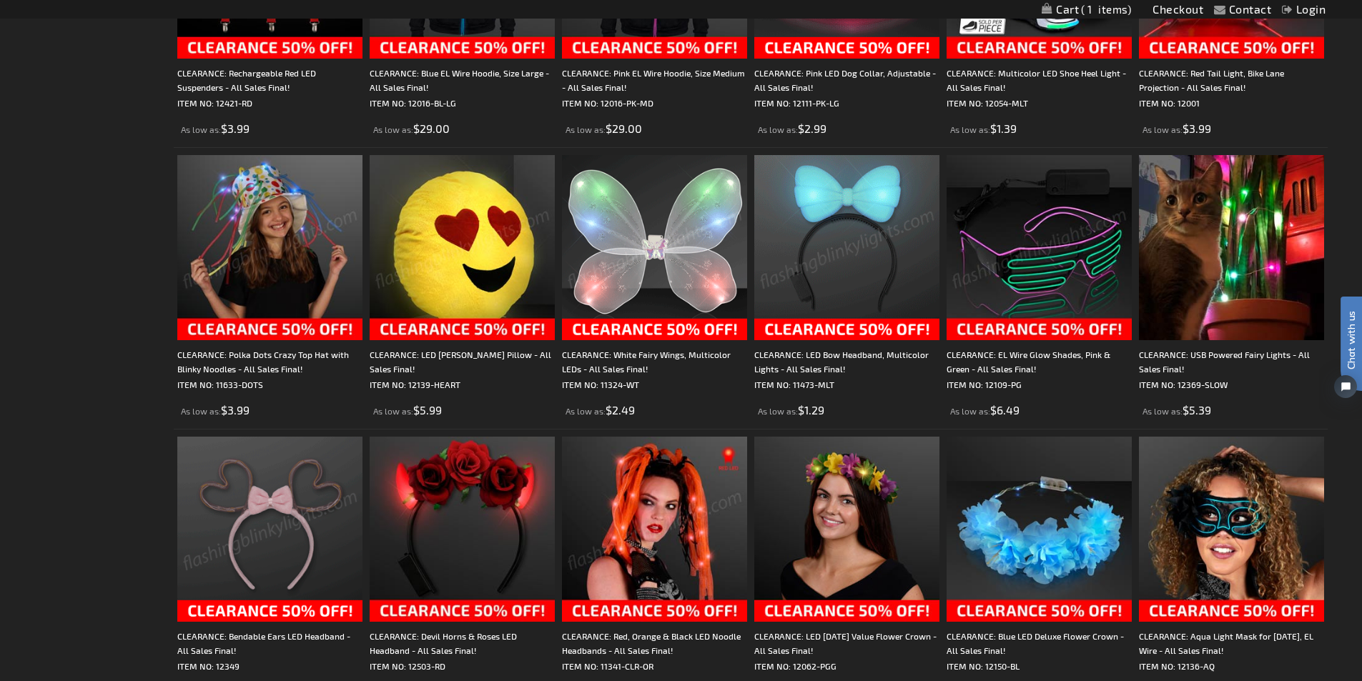
click at [851, 243] on img at bounding box center [846, 247] width 185 height 185
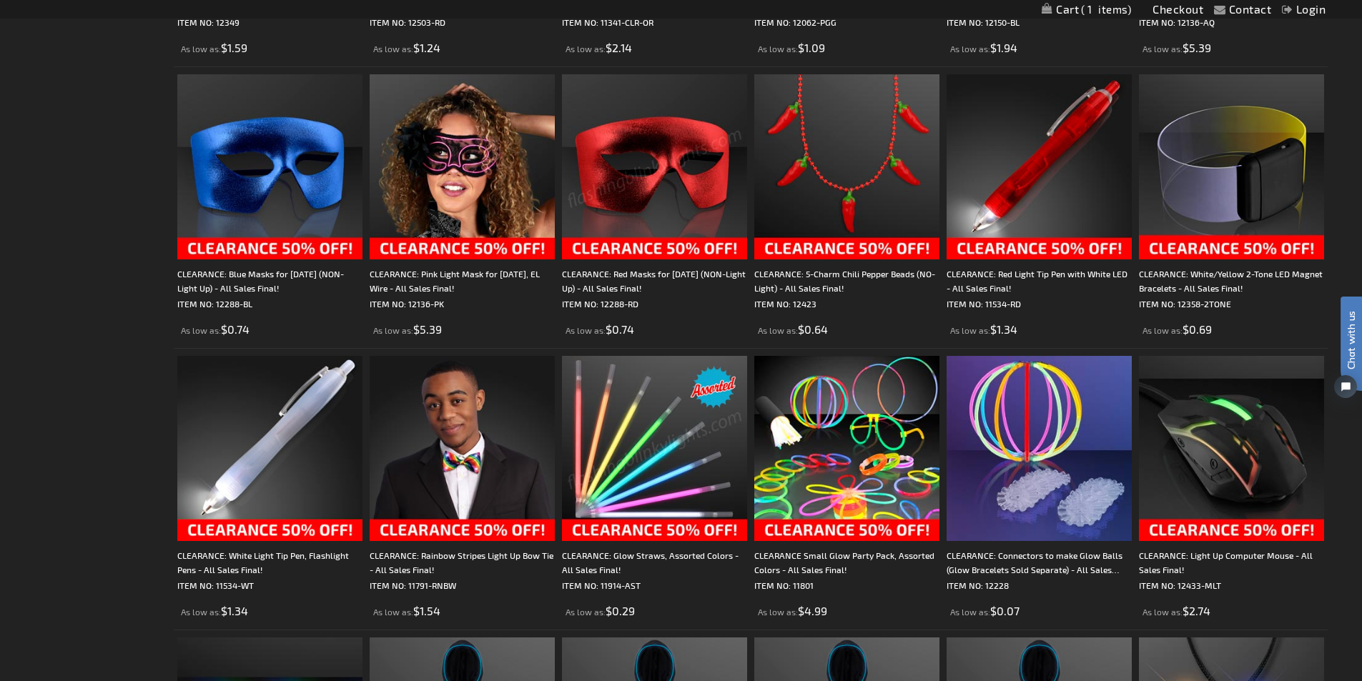
click at [658, 169] on img at bounding box center [654, 166] width 185 height 185
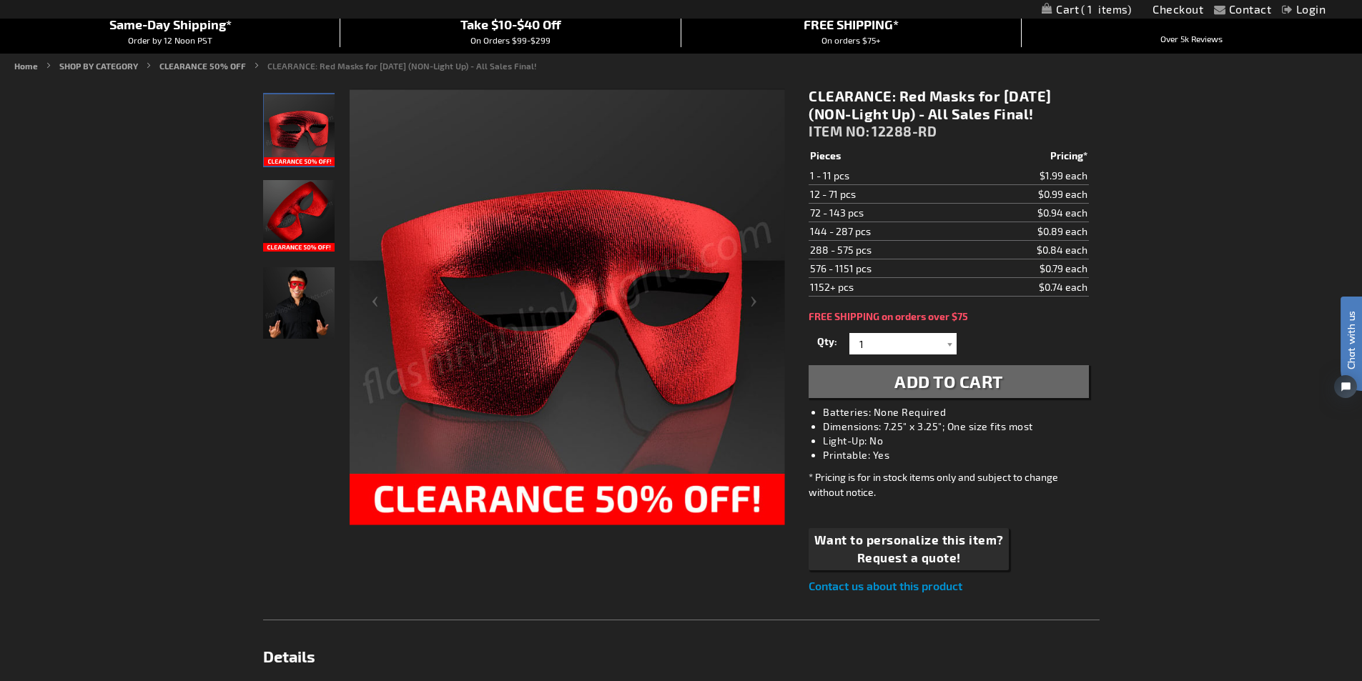
scroll to position [71, 0]
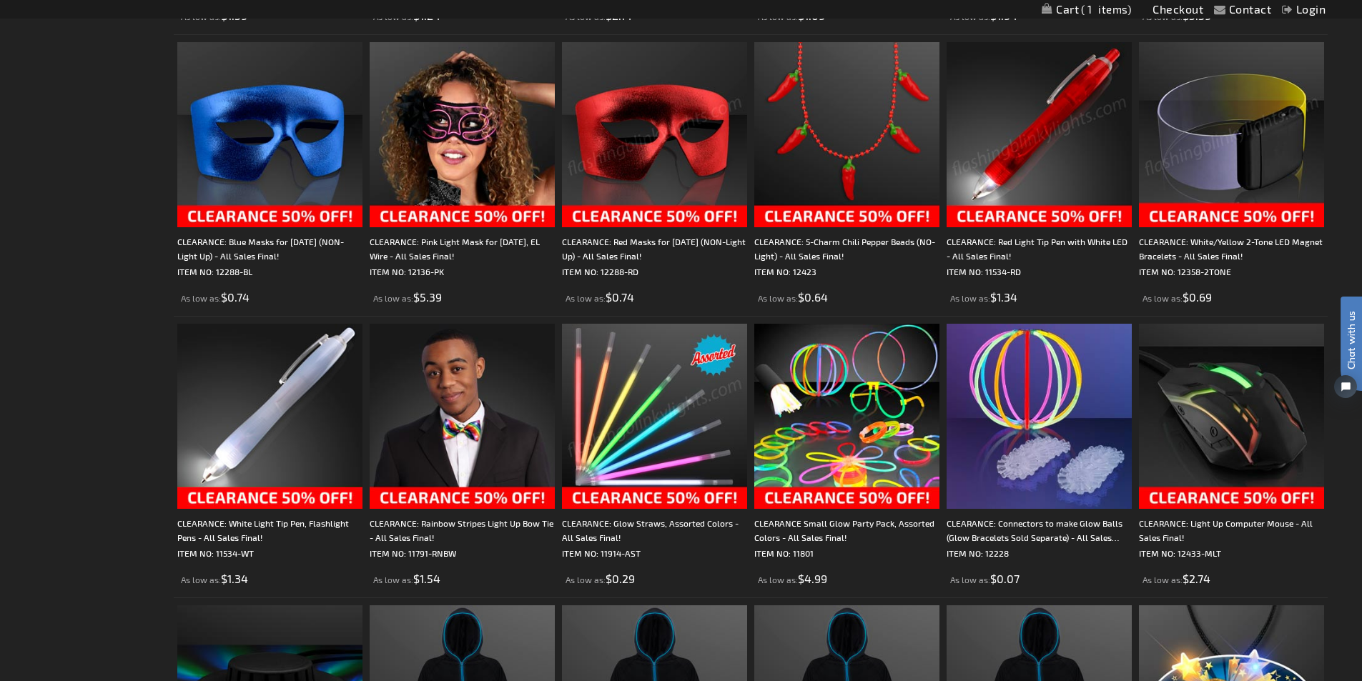
scroll to position [1358, 0]
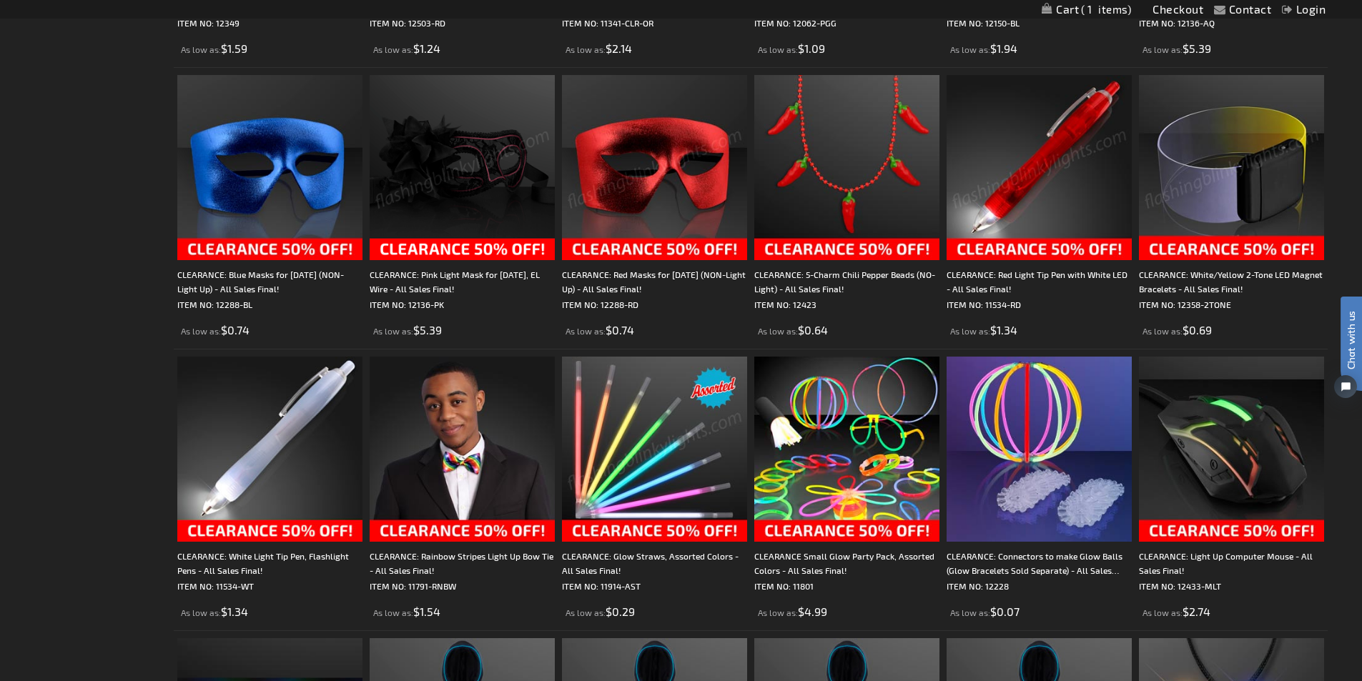
click at [447, 171] on img at bounding box center [461, 167] width 185 height 185
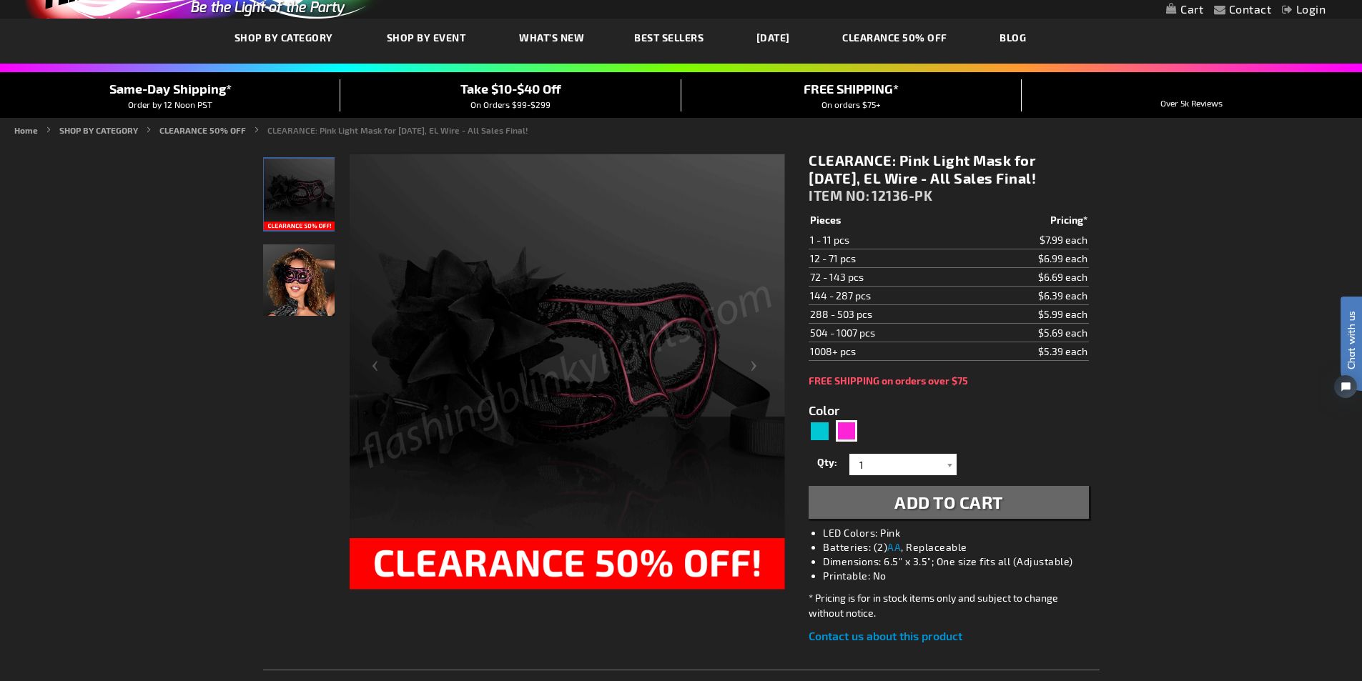
click at [313, 289] on img "Woman model displaying Pink EL Glow Wire Mardi Gras Light Up Mask" at bounding box center [298, 279] width 71 height 71
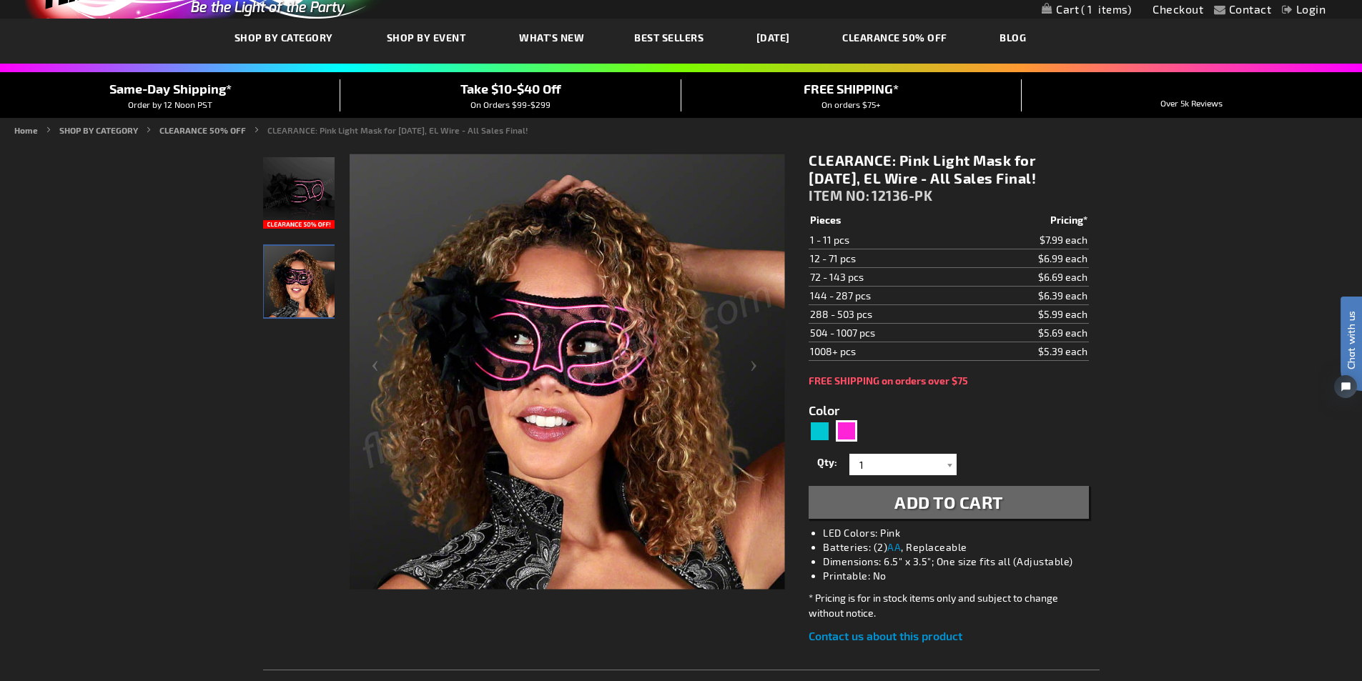
click at [293, 171] on img "Pink EL Glow Wire Mardi Gras Light Up Mask" at bounding box center [298, 192] width 71 height 71
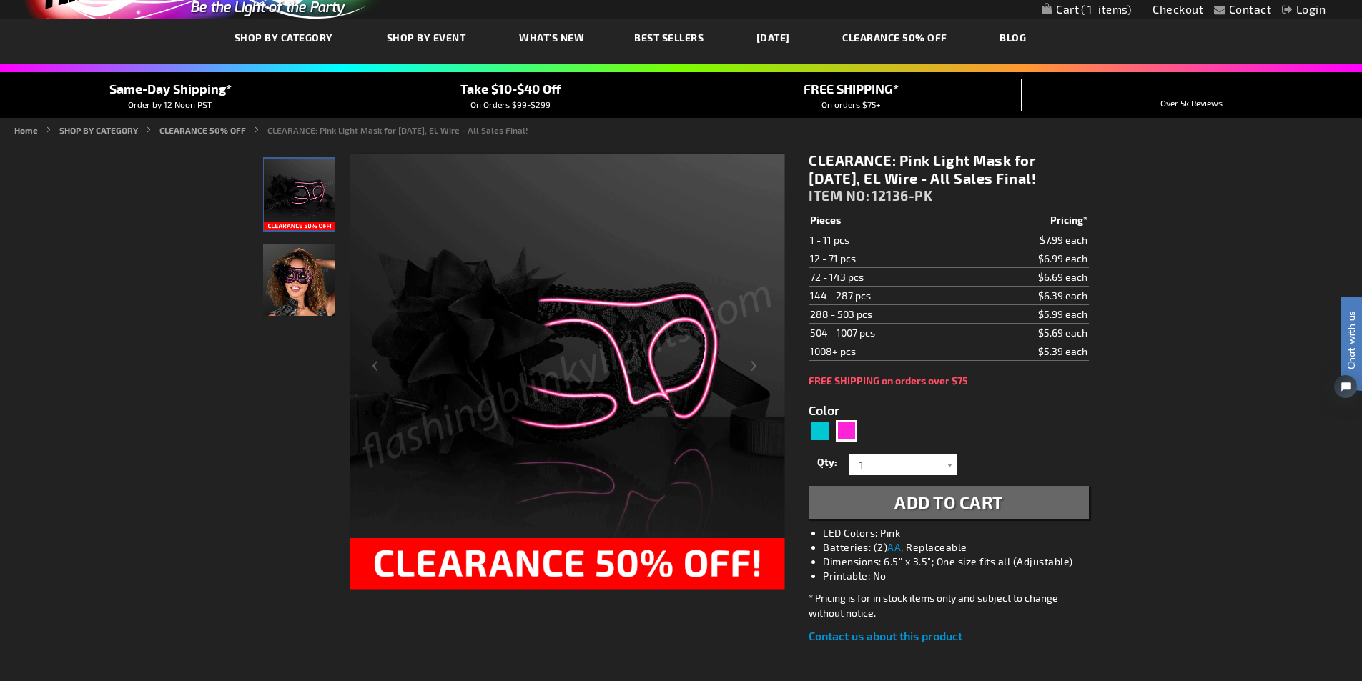
click at [327, 284] on img "Woman model displaying Pink EL Glow Wire Mardi Gras Light Up Mask" at bounding box center [298, 279] width 71 height 71
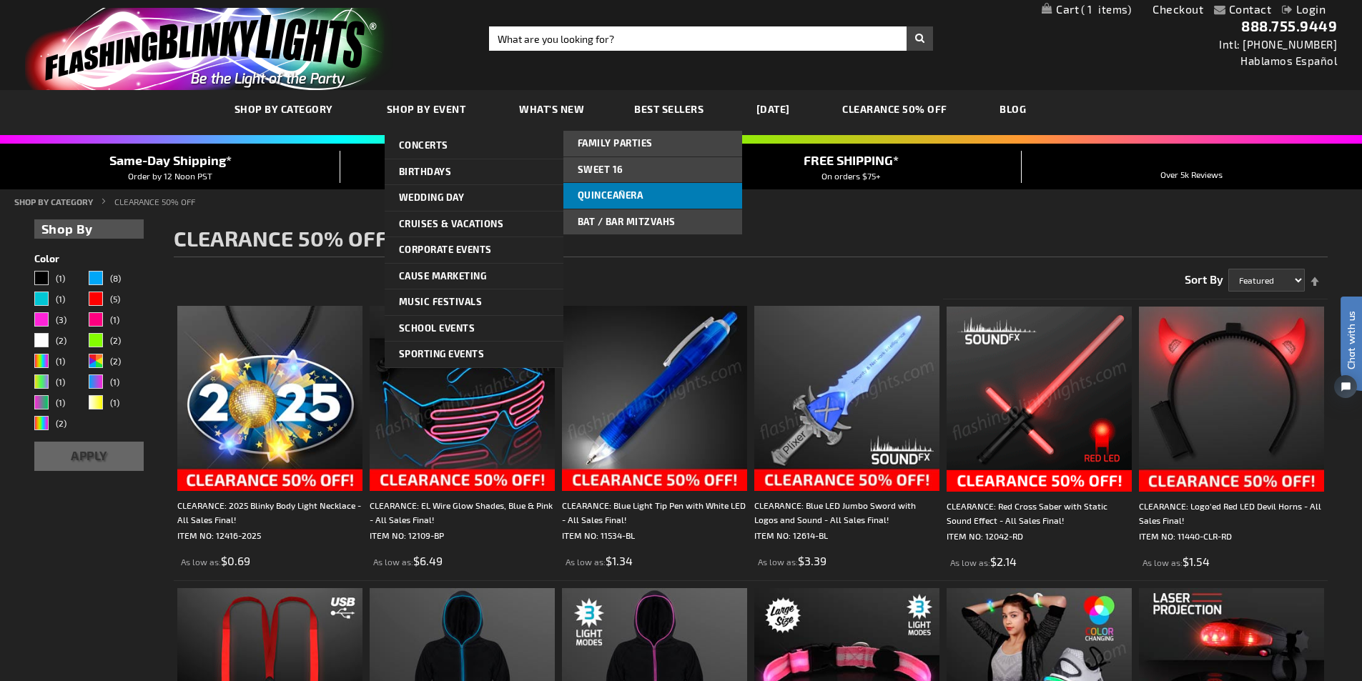
click at [594, 195] on span "Quinceañera" at bounding box center [610, 194] width 66 height 11
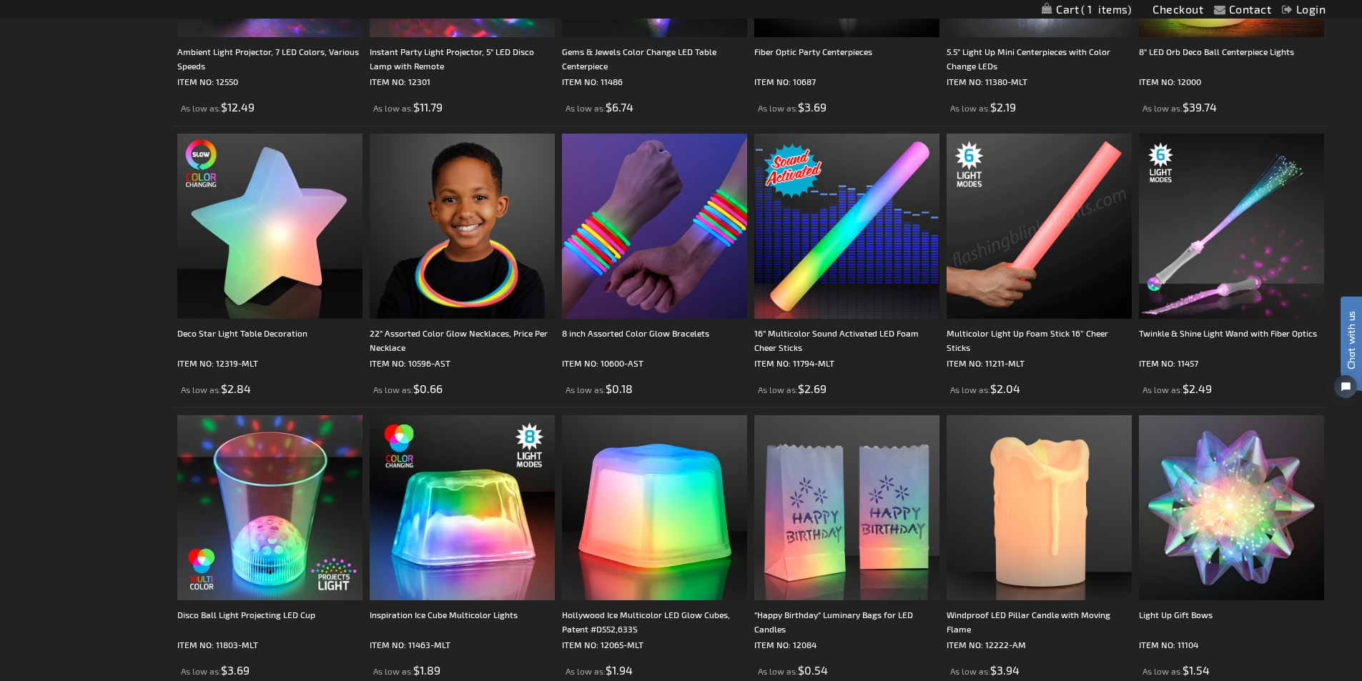
scroll to position [2216, 0]
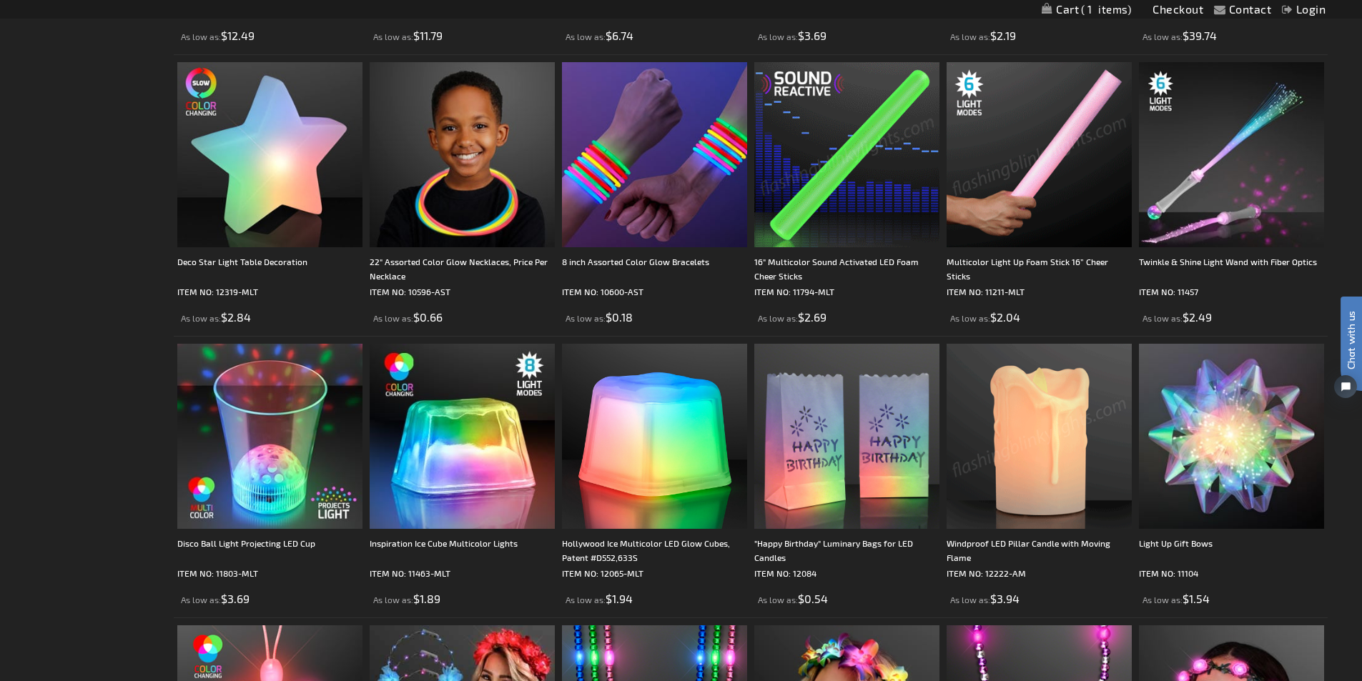
click at [855, 176] on img at bounding box center [846, 154] width 185 height 185
